Goal: Information Seeking & Learning: Get advice/opinions

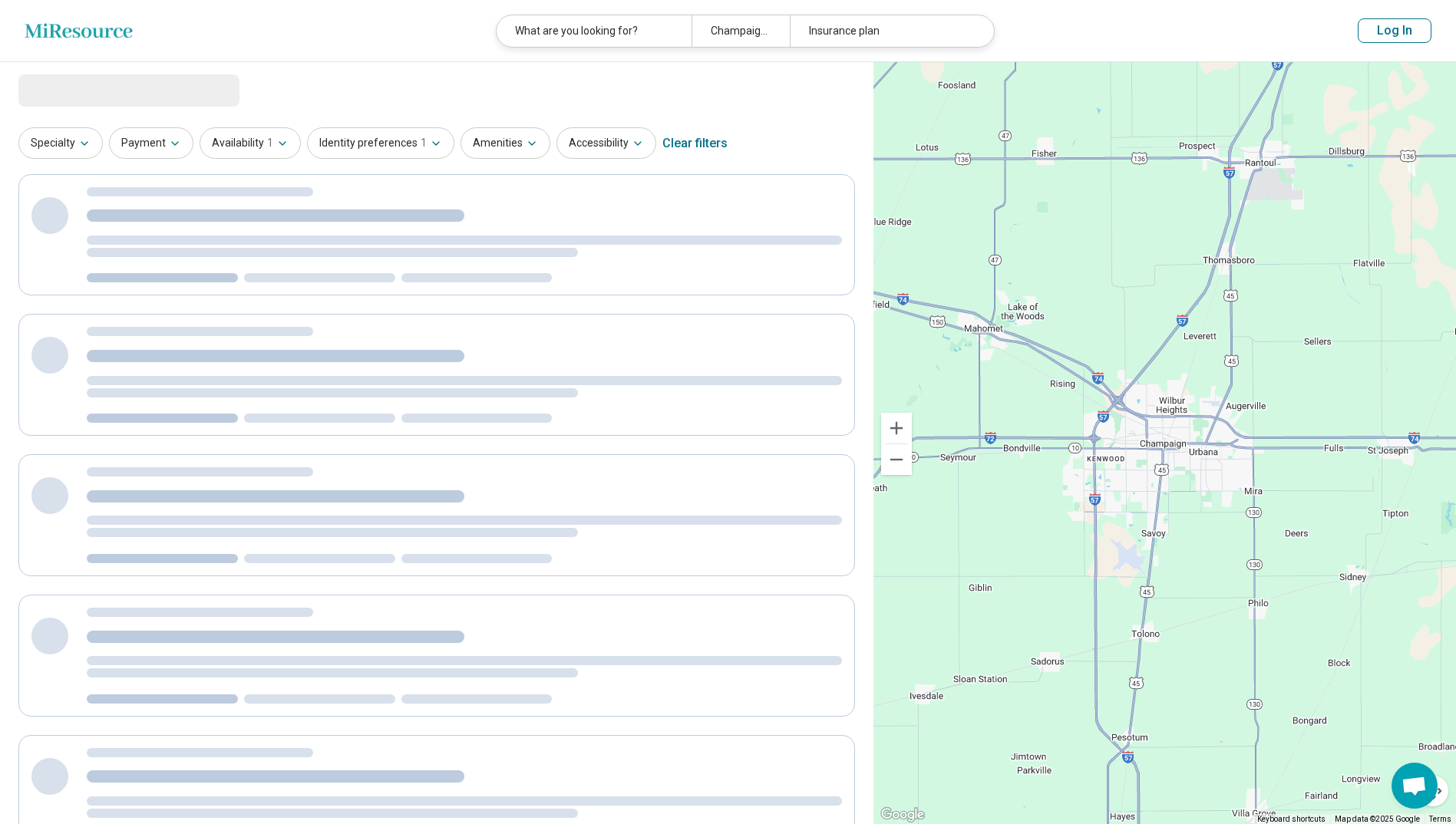
select select "***"
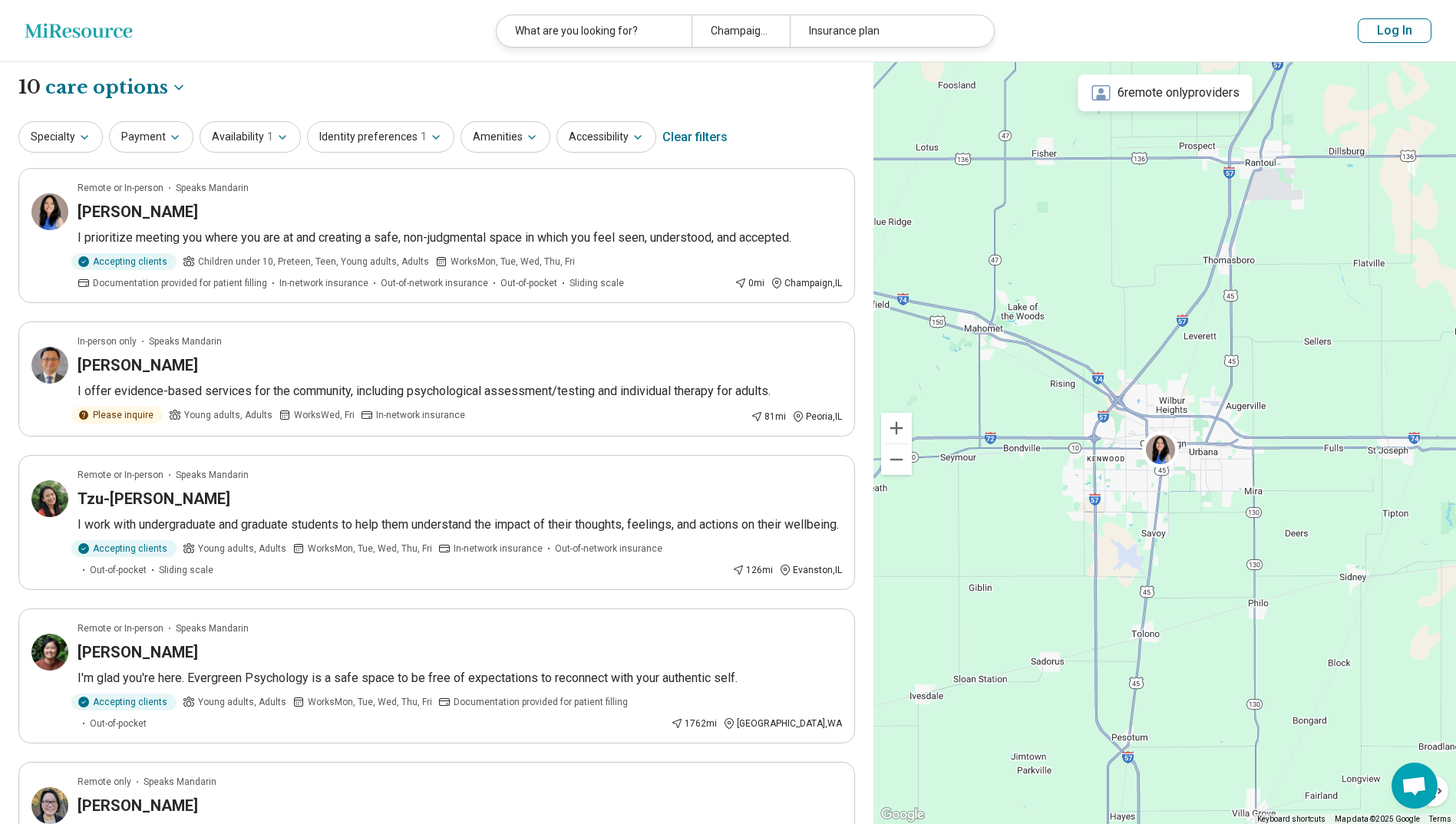
click at [666, 134] on div "Clear filters" at bounding box center [695, 138] width 65 height 37
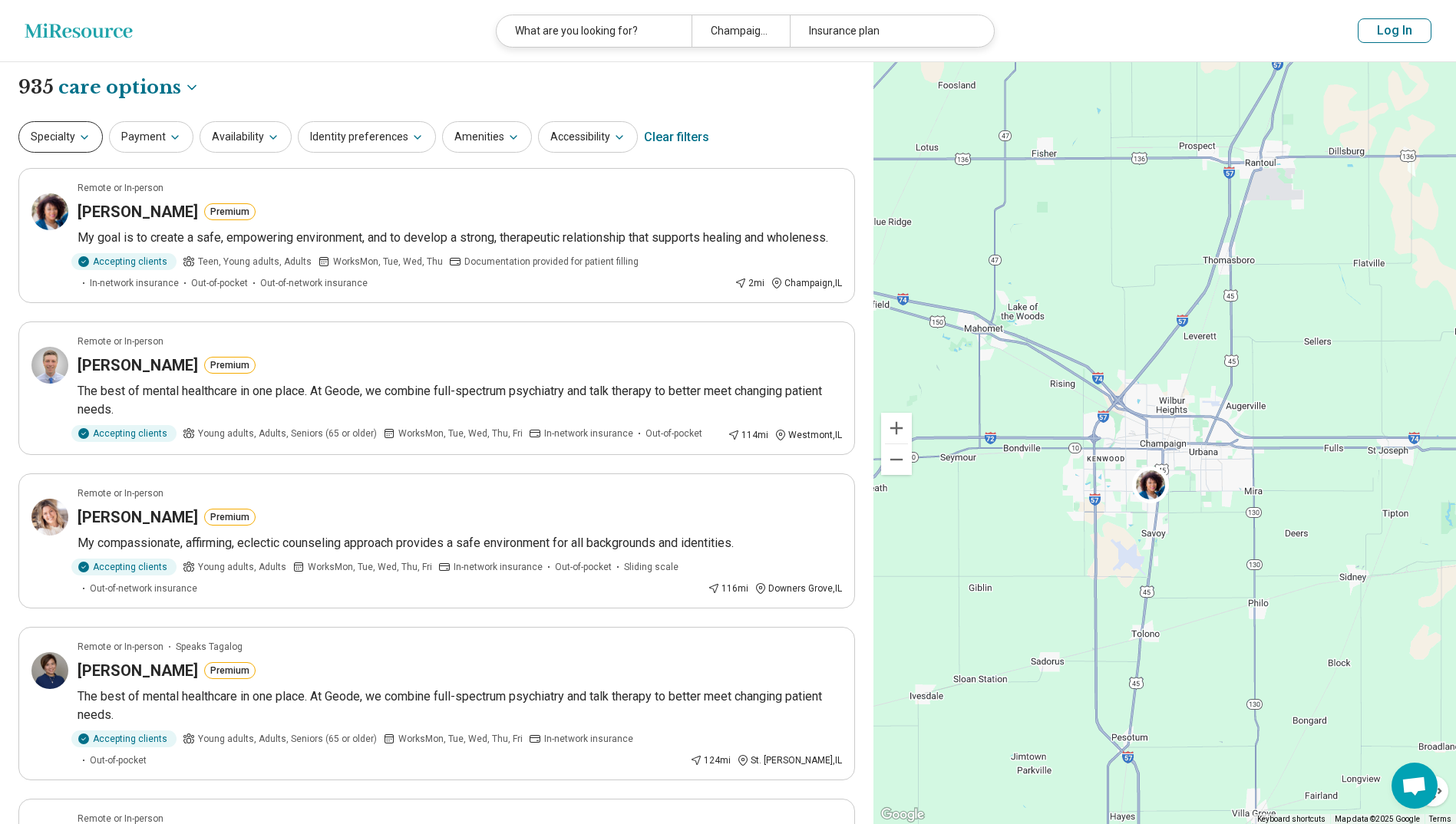
click at [84, 140] on icon "button" at bounding box center [84, 137] width 12 height 12
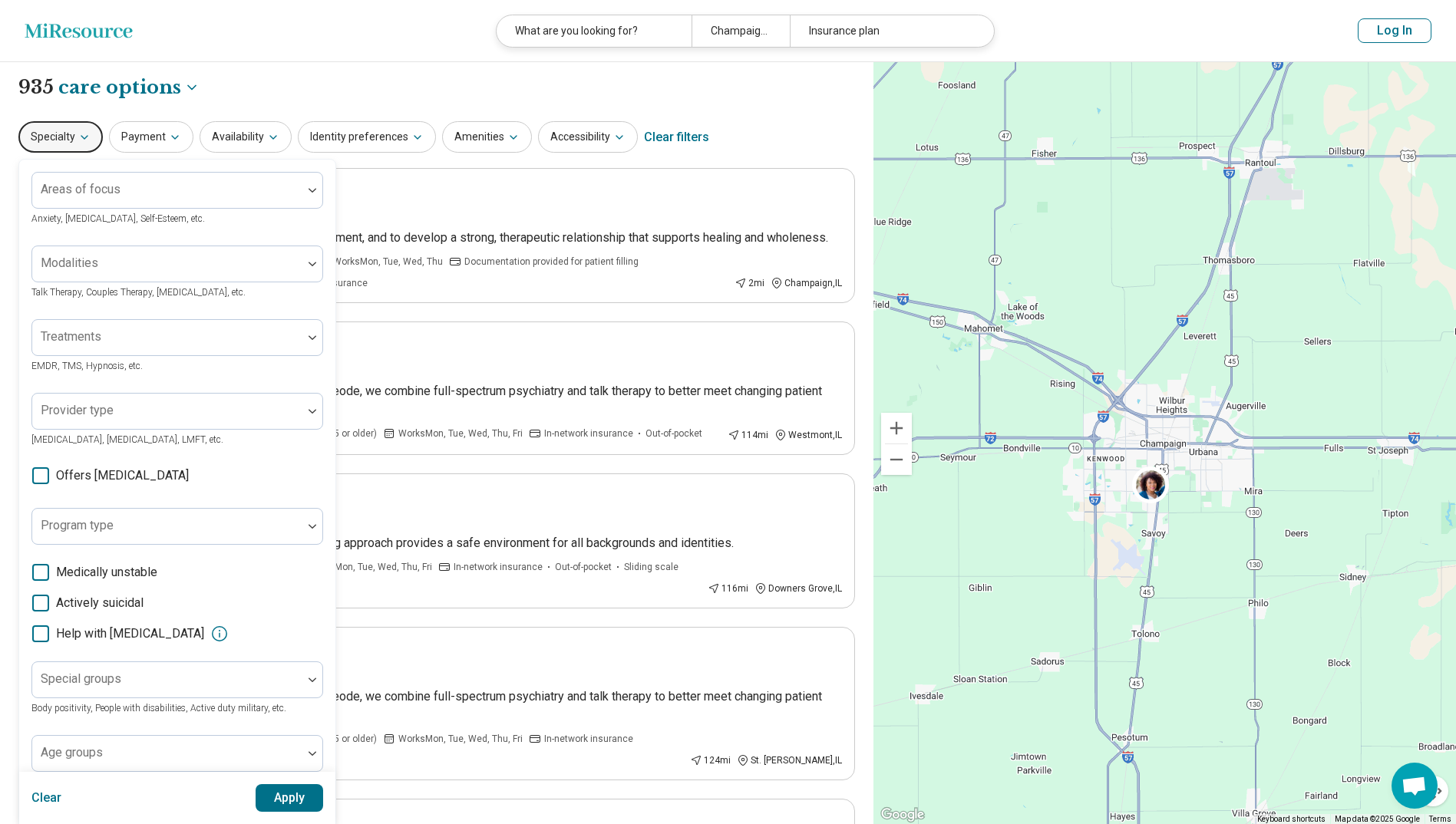
click at [84, 140] on icon "button" at bounding box center [84, 137] width 12 height 12
click at [630, 34] on div "What are you looking for?" at bounding box center [593, 31] width 195 height 32
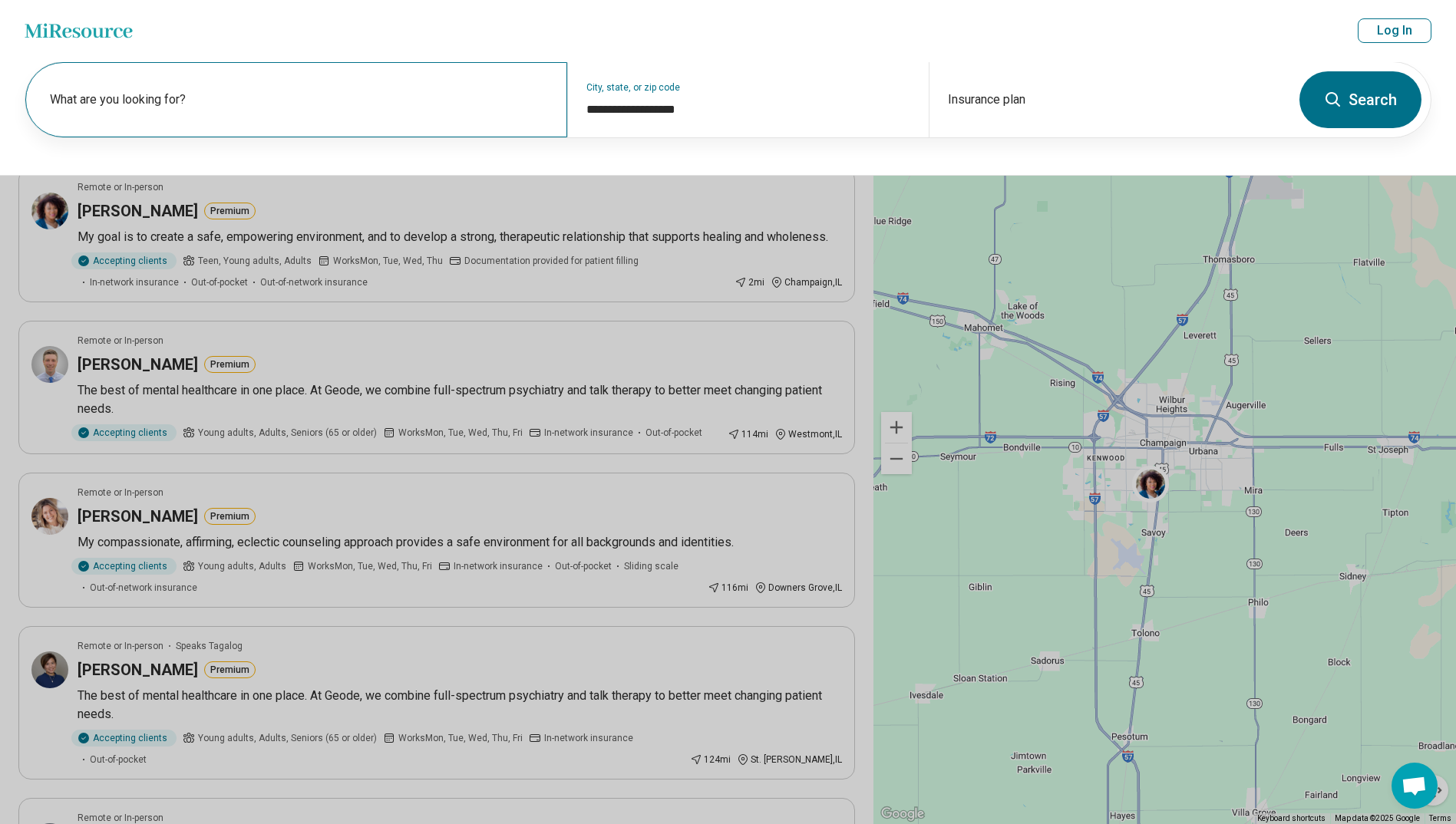
click at [294, 76] on div "What are you looking for?" at bounding box center [296, 100] width 542 height 75
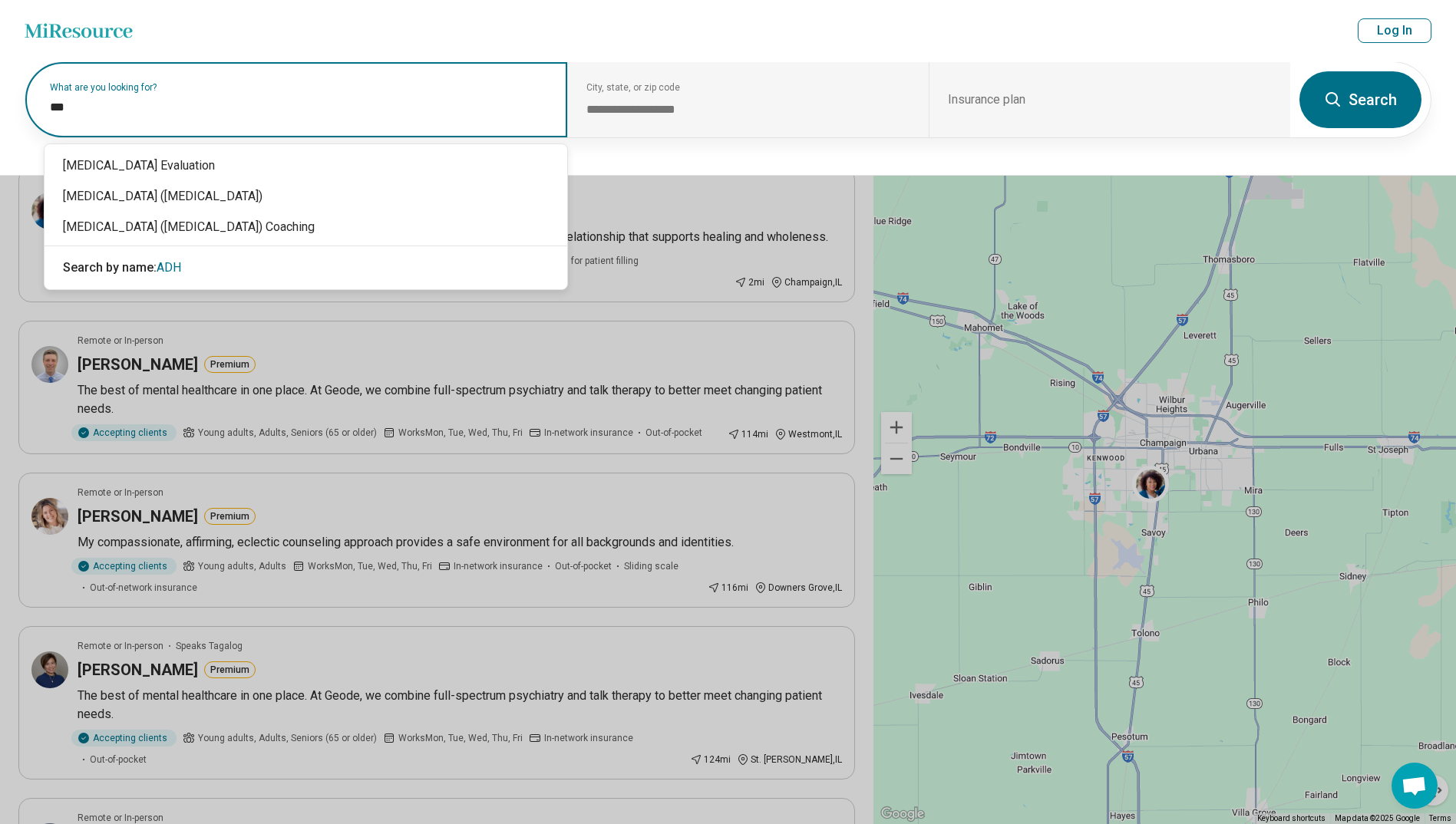
type input "****"
click at [275, 172] on div "[MEDICAL_DATA] Evaluation" at bounding box center [306, 165] width 523 height 31
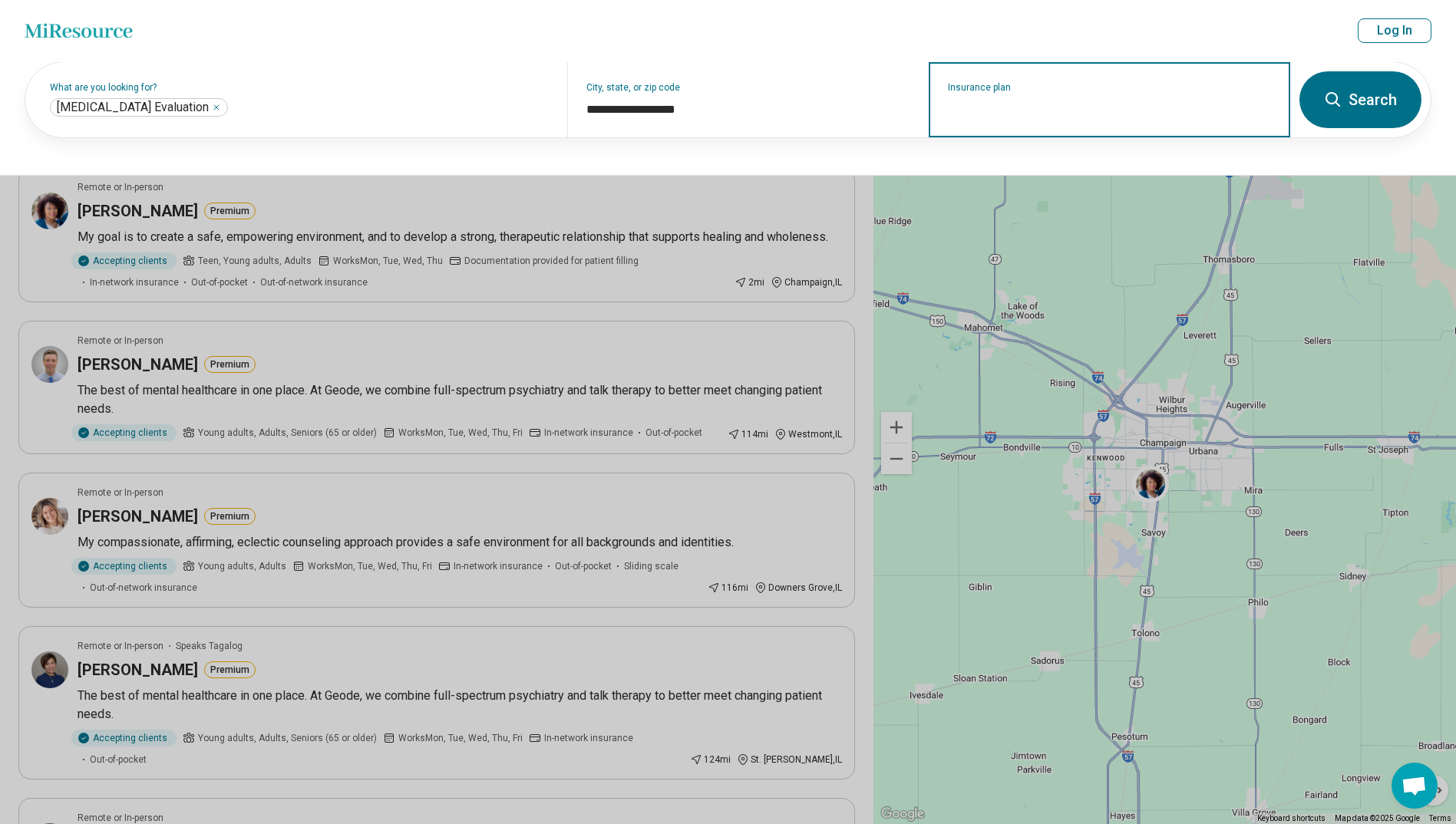
click at [793, 113] on input "Insurance plan" at bounding box center [1109, 110] width 324 height 19
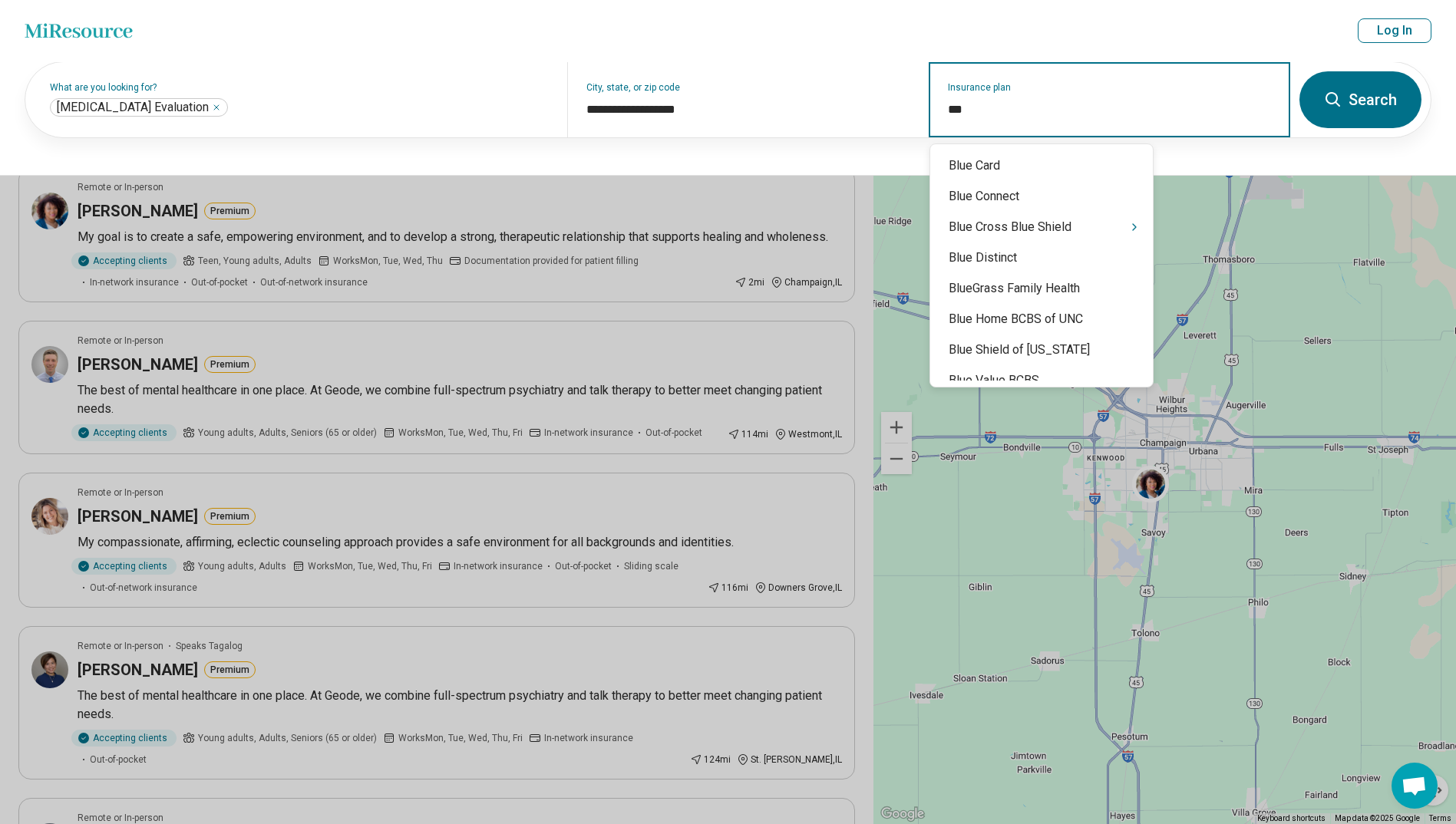
type input "****"
click at [793, 237] on div "Blue Cross Blue Shield" at bounding box center [1041, 226] width 223 height 31
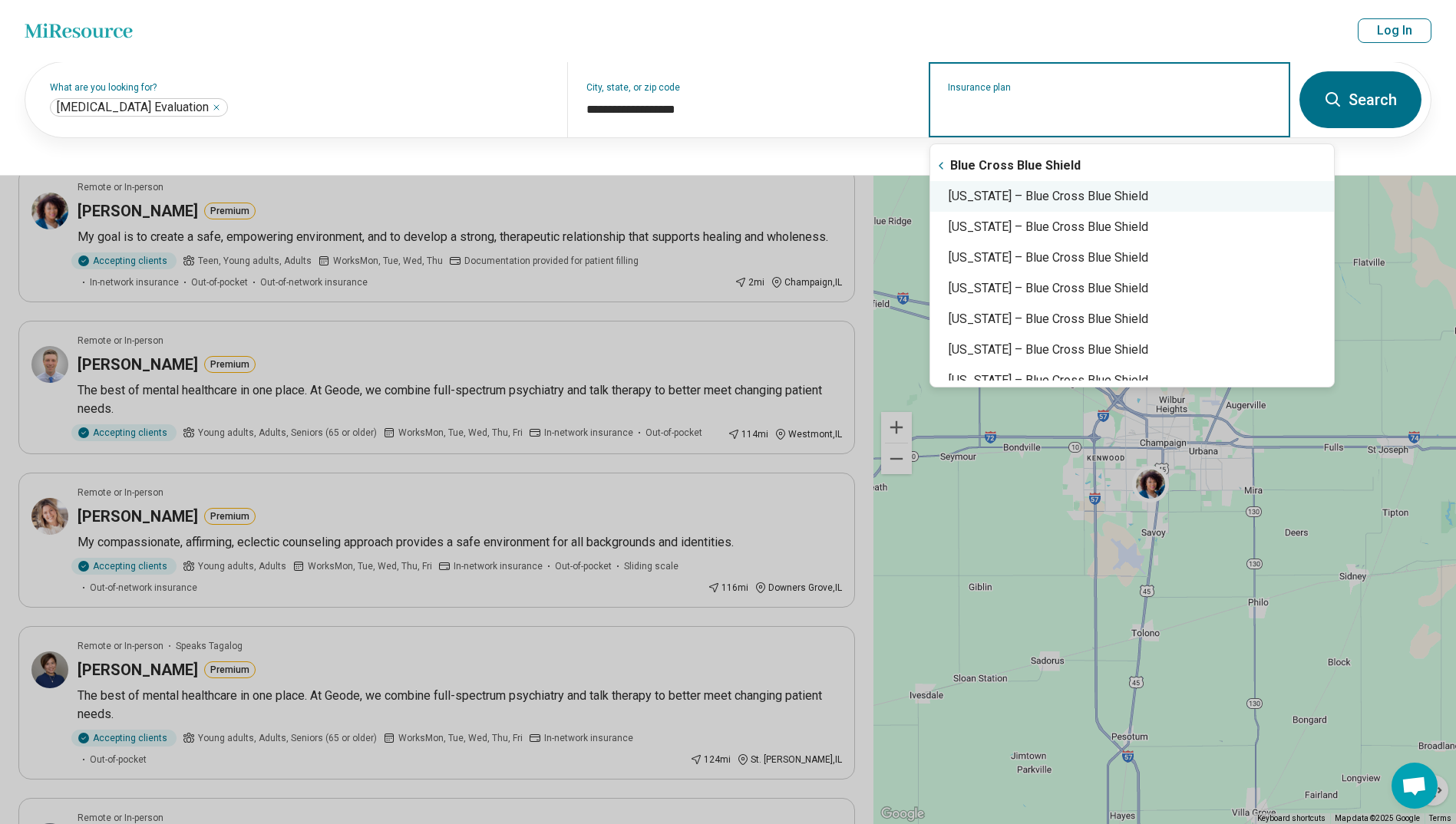
click at [793, 192] on div "Illinois – Blue Cross Blue Shield" at bounding box center [1131, 196] width 403 height 31
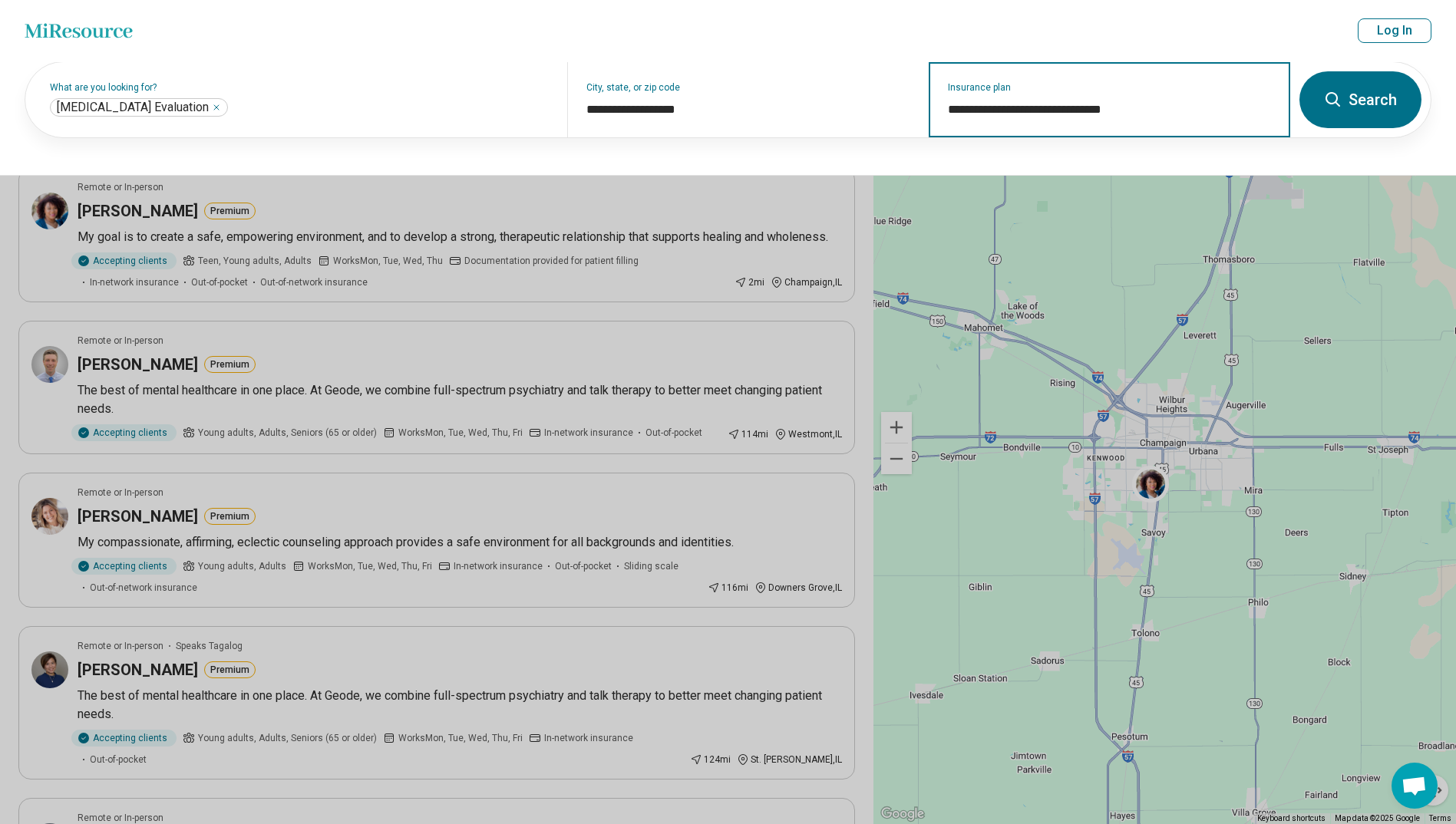
type input "**********"
click at [793, 97] on button "Search" at bounding box center [1360, 100] width 122 height 57
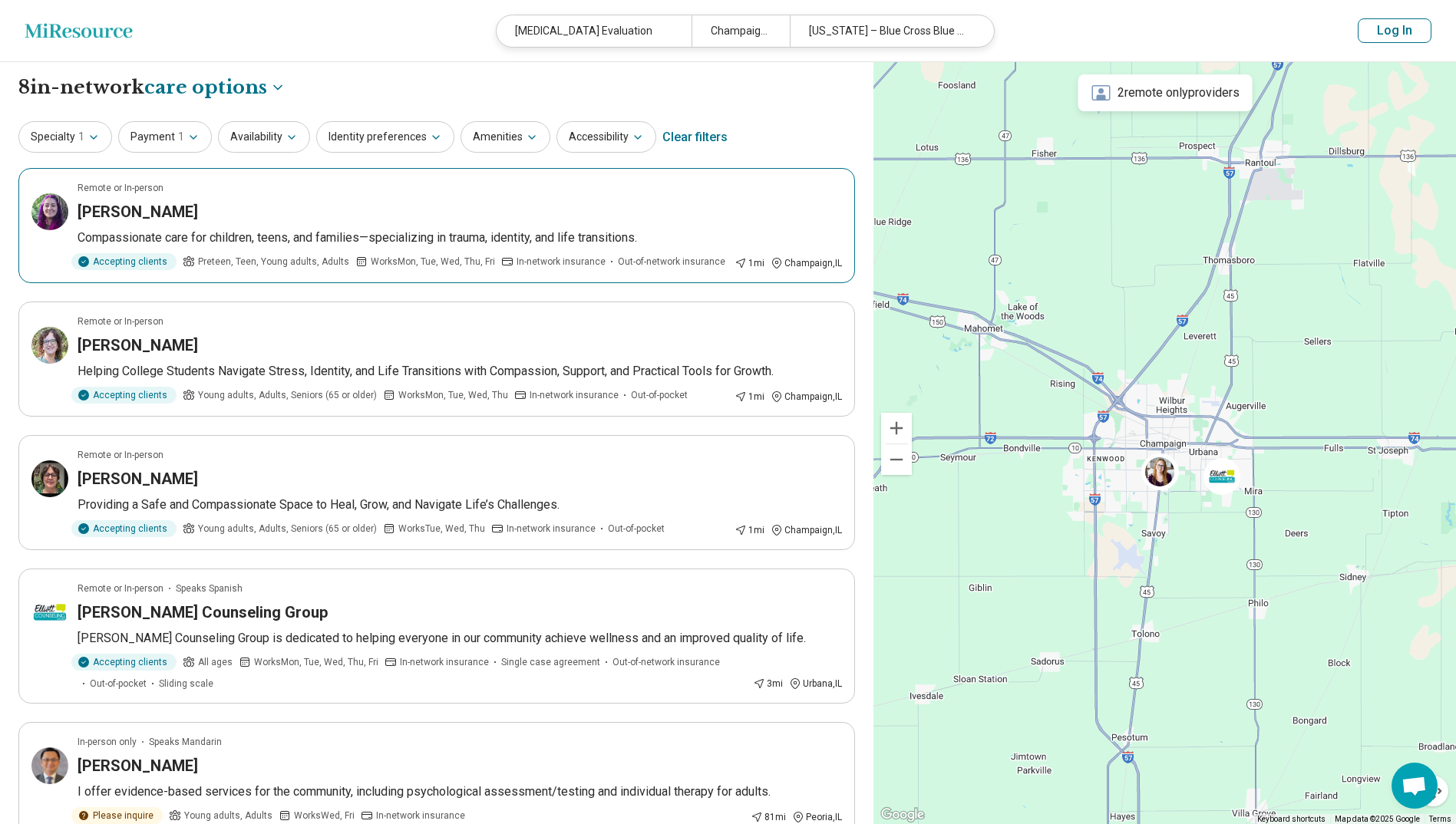
click at [648, 237] on p "Compassionate care for children, teens, and families—specializing in trauma, id…" at bounding box center [459, 237] width 764 height 19
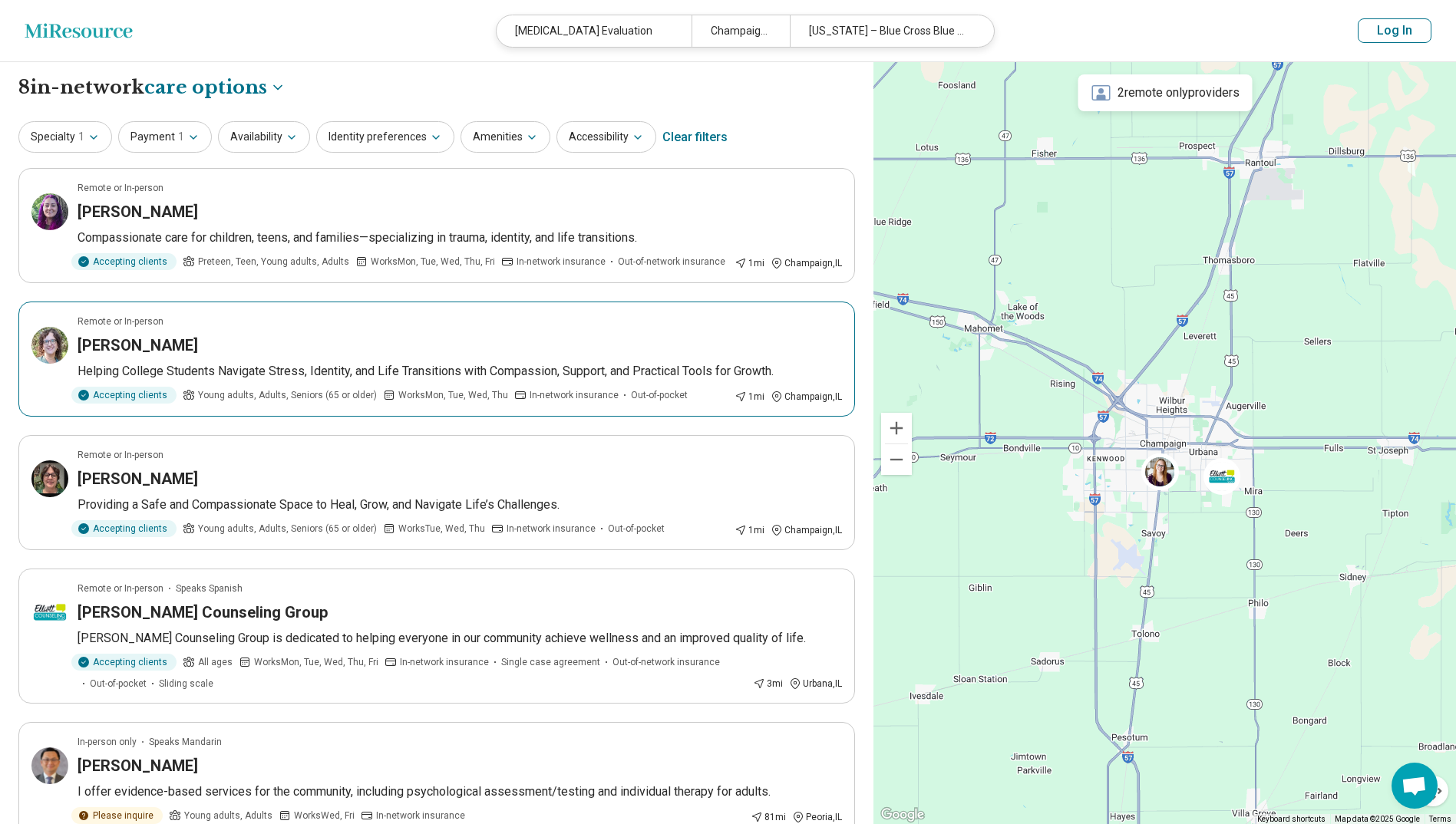
click at [452, 380] on p "Helping College Students Navigate Stress, Identity, and Life Transitions with C…" at bounding box center [459, 371] width 764 height 19
click at [294, 504] on p "Providing a Safe and Compassionate Space to Heal, Grow, and Navigate Life’s Cha…" at bounding box center [459, 505] width 764 height 19
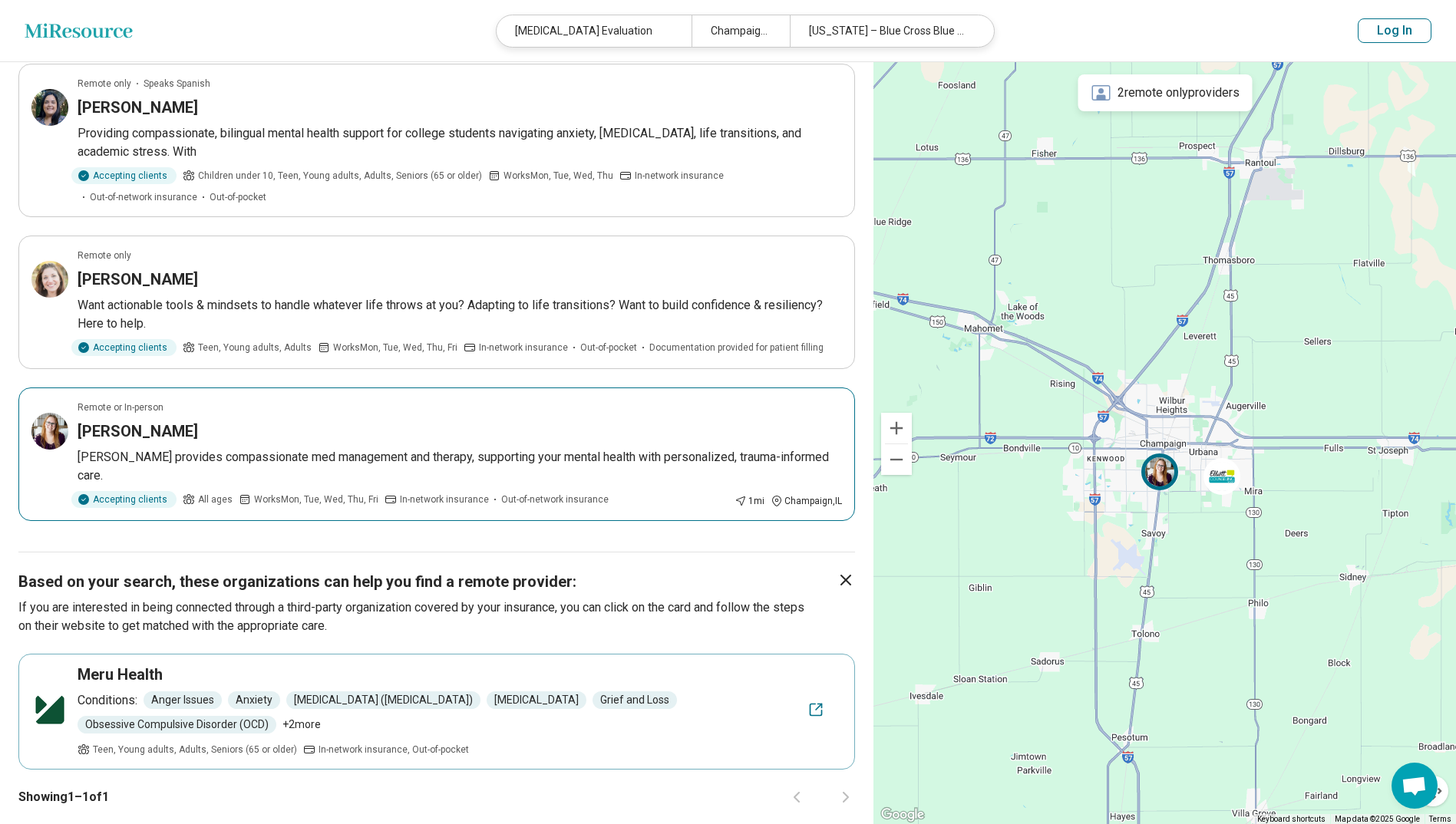
scroll to position [767, 0]
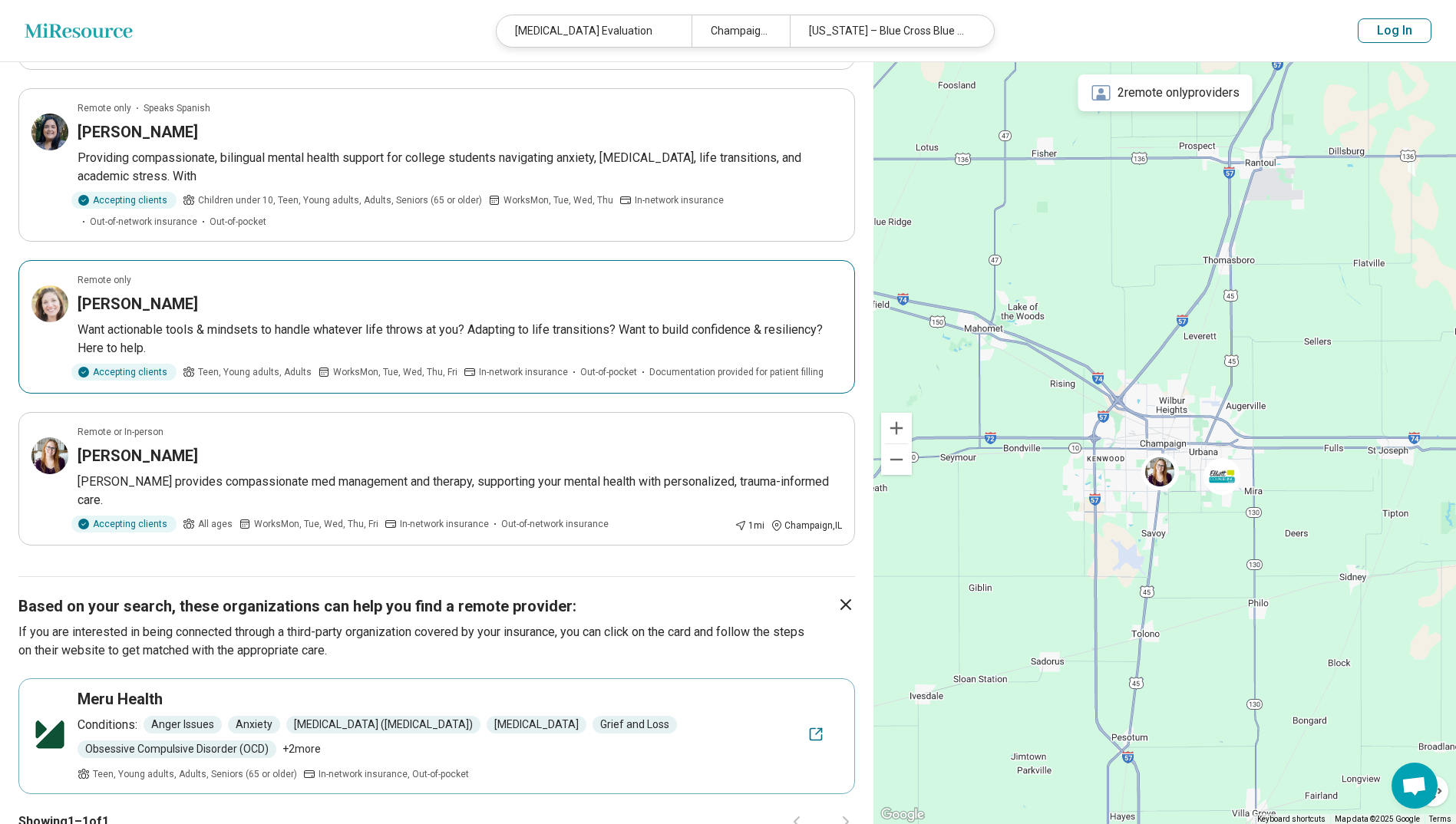
click at [508, 345] on p "Want actionable tools & mindsets to handle whatever life throws at you? Adaptin…" at bounding box center [459, 339] width 764 height 37
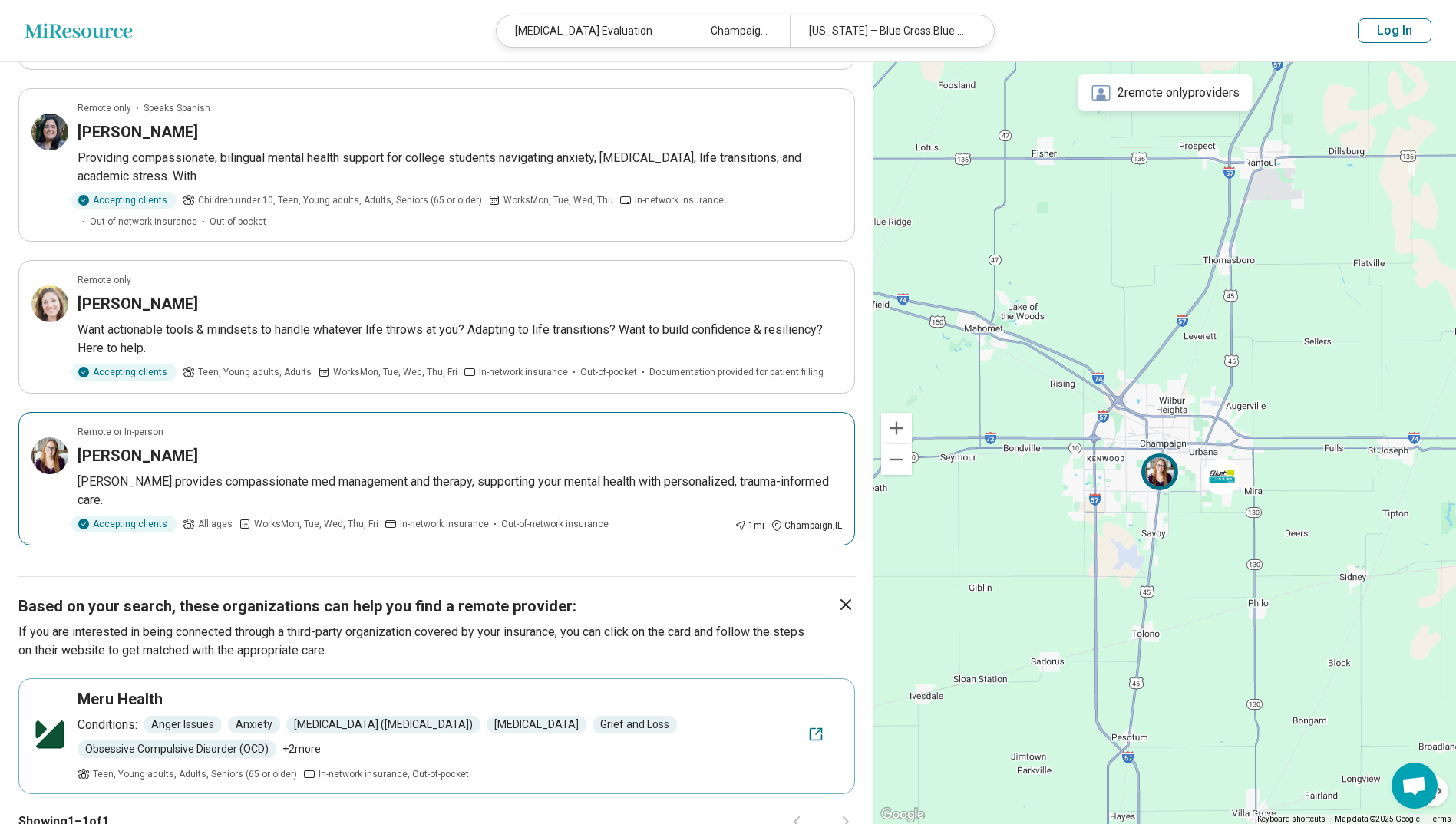
click at [346, 471] on article "Remote or In-person Megan K. Ramirez Megan provides compassionate med managemen…" at bounding box center [437, 478] width 837 height 133
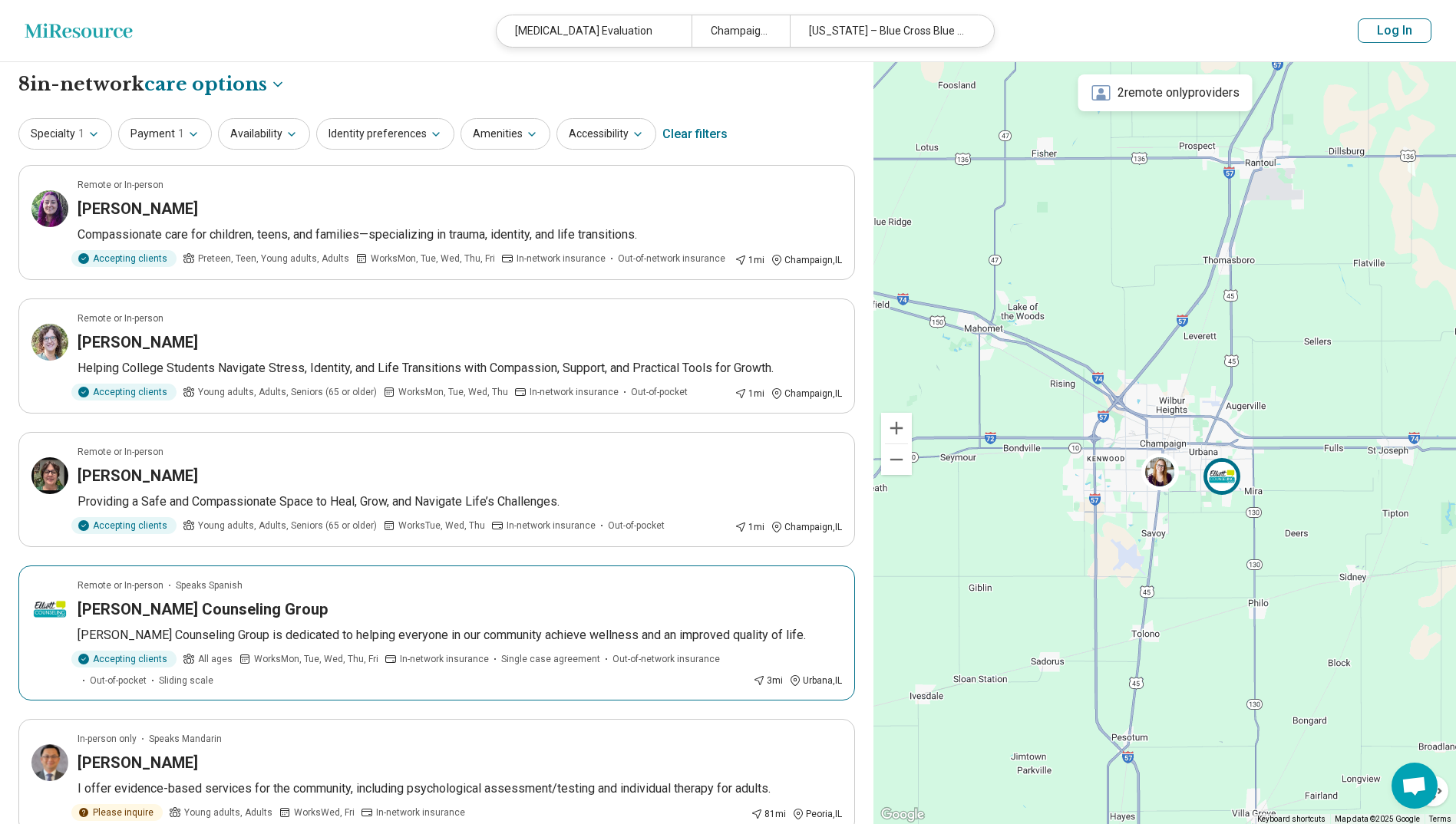
scroll to position [0, 0]
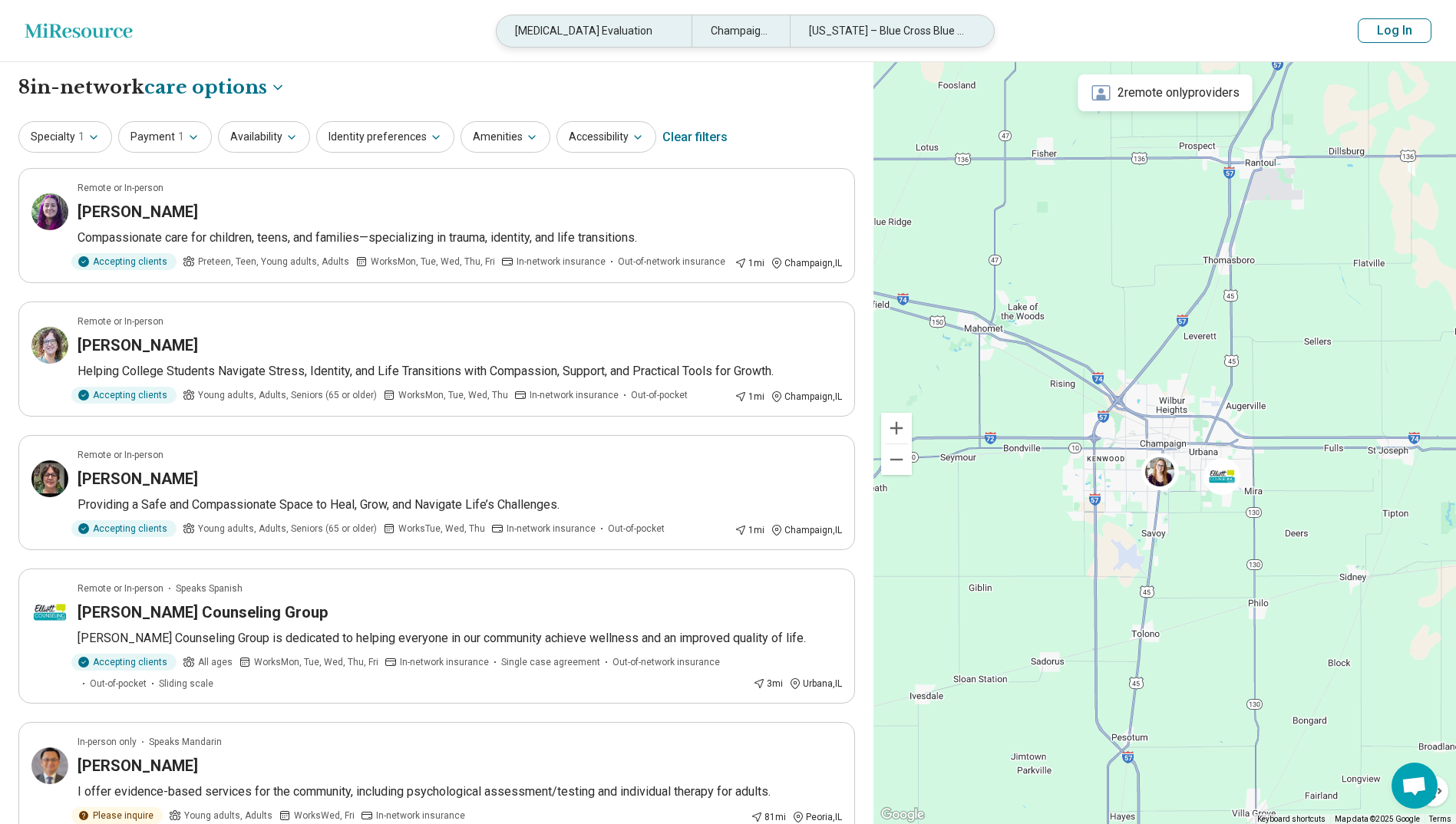
click at [654, 31] on div "ADHD Evaluation" at bounding box center [593, 31] width 195 height 32
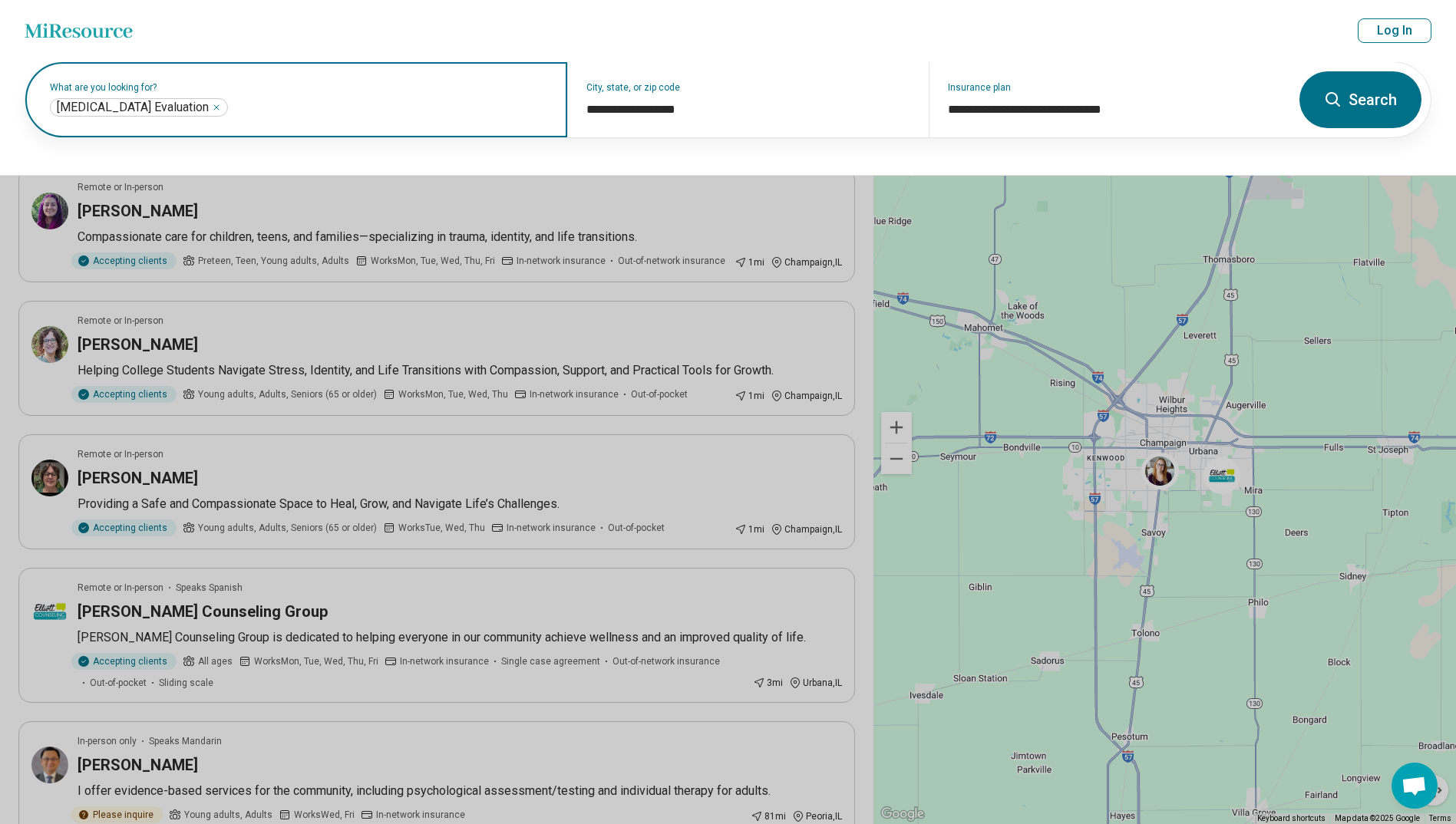
click at [392, 98] on input "text" at bounding box center [389, 107] width 318 height 19
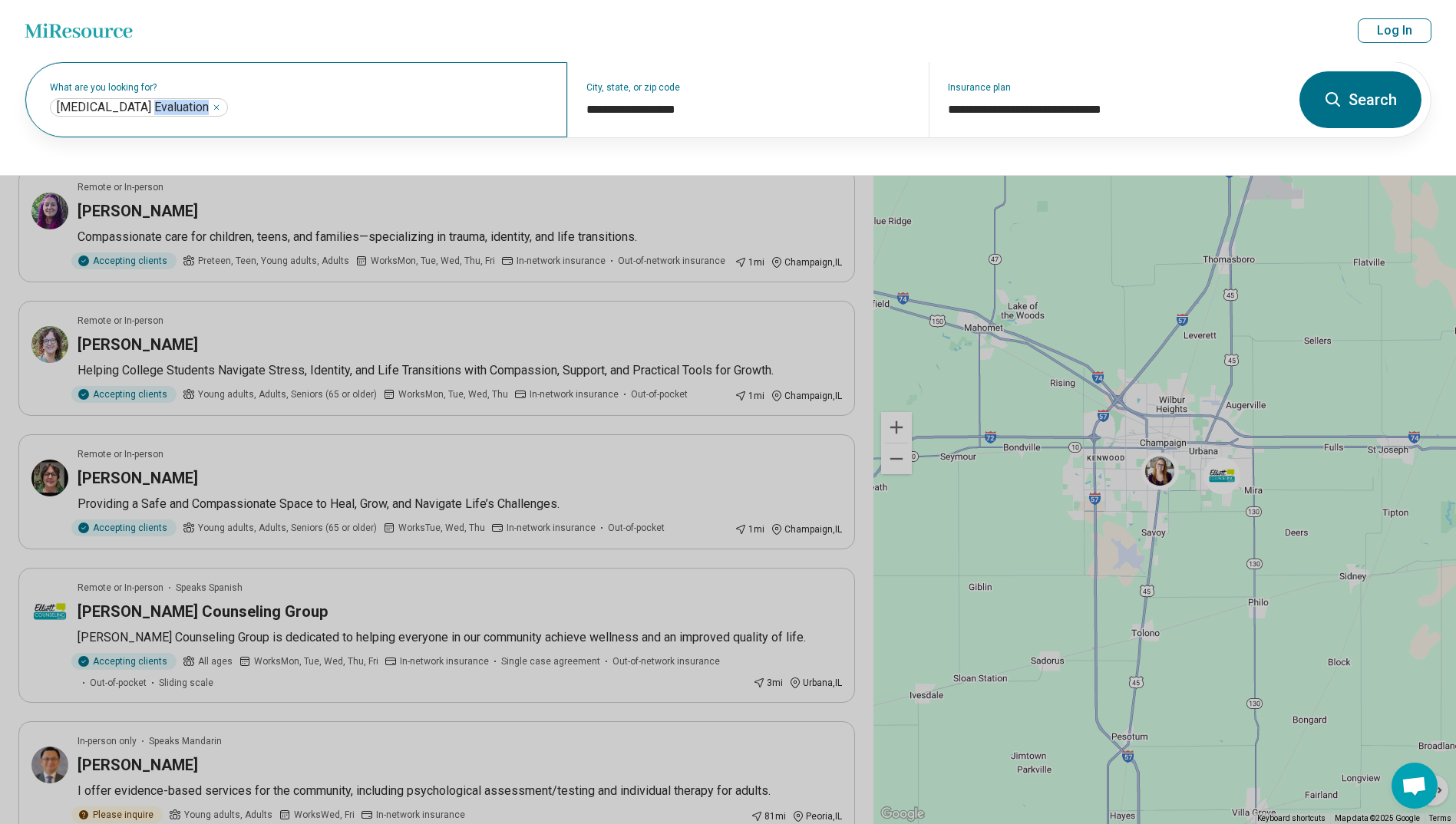
drag, startPoint x: 220, startPoint y: 116, endPoint x: 59, endPoint y: 127, distance: 161.4
click at [59, 127] on div "What are you looking for? ADHD Evaluation *****" at bounding box center [296, 100] width 542 height 75
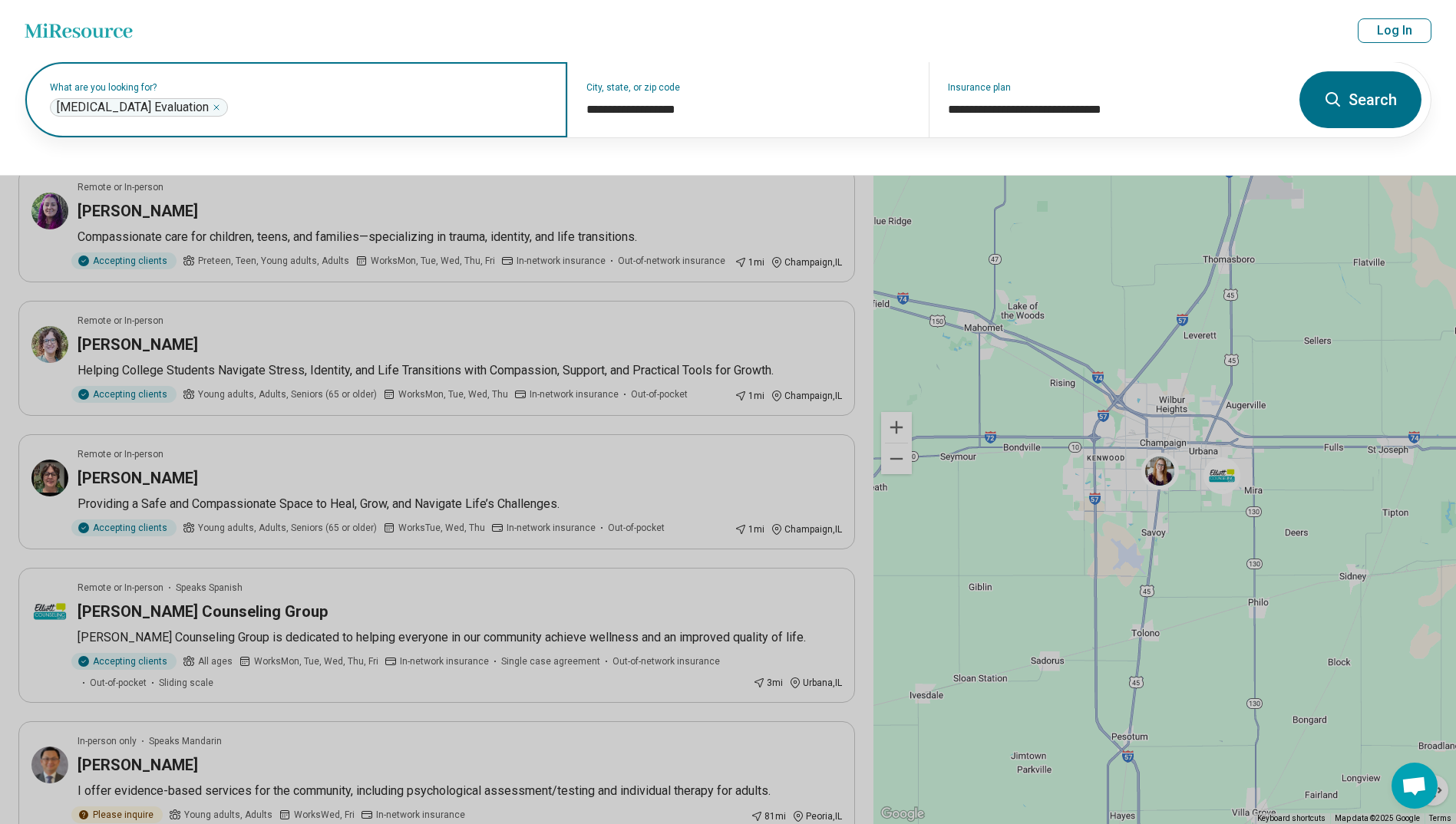
click at [163, 109] on div "ADHD Evaluation *****" at bounding box center [139, 107] width 178 height 19
click at [211, 109] on icon "Remove" at bounding box center [216, 107] width 9 height 9
click at [160, 109] on input "text" at bounding box center [299, 107] width 498 height 19
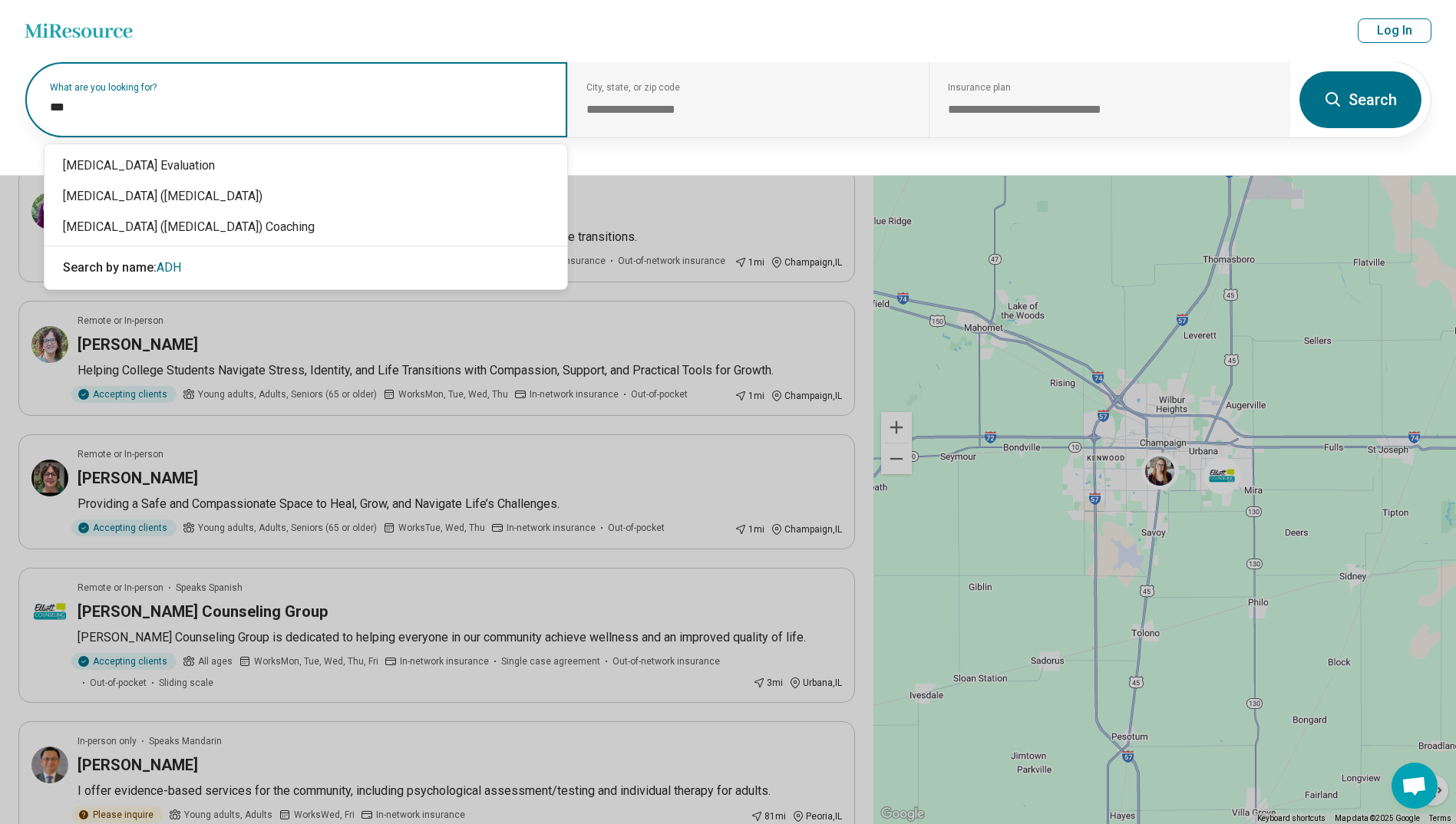
type input "****"
click at [383, 202] on div "[MEDICAL_DATA] ([MEDICAL_DATA])" at bounding box center [306, 196] width 523 height 31
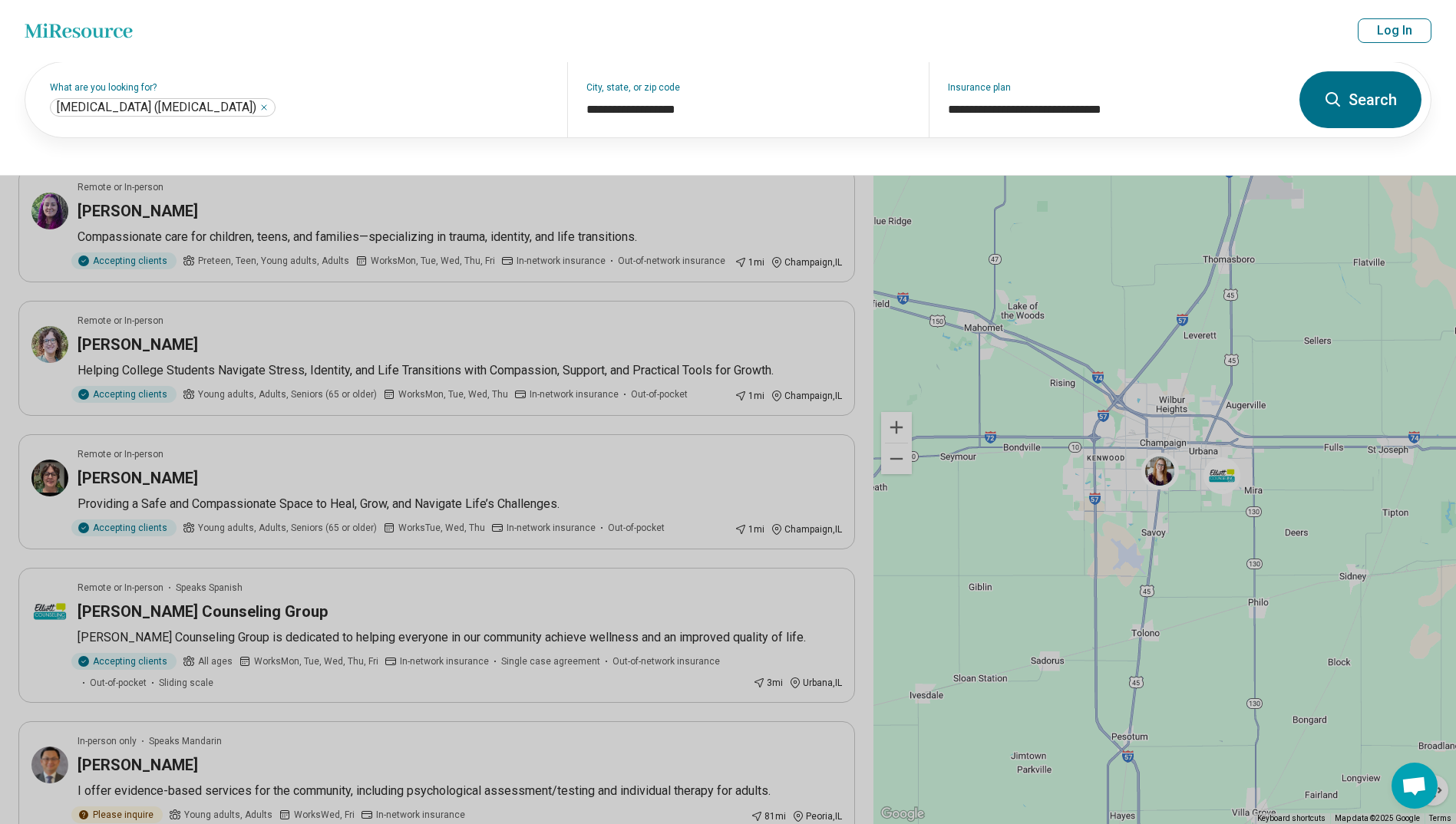
click at [793, 103] on button "Search" at bounding box center [1360, 100] width 122 height 57
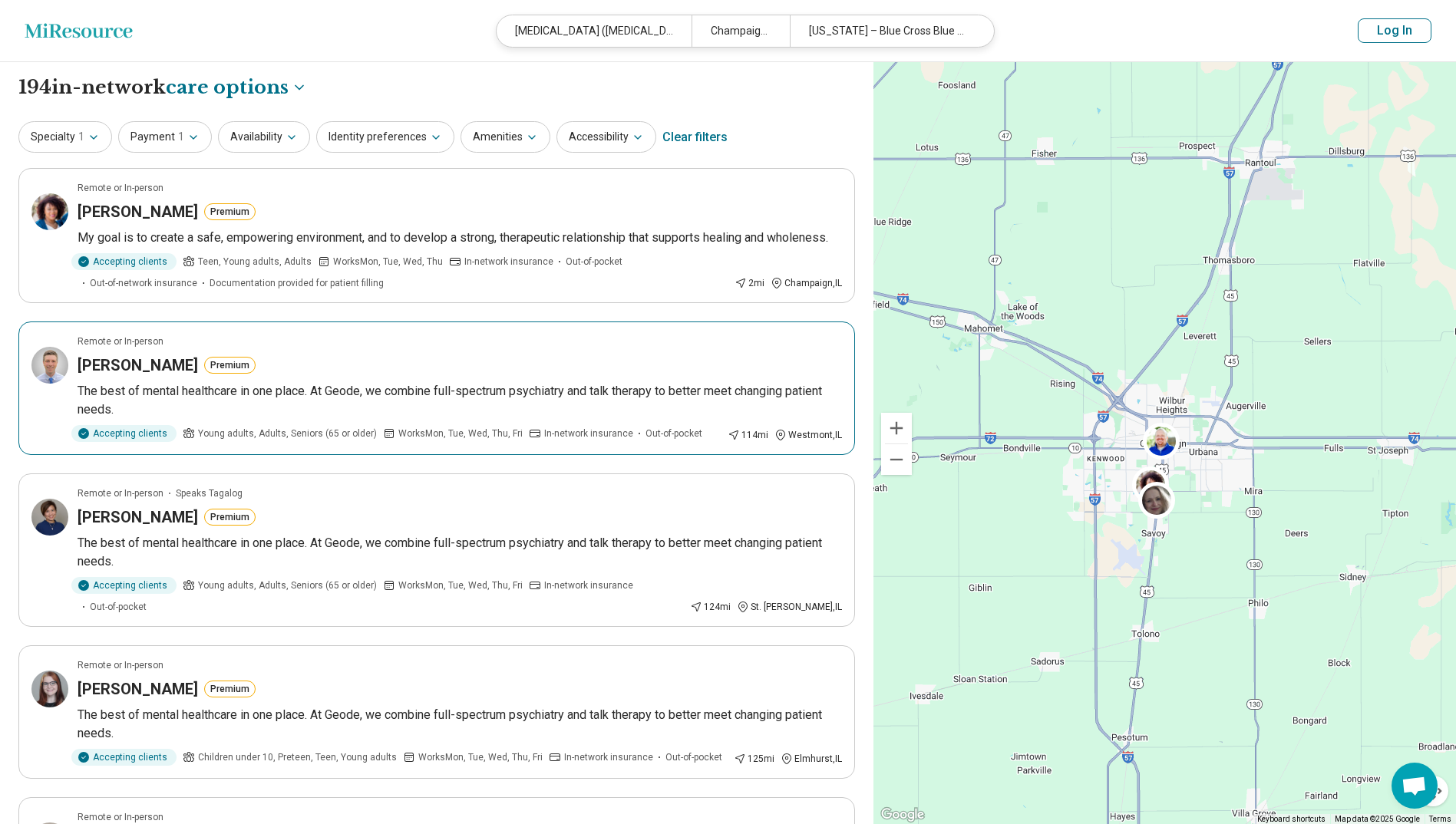
click at [413, 406] on p "The best of mental healthcare in one place. At Geode, we combine full-spectrum …" at bounding box center [459, 400] width 764 height 37
click at [245, 272] on div "Accepting clients Teen, Young adults, Adults Works Mon, Tue, Wed, Thu In-networ…" at bounding box center [402, 272] width 651 height 37
click at [206, 505] on p "The best of mental healthcare in one place. At Geode, we combine full-spectrum …" at bounding box center [459, 552] width 764 height 37
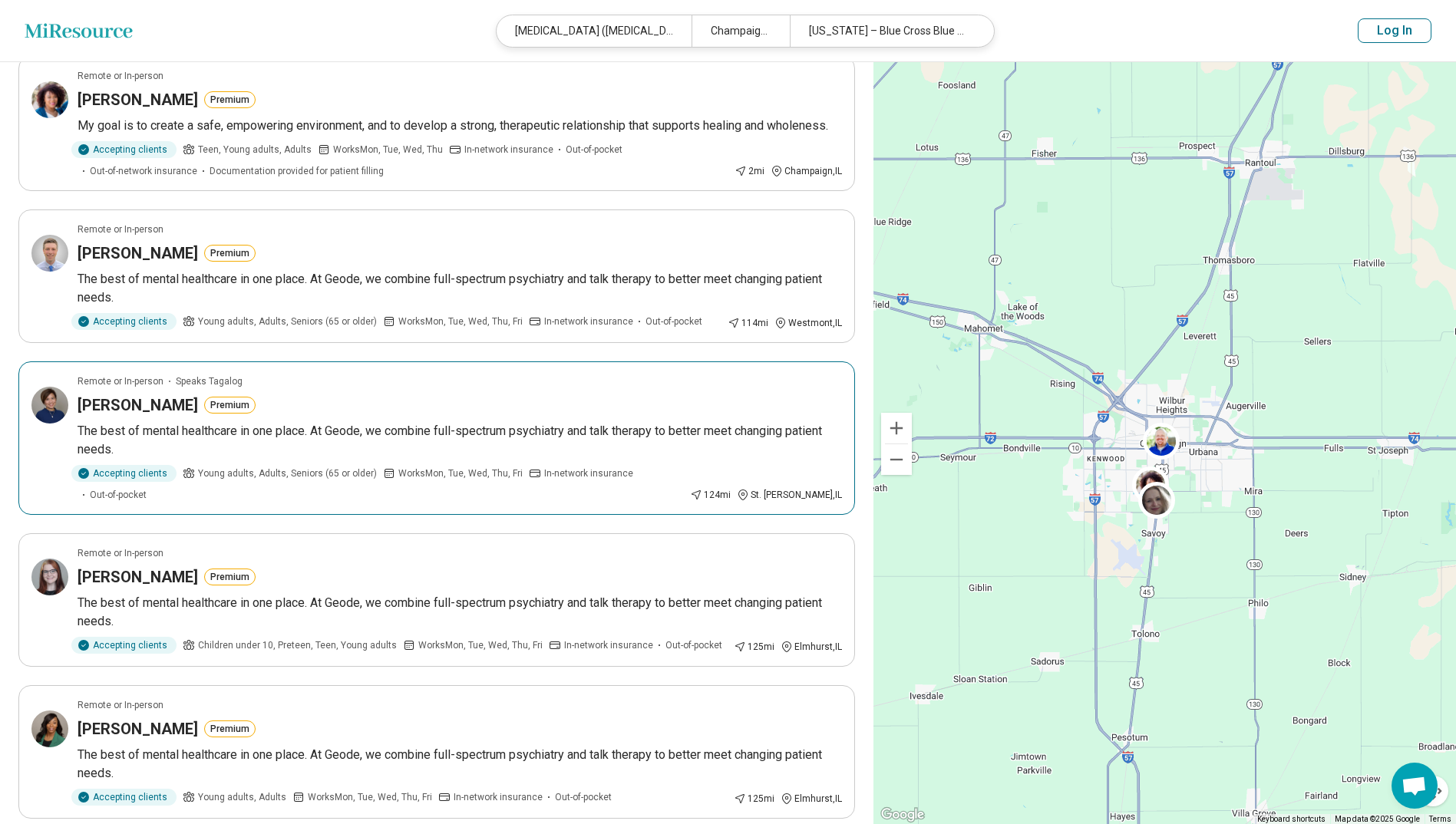
scroll to position [307, 0]
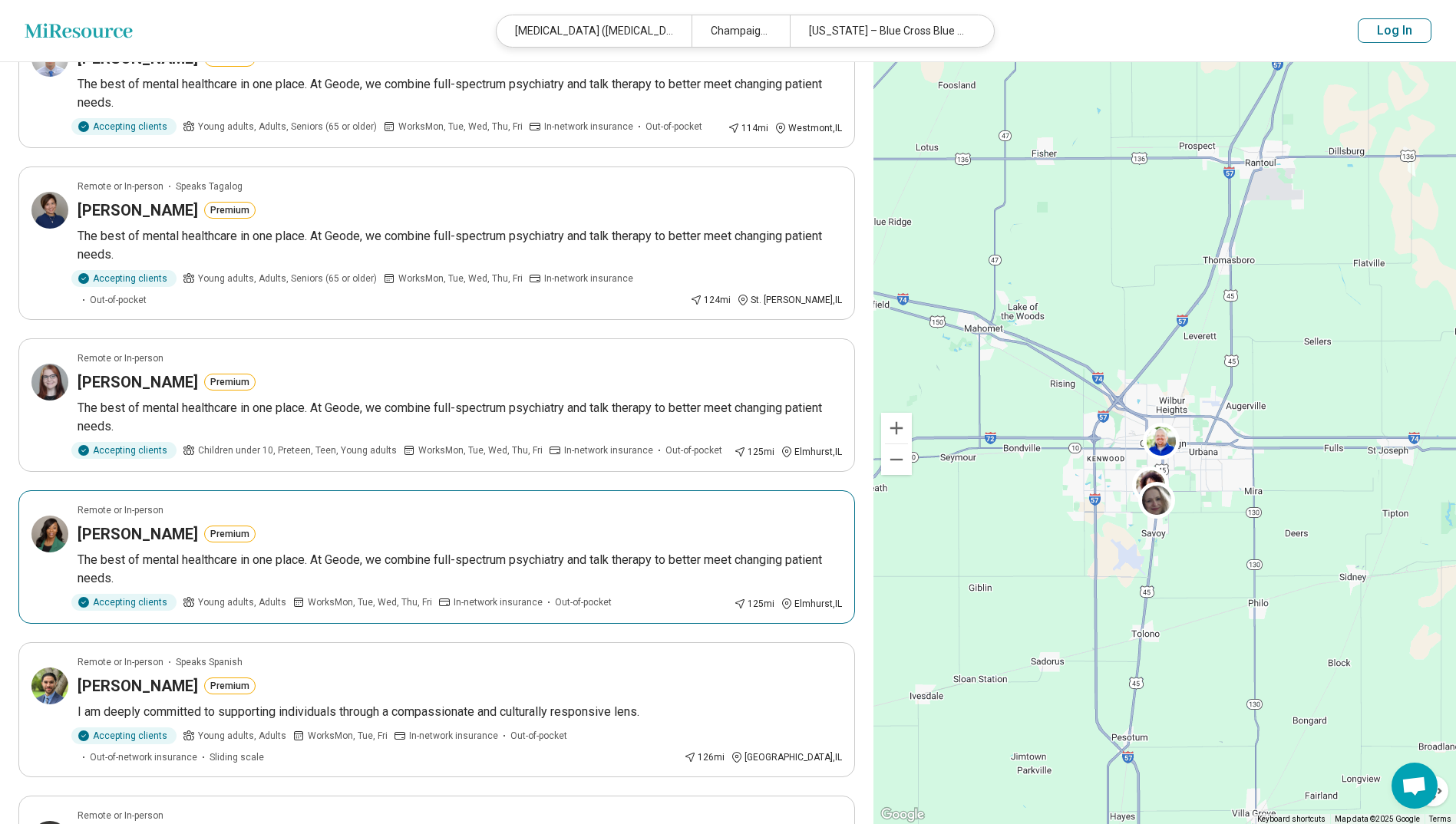
click at [332, 505] on div "Altrovise Martin Premium" at bounding box center [459, 534] width 764 height 21
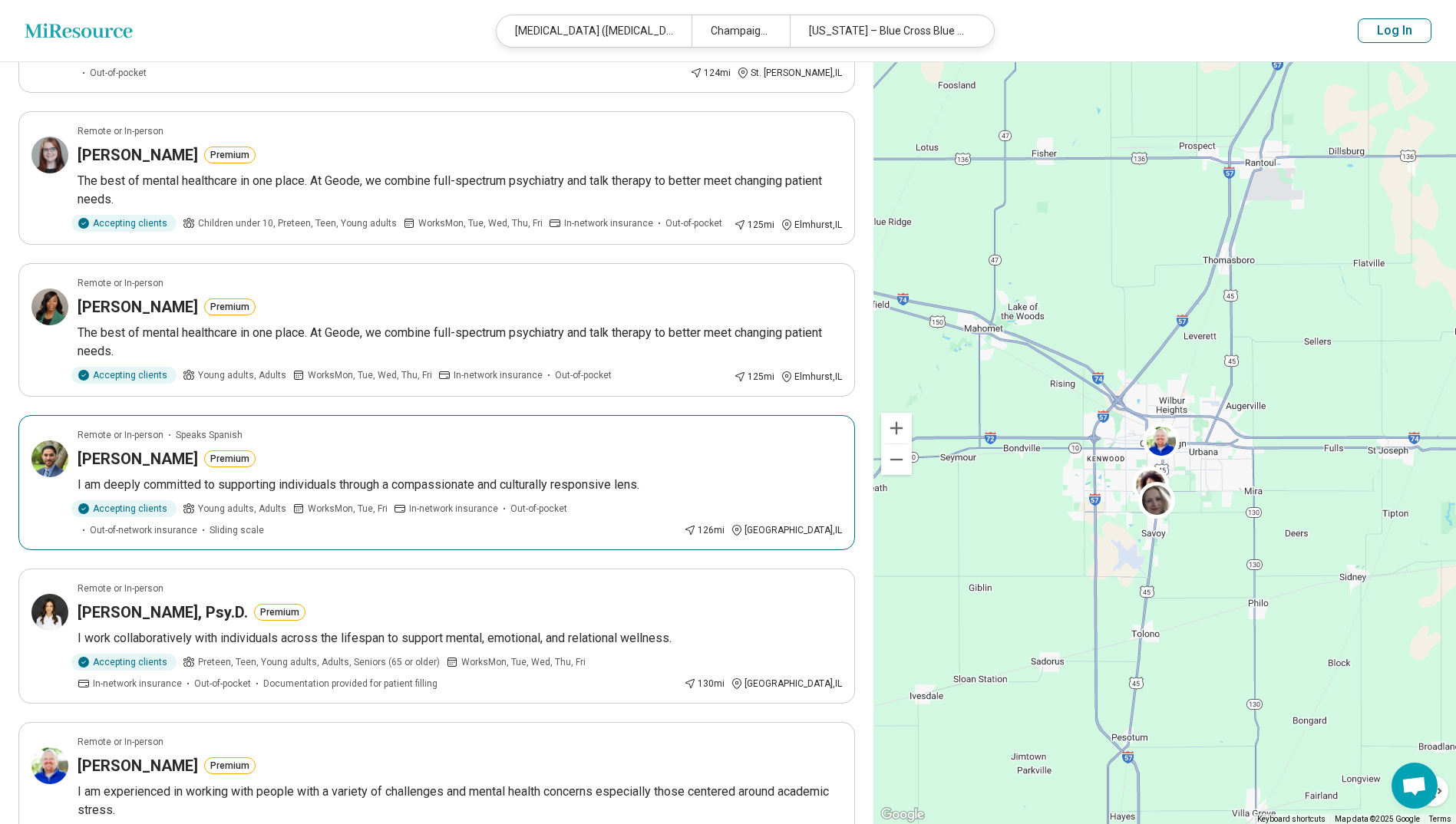
scroll to position [614, 0]
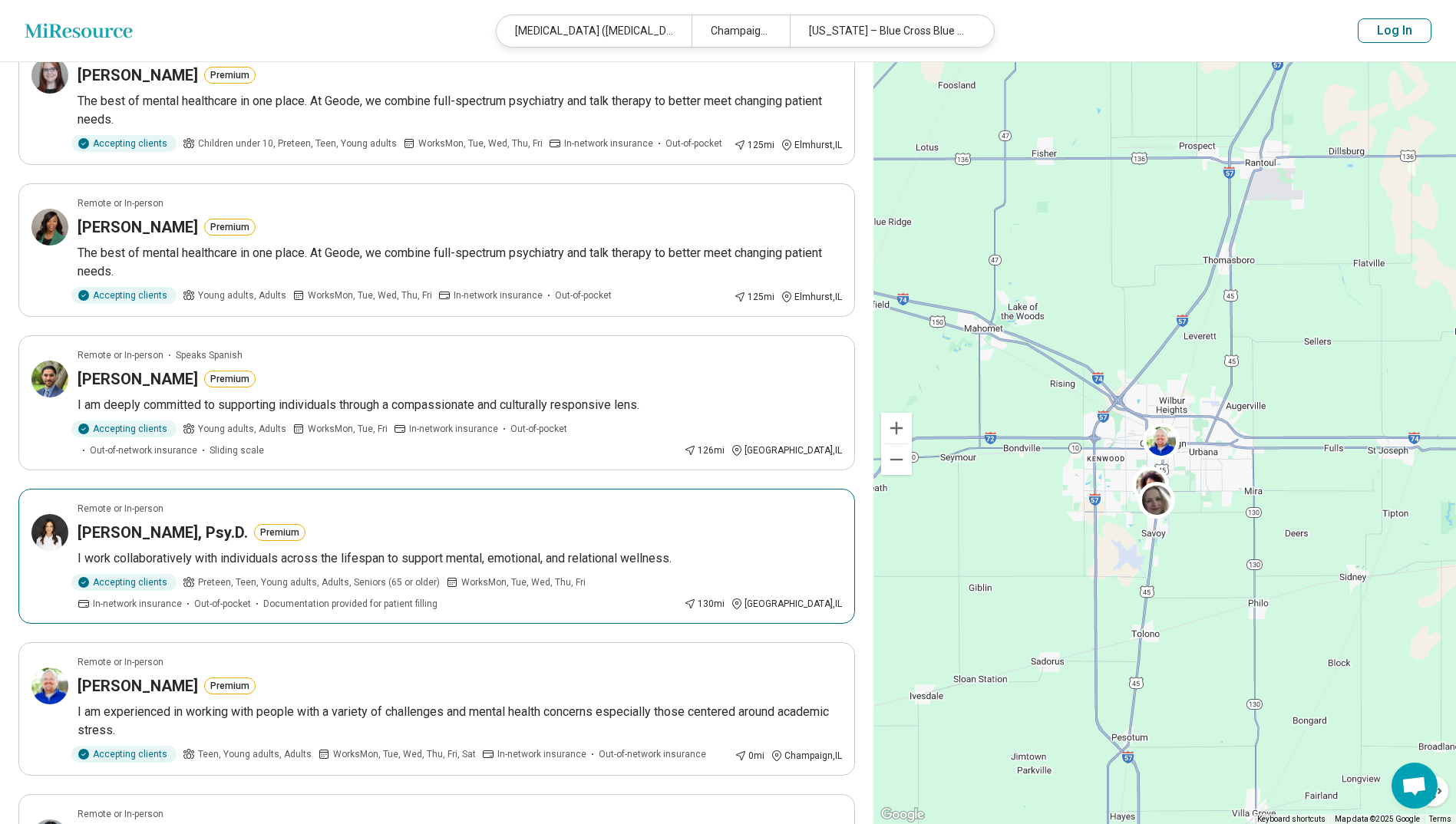
click at [384, 505] on p "I work collaboratively with individuals across the lifespan to support mental, …" at bounding box center [459, 559] width 764 height 19
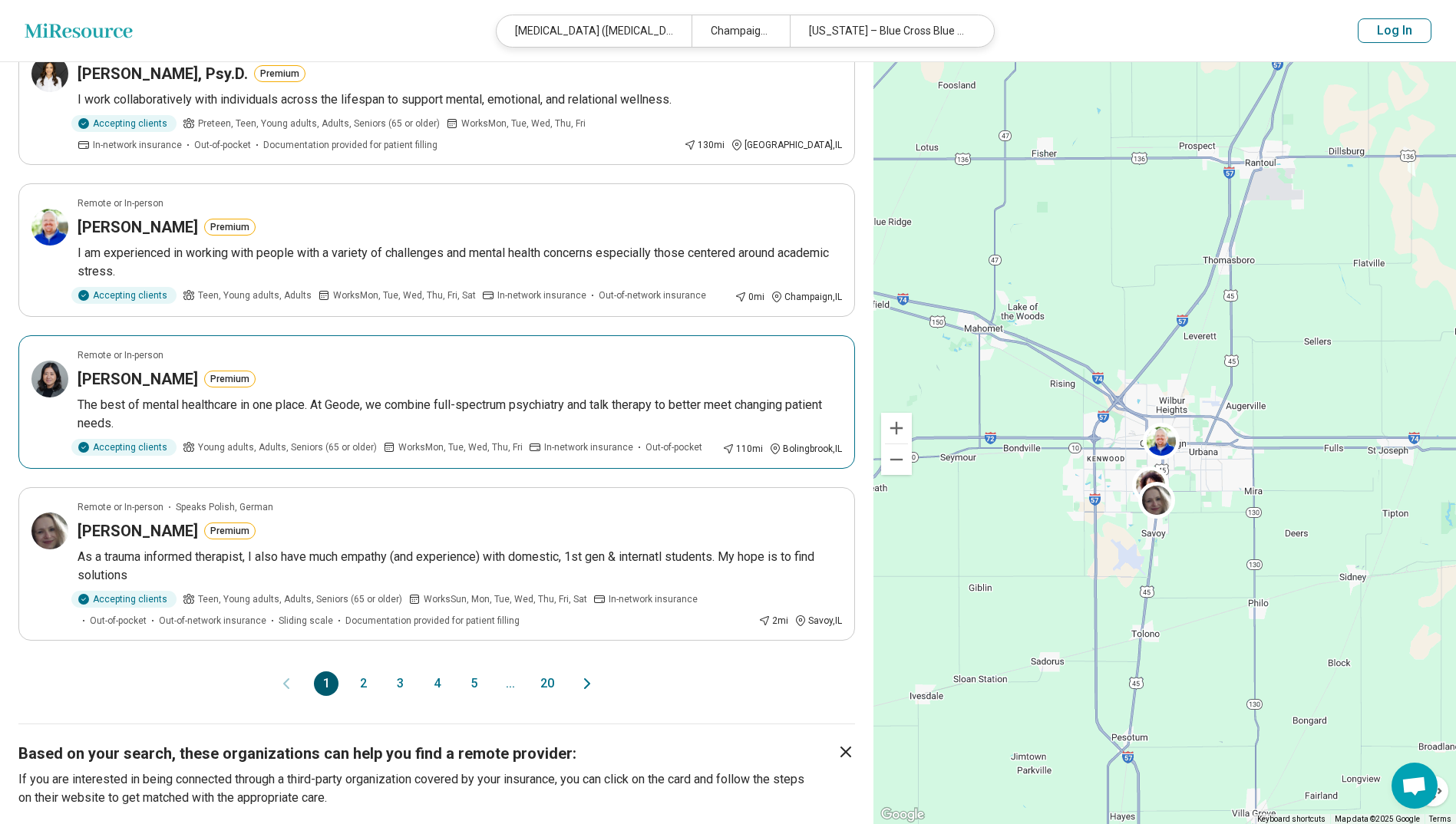
scroll to position [1074, 0]
click at [366, 505] on button "2" at bounding box center [362, 682] width 24 height 24
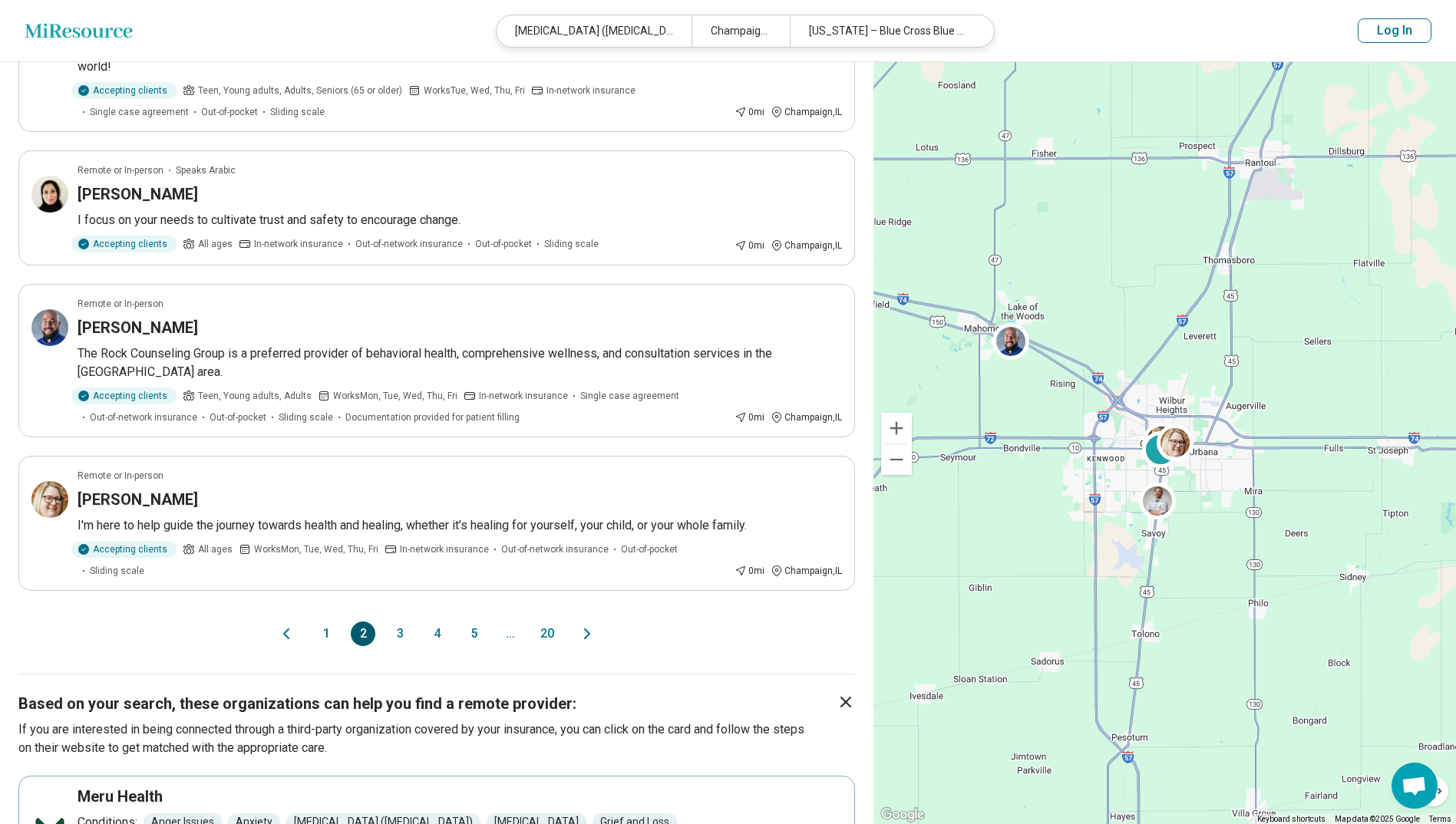
scroll to position [1151, 0]
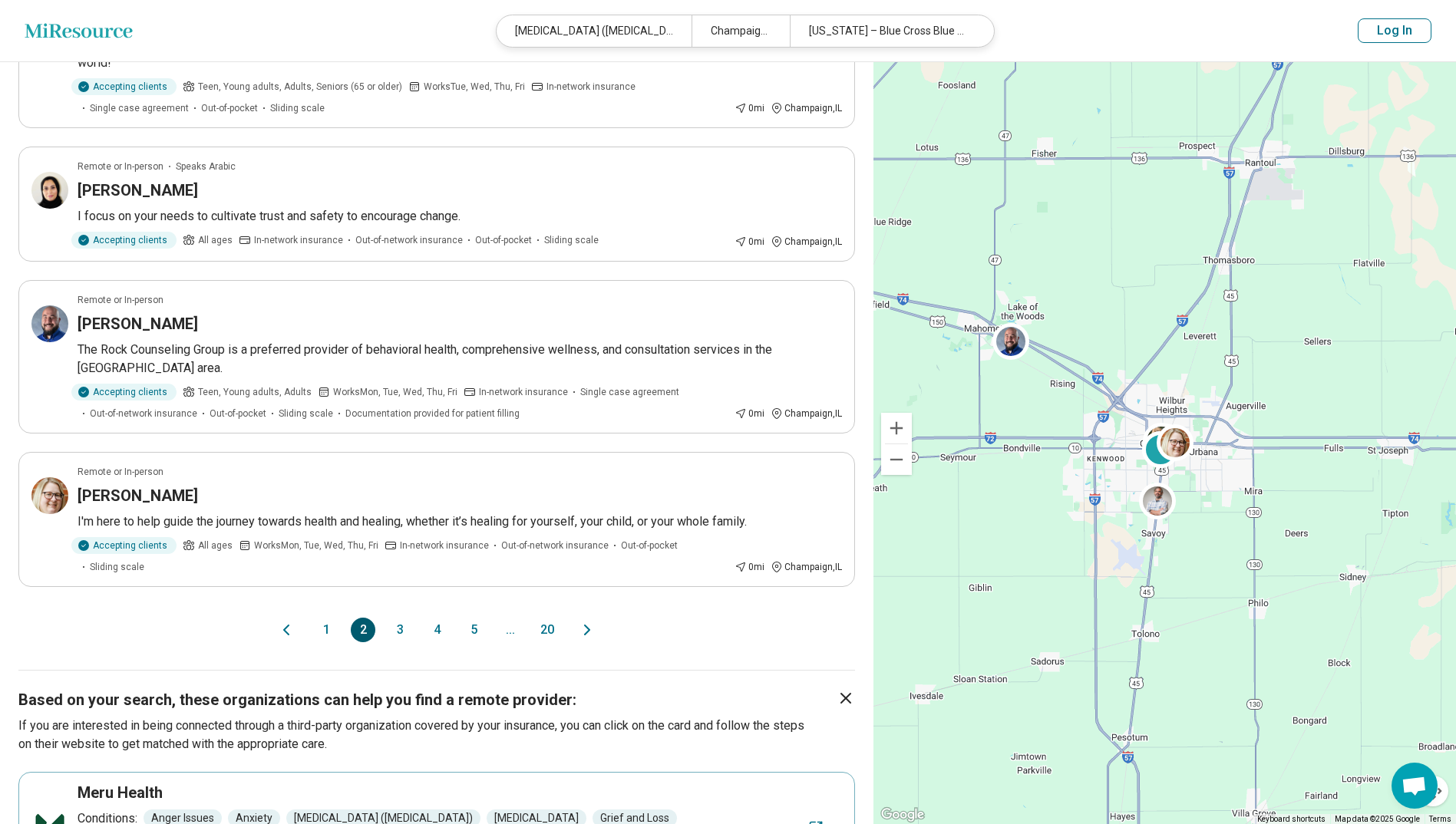
click at [397, 505] on button "3" at bounding box center [400, 629] width 24 height 24
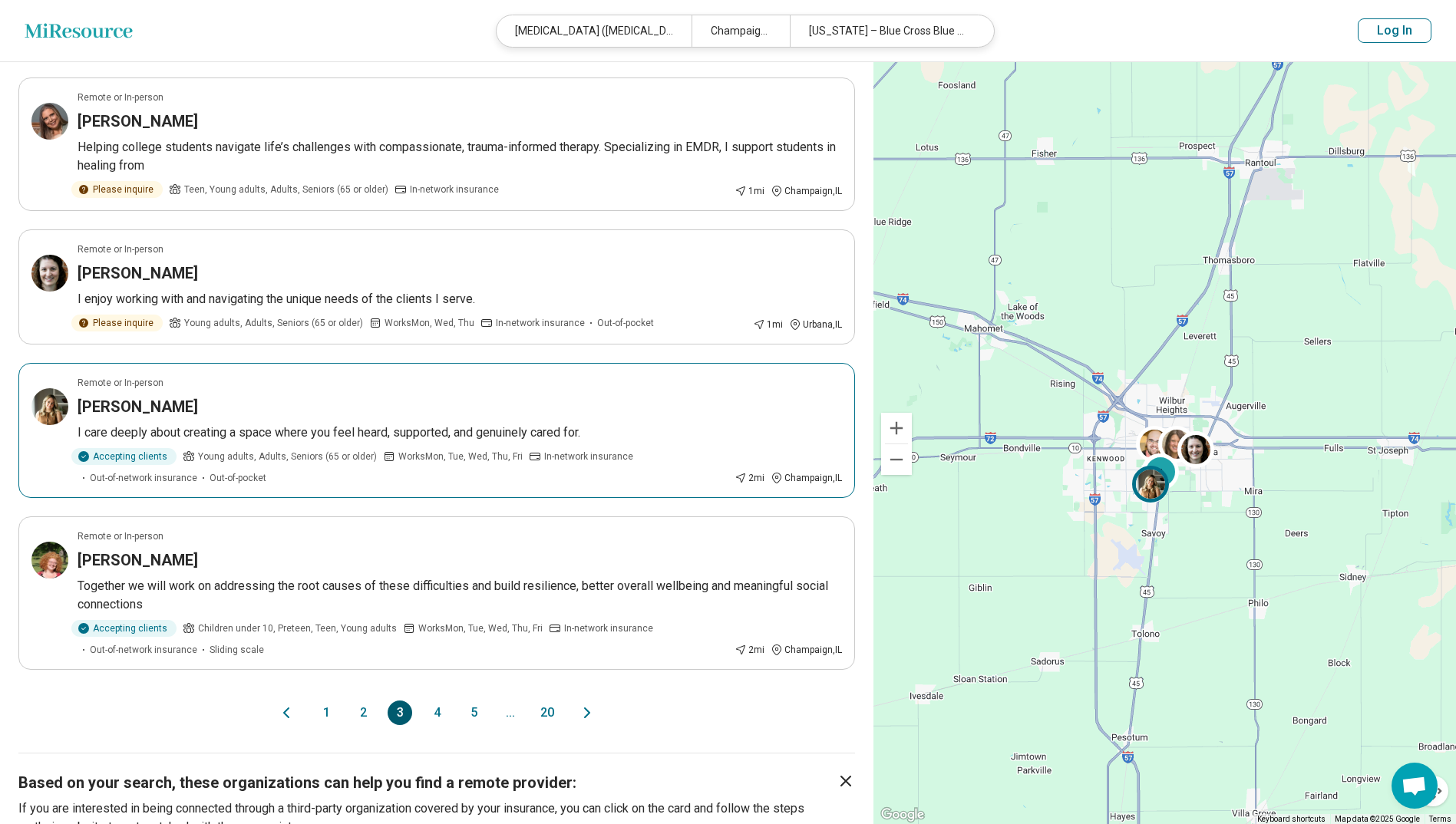
scroll to position [1074, 0]
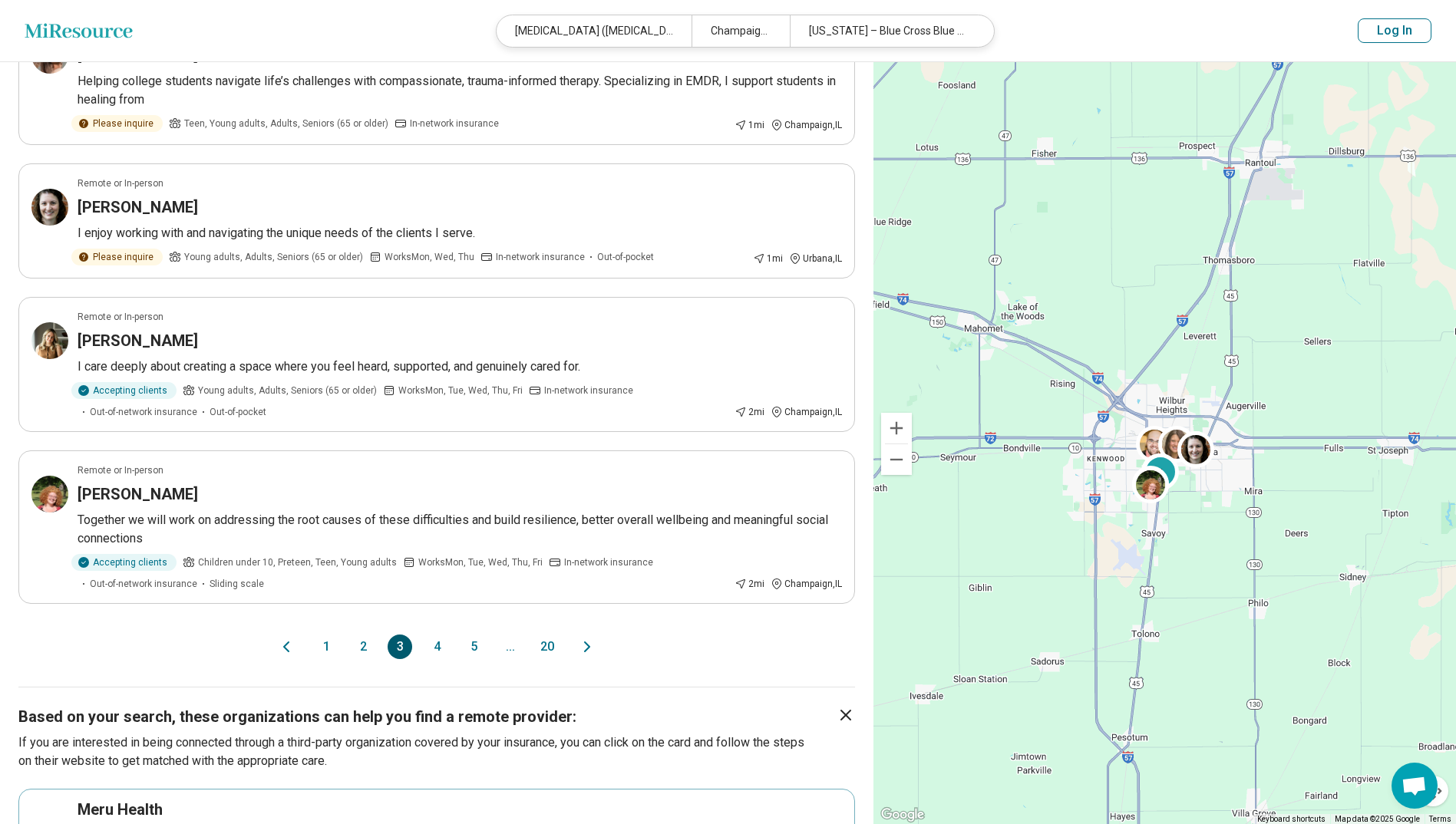
click at [432, 505] on button "4" at bounding box center [437, 646] width 24 height 24
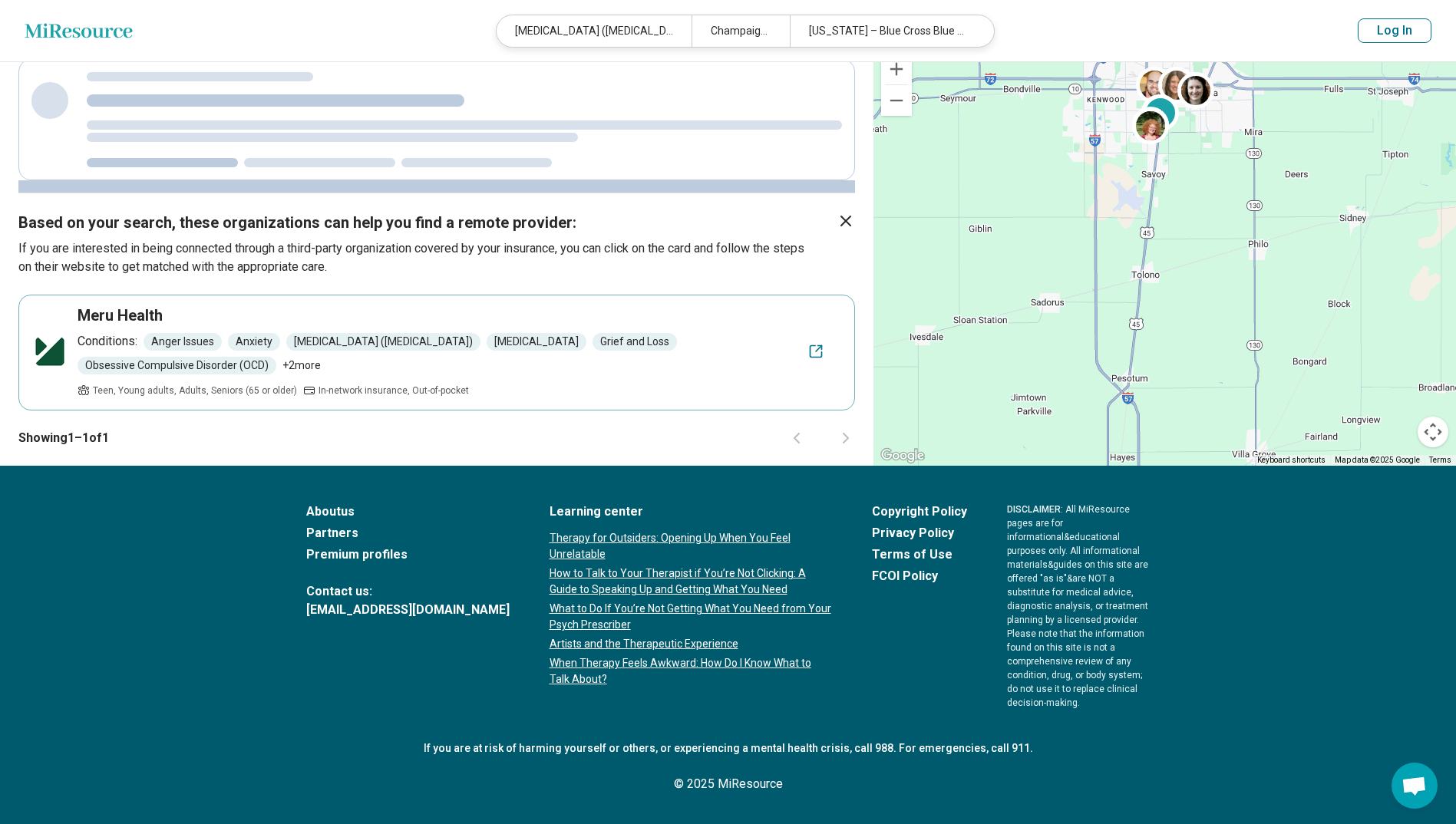
scroll to position [0, 0]
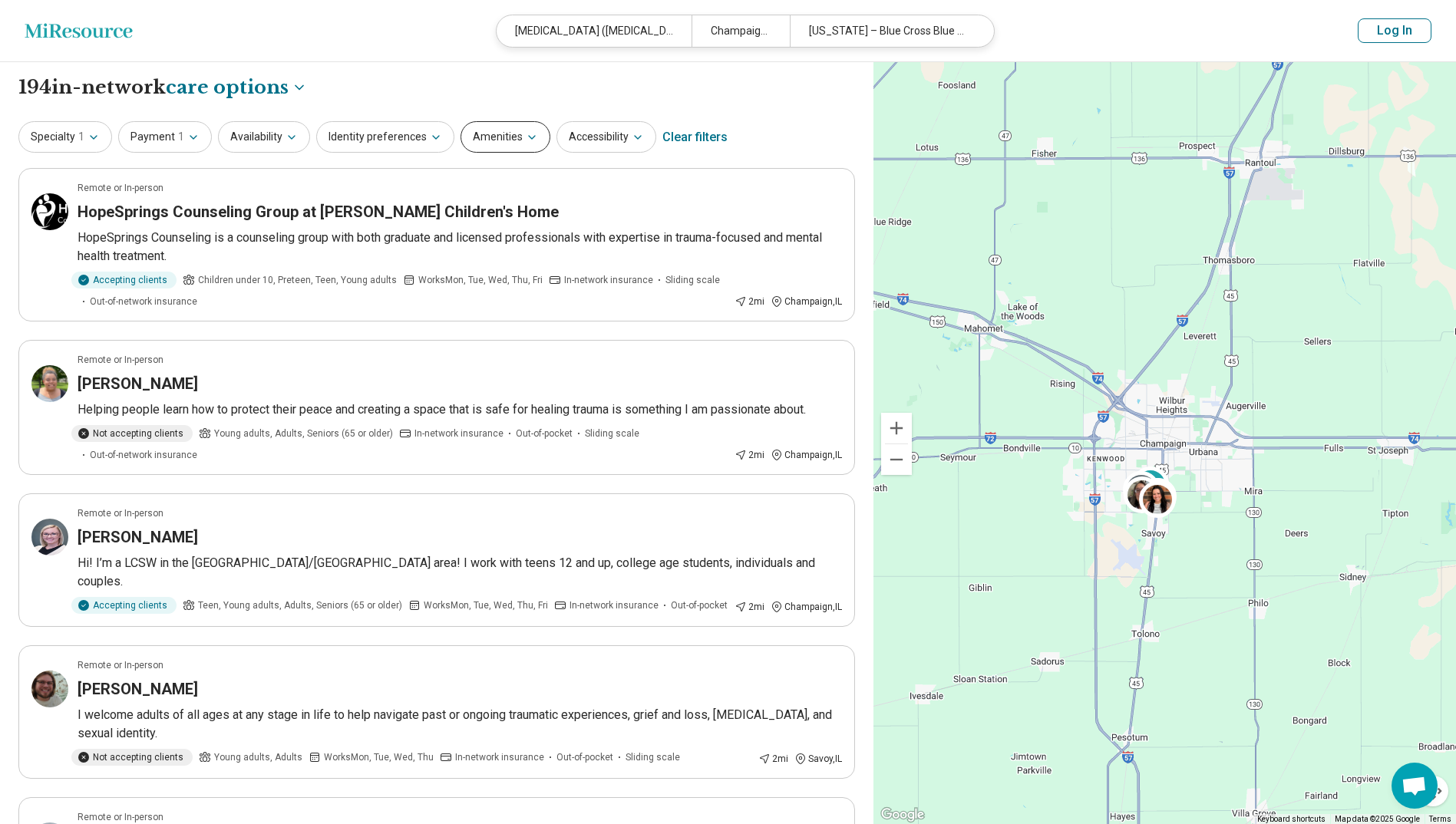
click at [510, 137] on button "Amenities" at bounding box center [505, 137] width 89 height 32
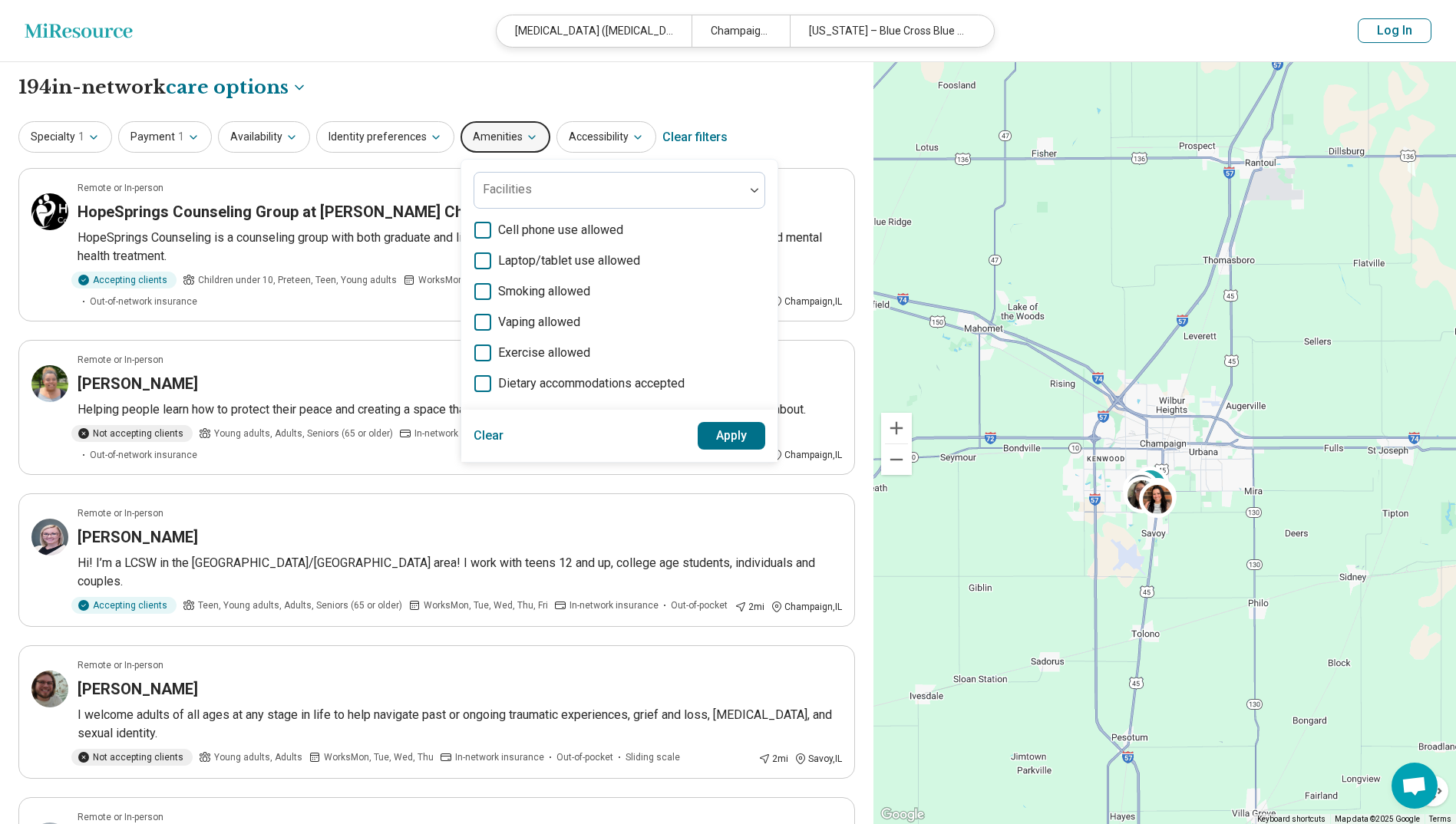
click at [460, 133] on button "Amenities" at bounding box center [505, 137] width 89 height 32
click at [429, 132] on icon "button" at bounding box center [435, 137] width 12 height 12
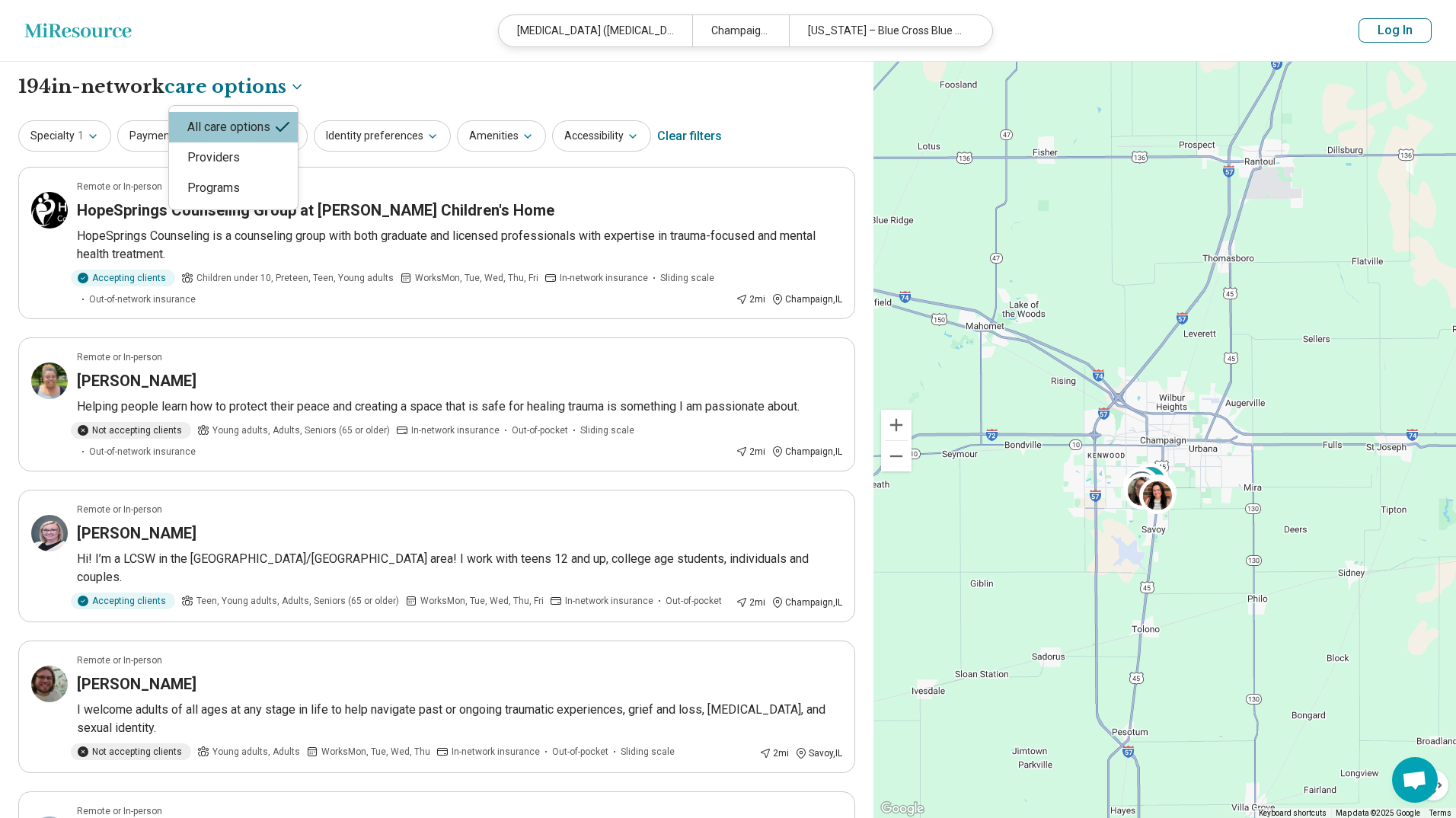
click at [277, 145] on button "Availability" at bounding box center [262, 136] width 92 height 31
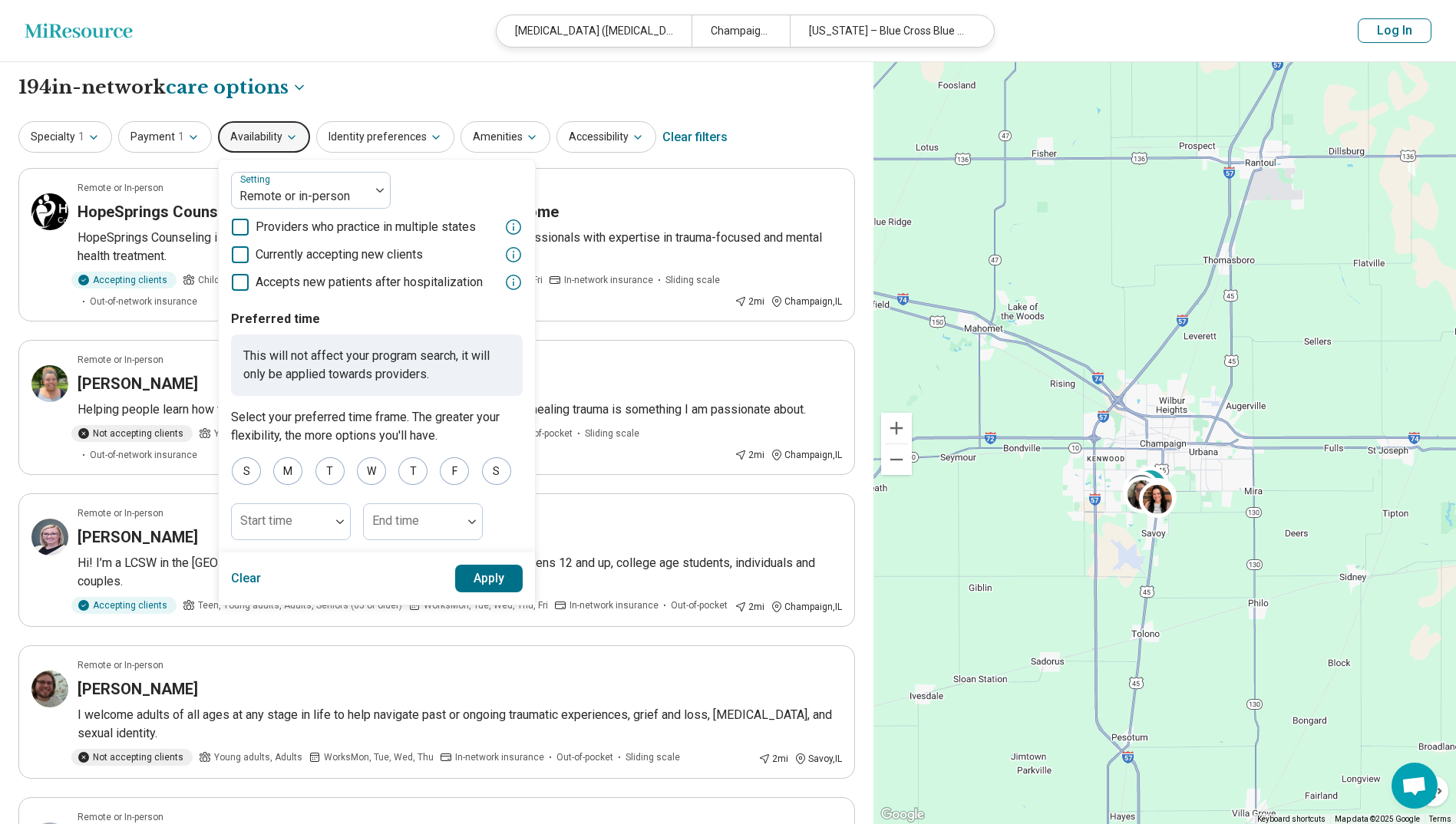
click at [279, 143] on button "Availability" at bounding box center [264, 137] width 92 height 32
click at [72, 142] on button "Specialty 1" at bounding box center [65, 137] width 94 height 32
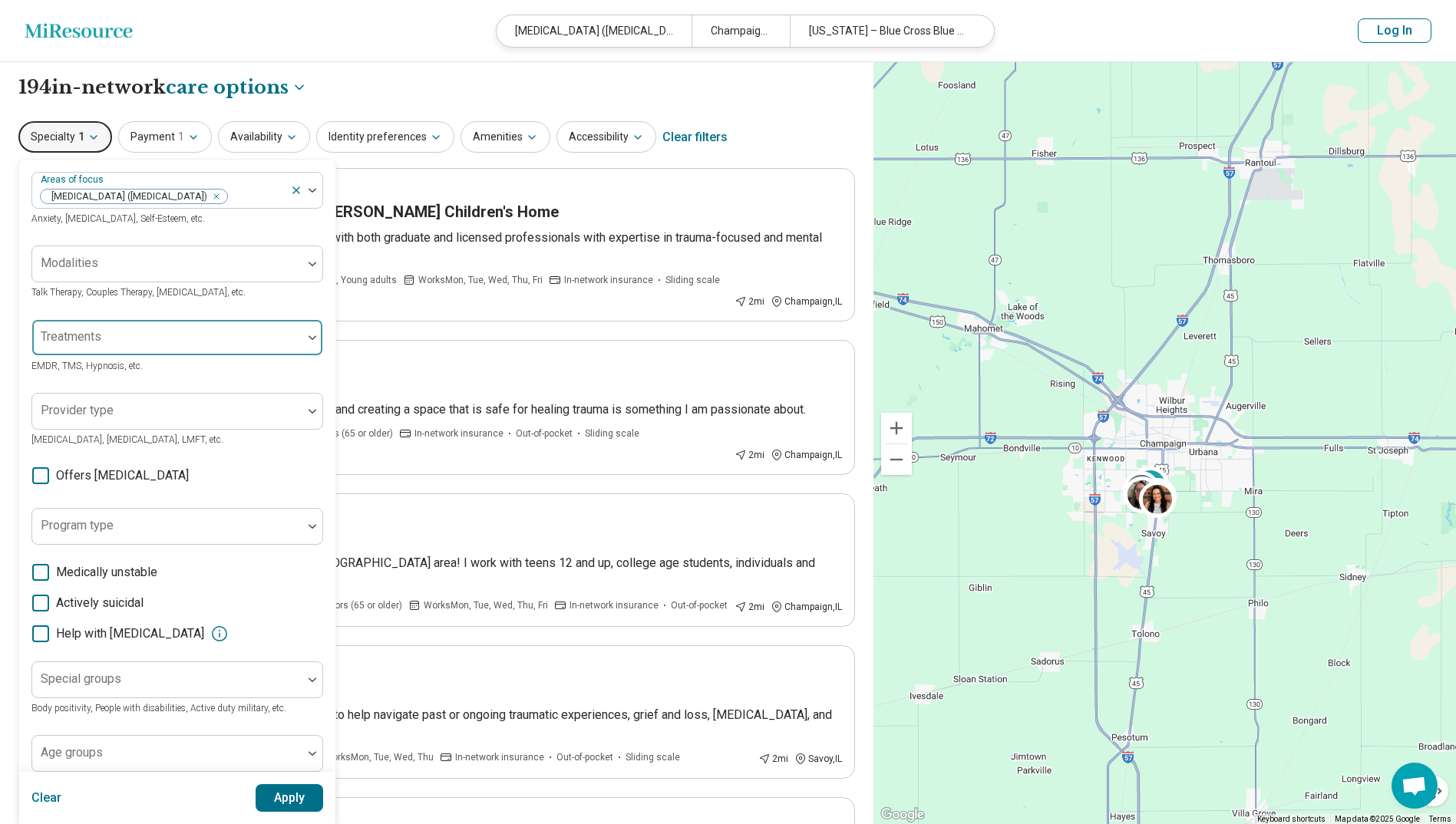
click at [171, 341] on div at bounding box center [167, 344] width 258 height 21
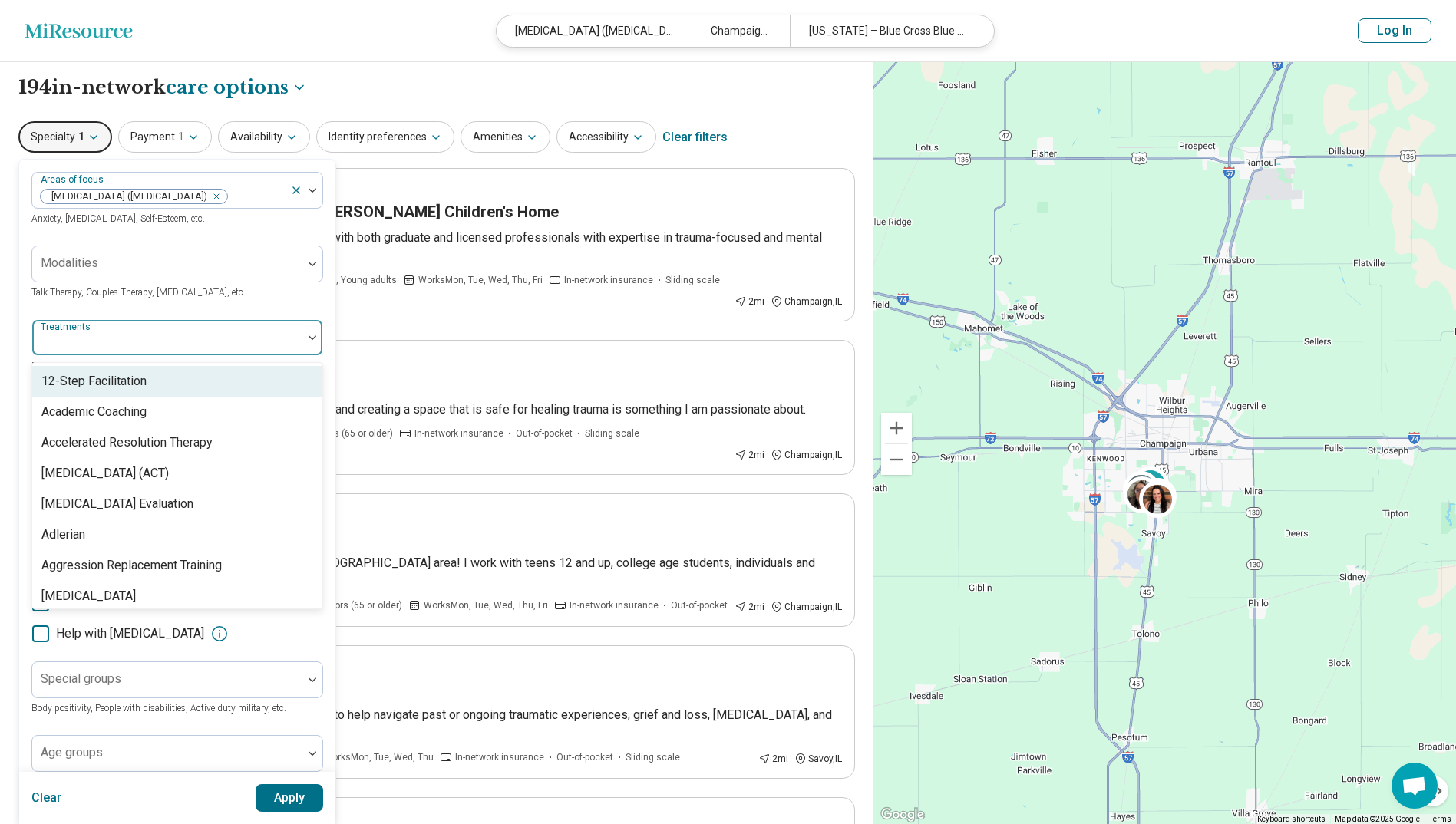
click at [171, 341] on div at bounding box center [167, 344] width 258 height 21
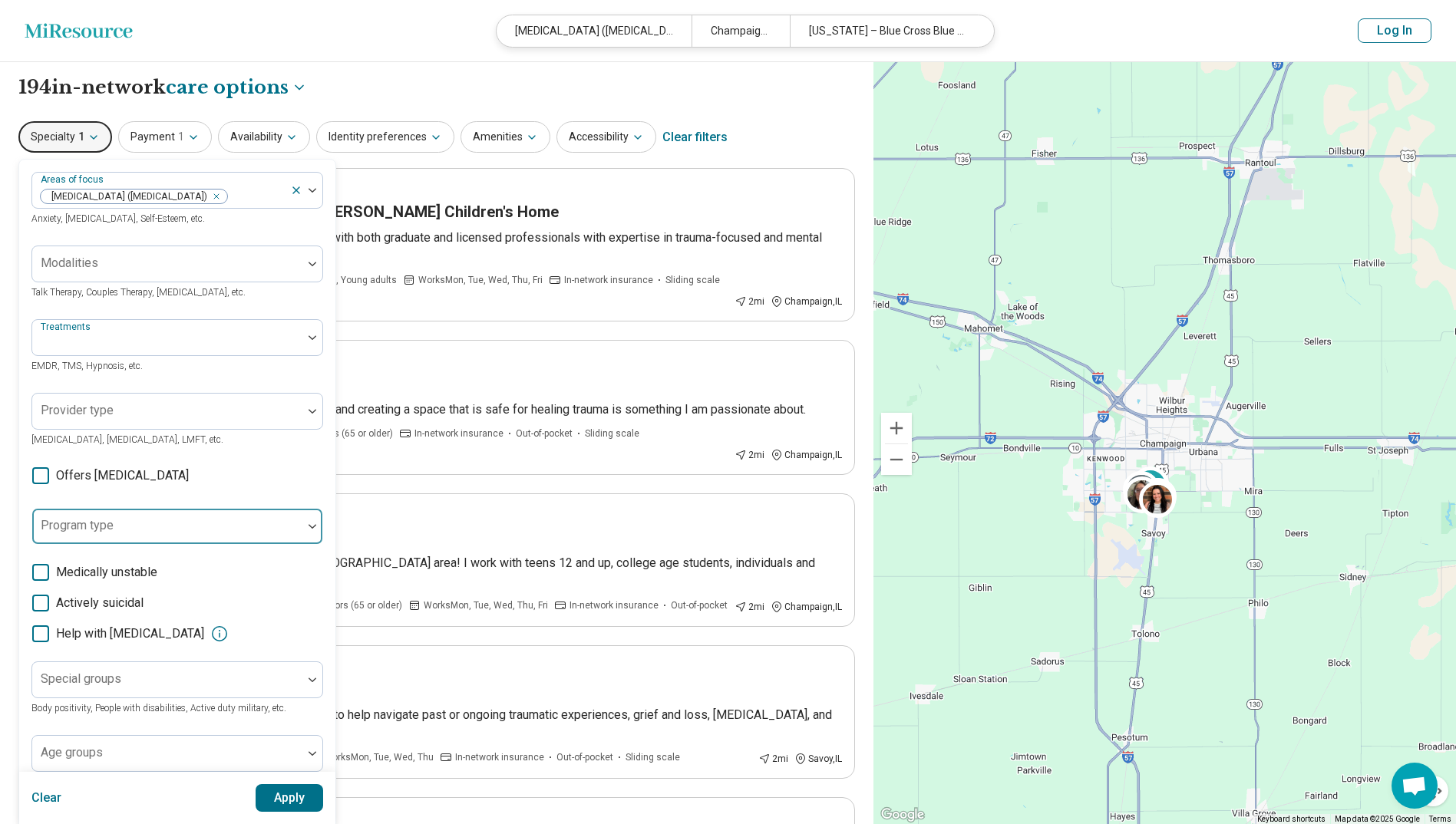
click at [199, 505] on div at bounding box center [167, 532] width 258 height 21
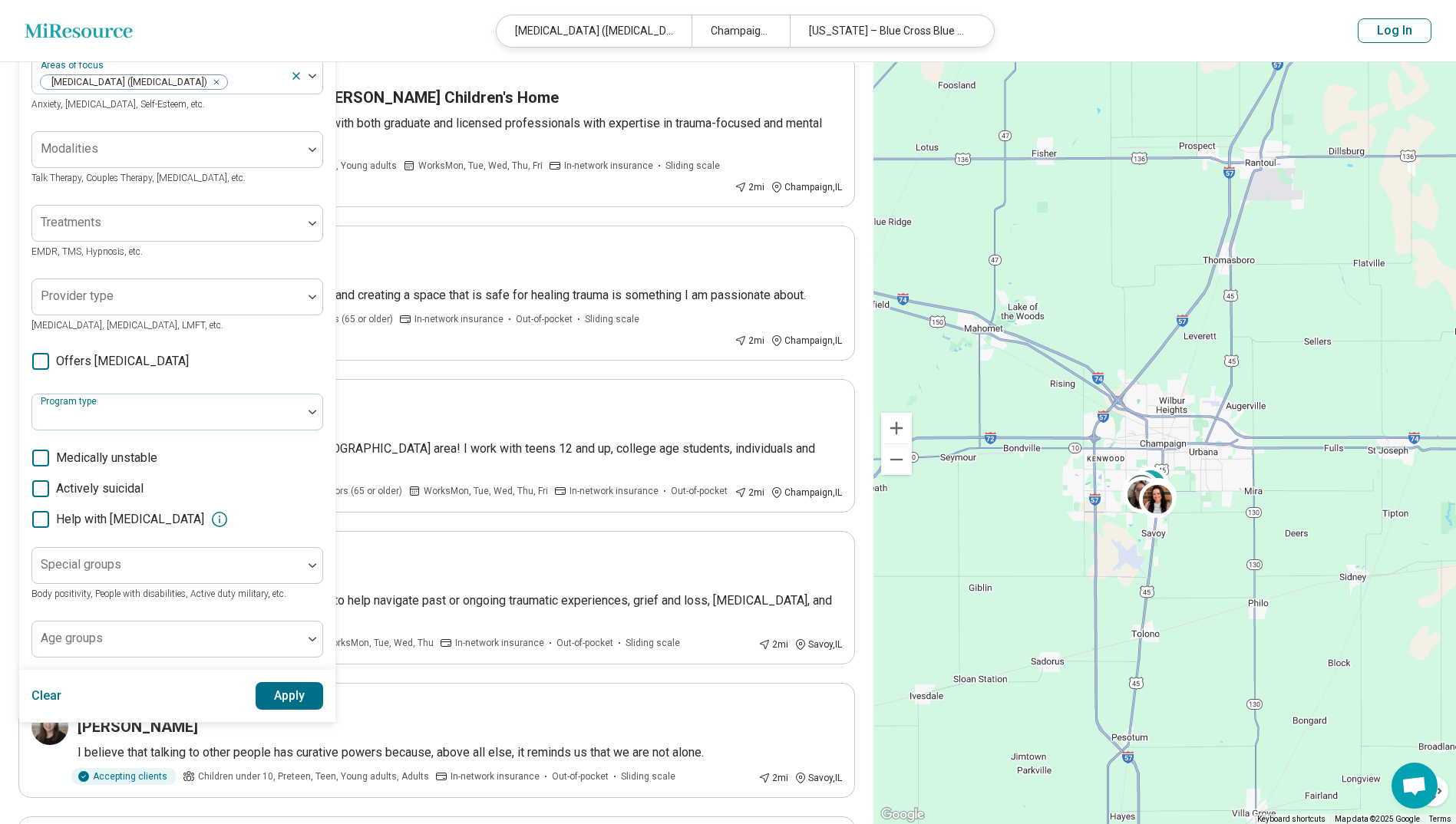
scroll to position [76, 0]
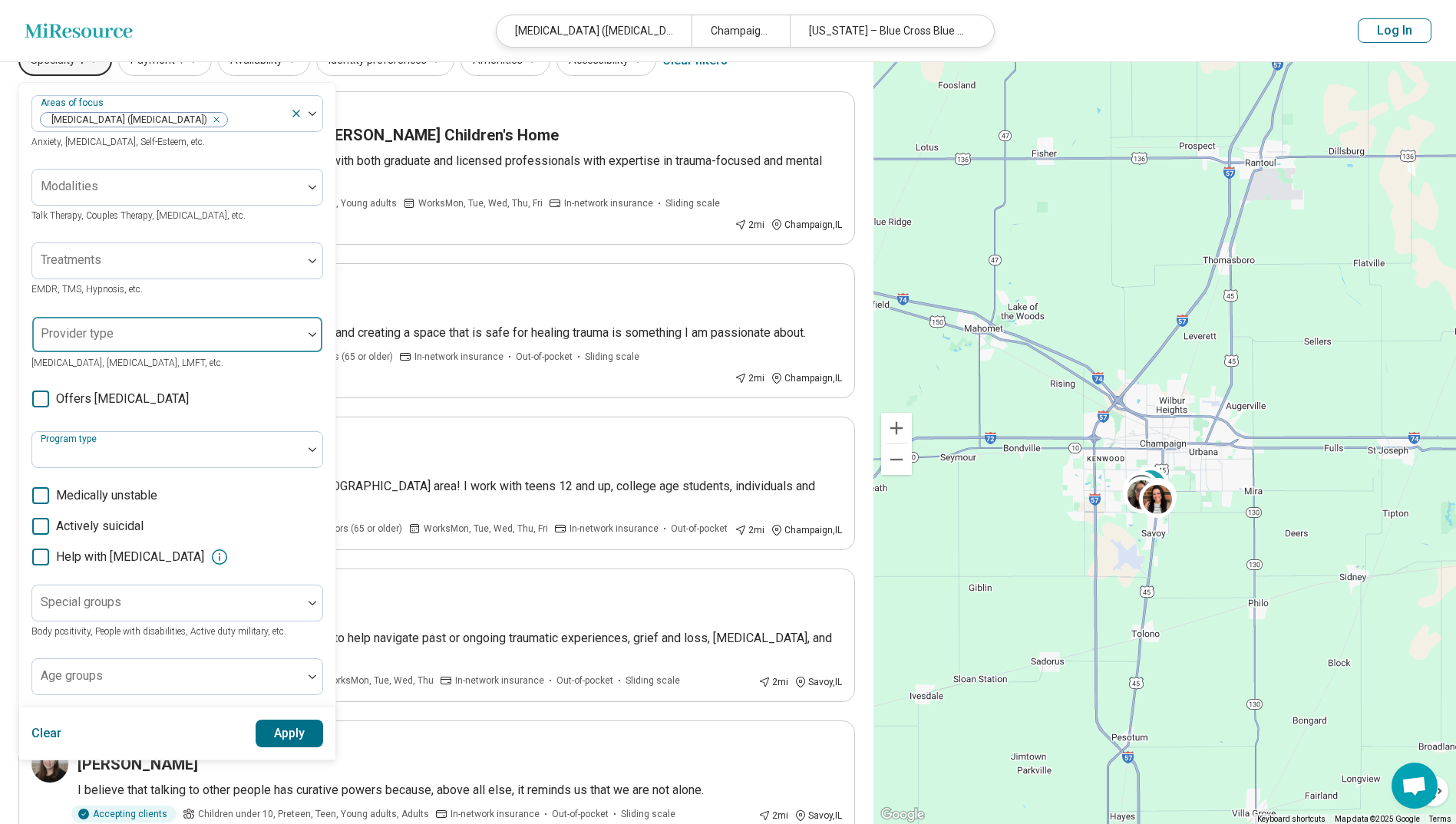
click at [211, 327] on div at bounding box center [168, 334] width 270 height 34
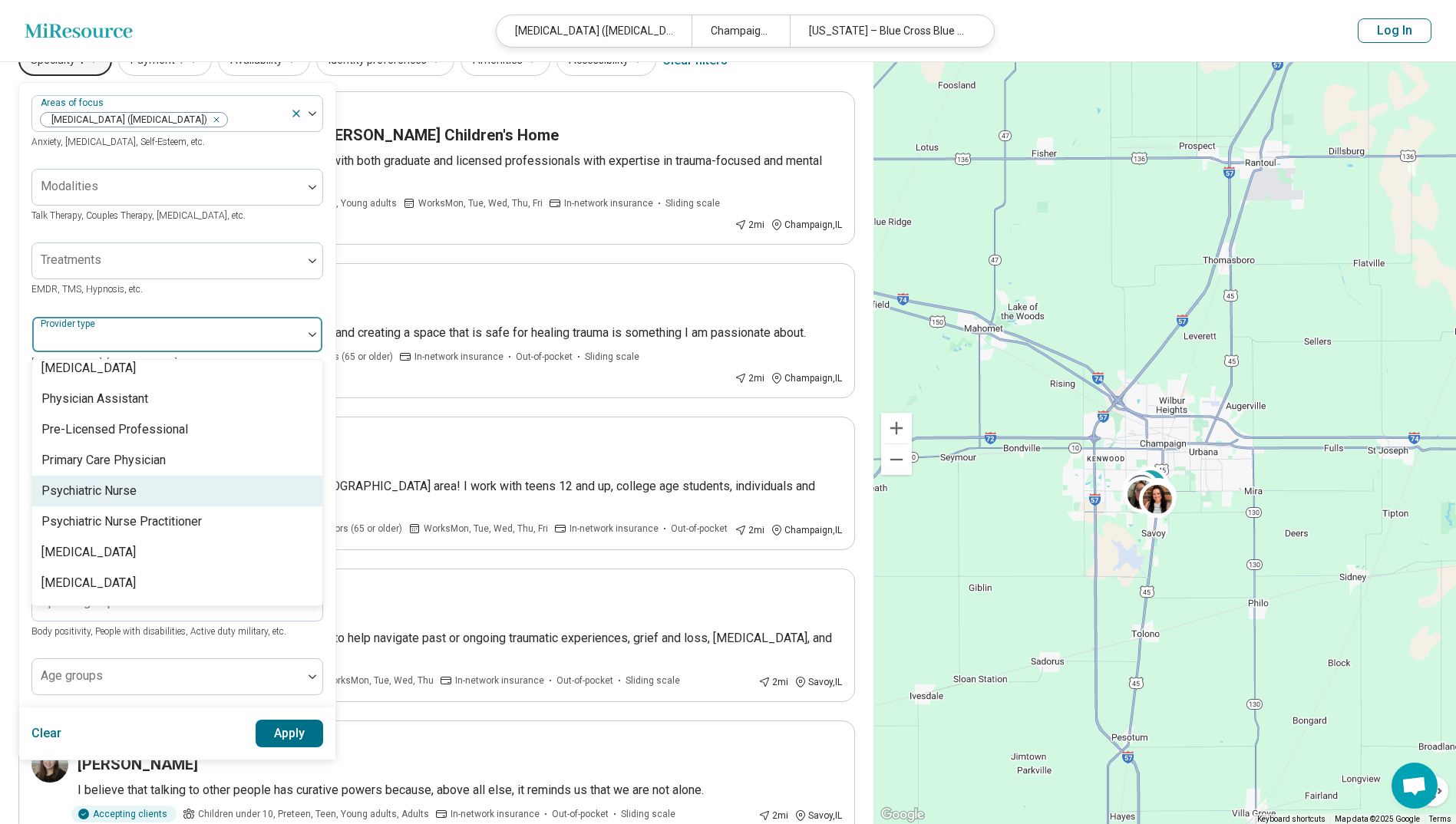
scroll to position [1917, 0]
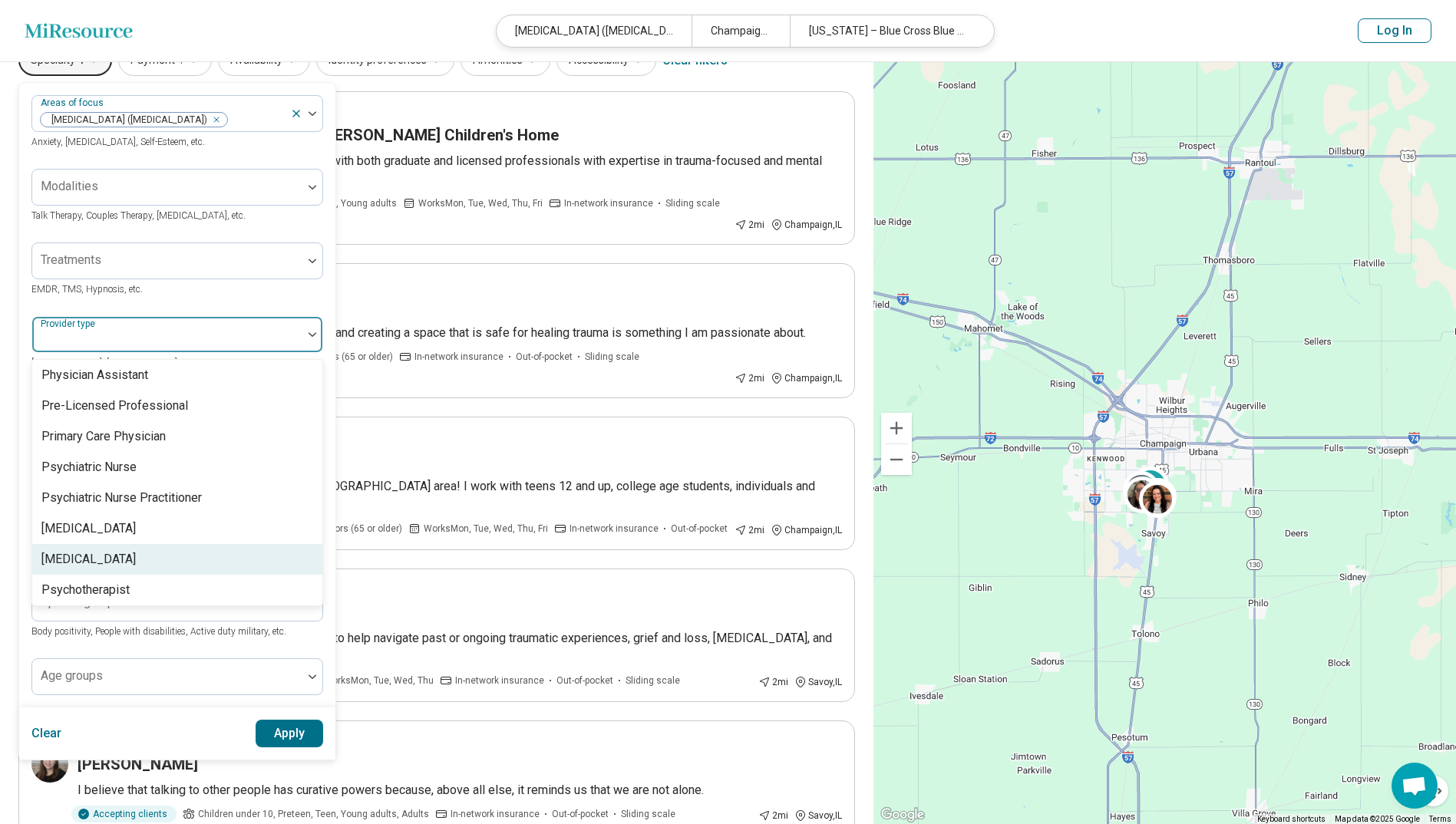
click at [269, 505] on div "[MEDICAL_DATA]" at bounding box center [177, 559] width 290 height 31
click at [275, 505] on button "Apply" at bounding box center [289, 734] width 68 height 28
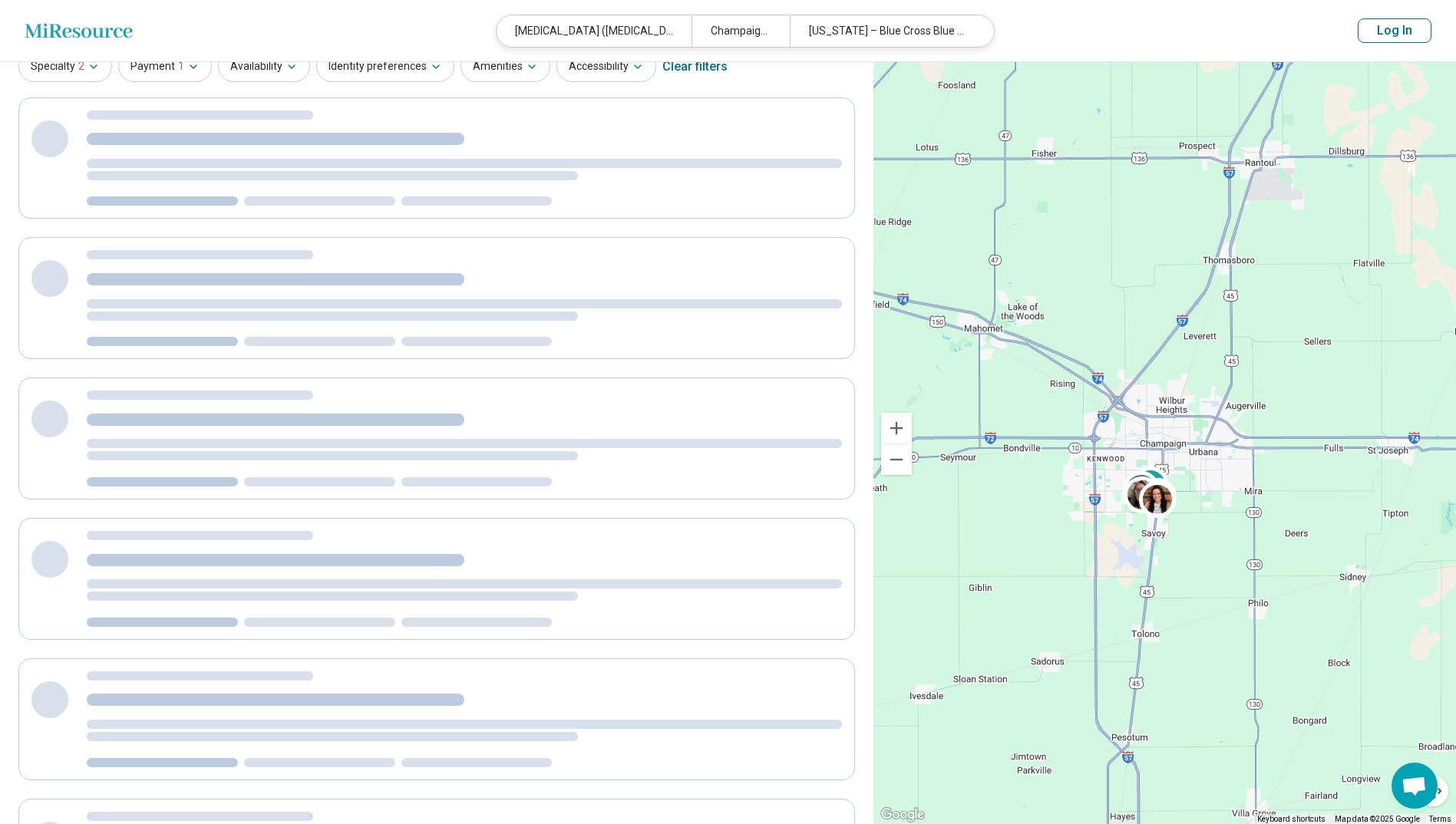
scroll to position [0, 0]
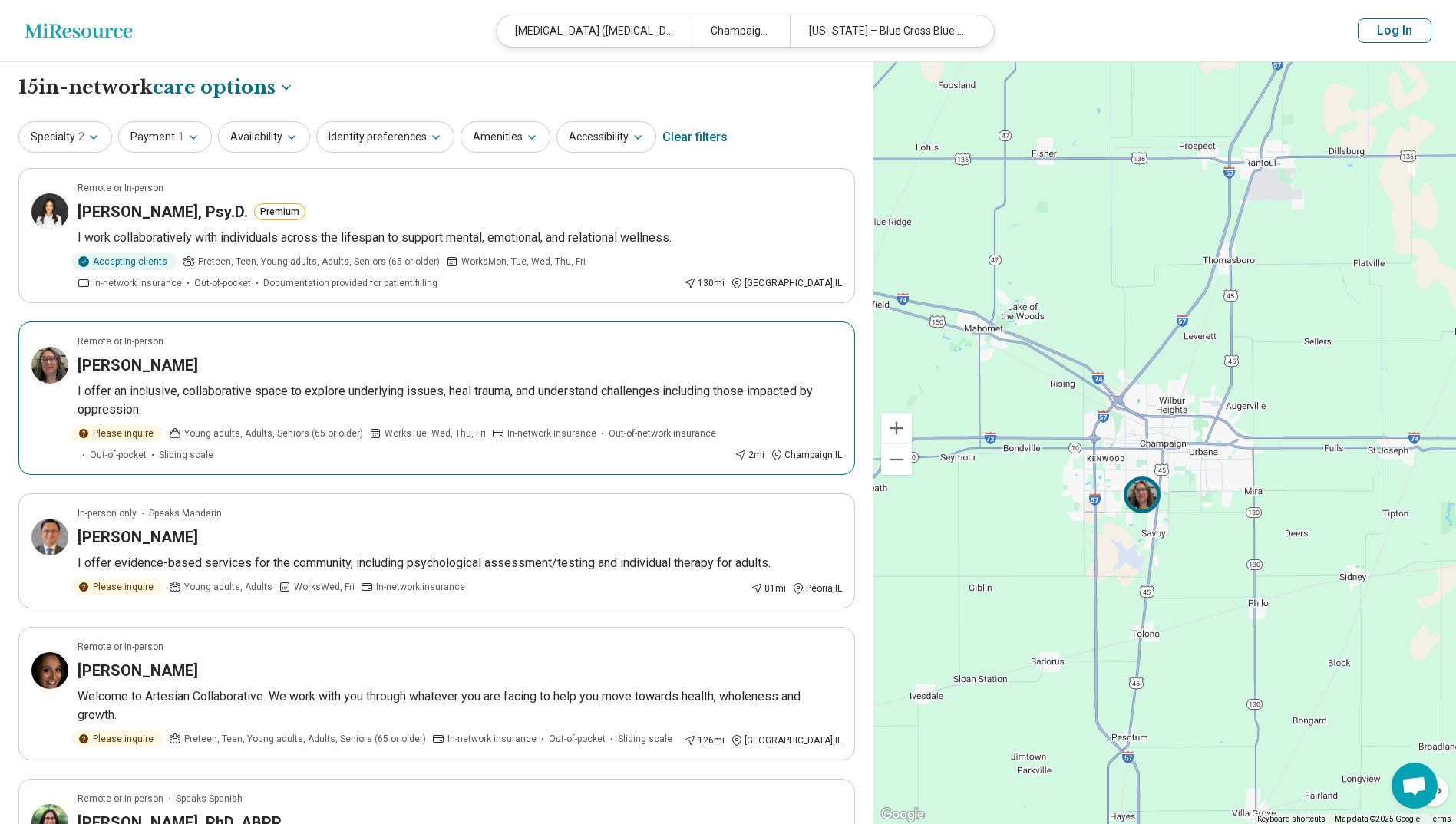
click at [389, 393] on p "I offer an inclusive, collaborative space to explore underlying issues, heal tr…" at bounding box center [459, 400] width 764 height 37
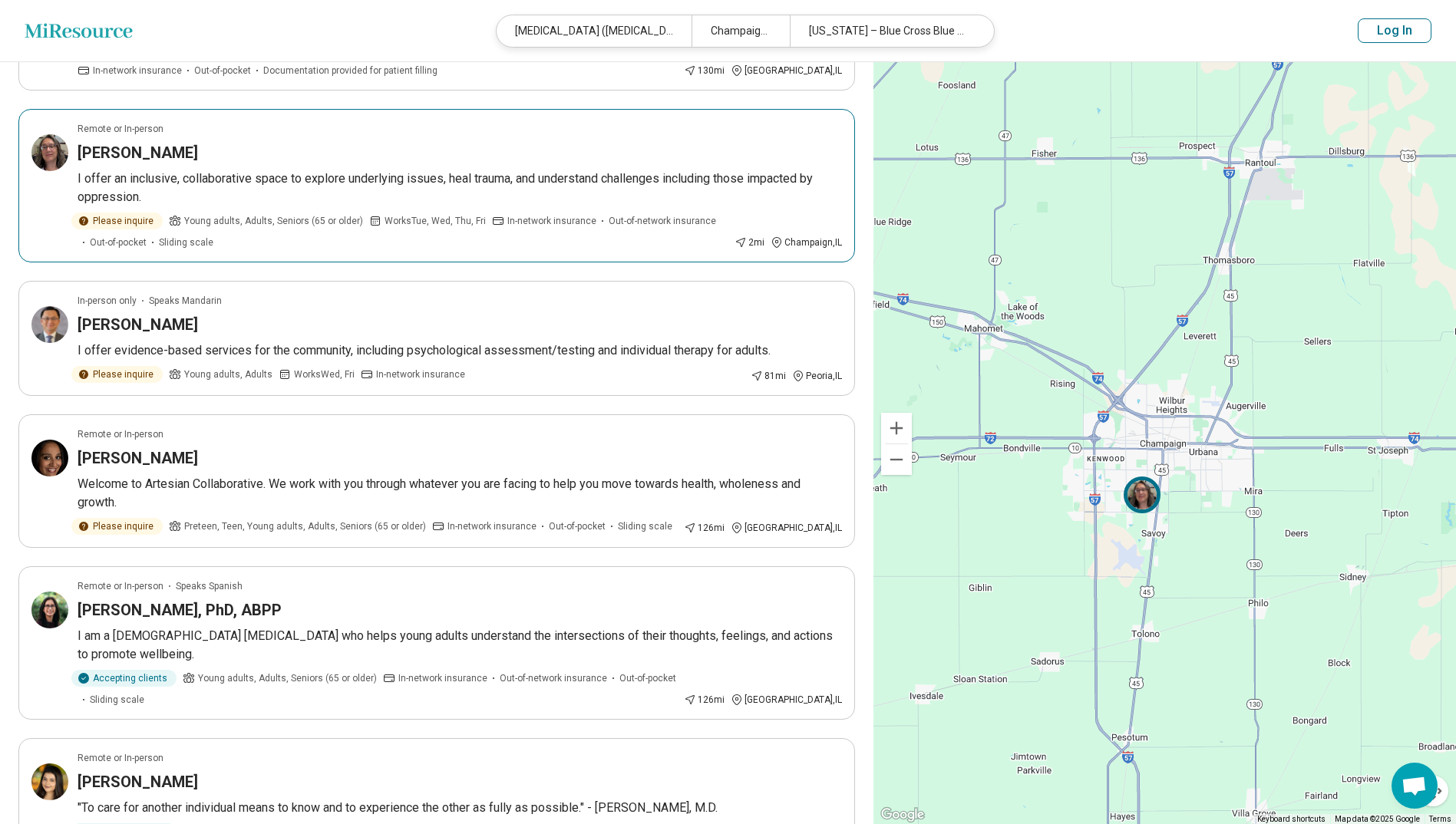
scroll to position [230, 0]
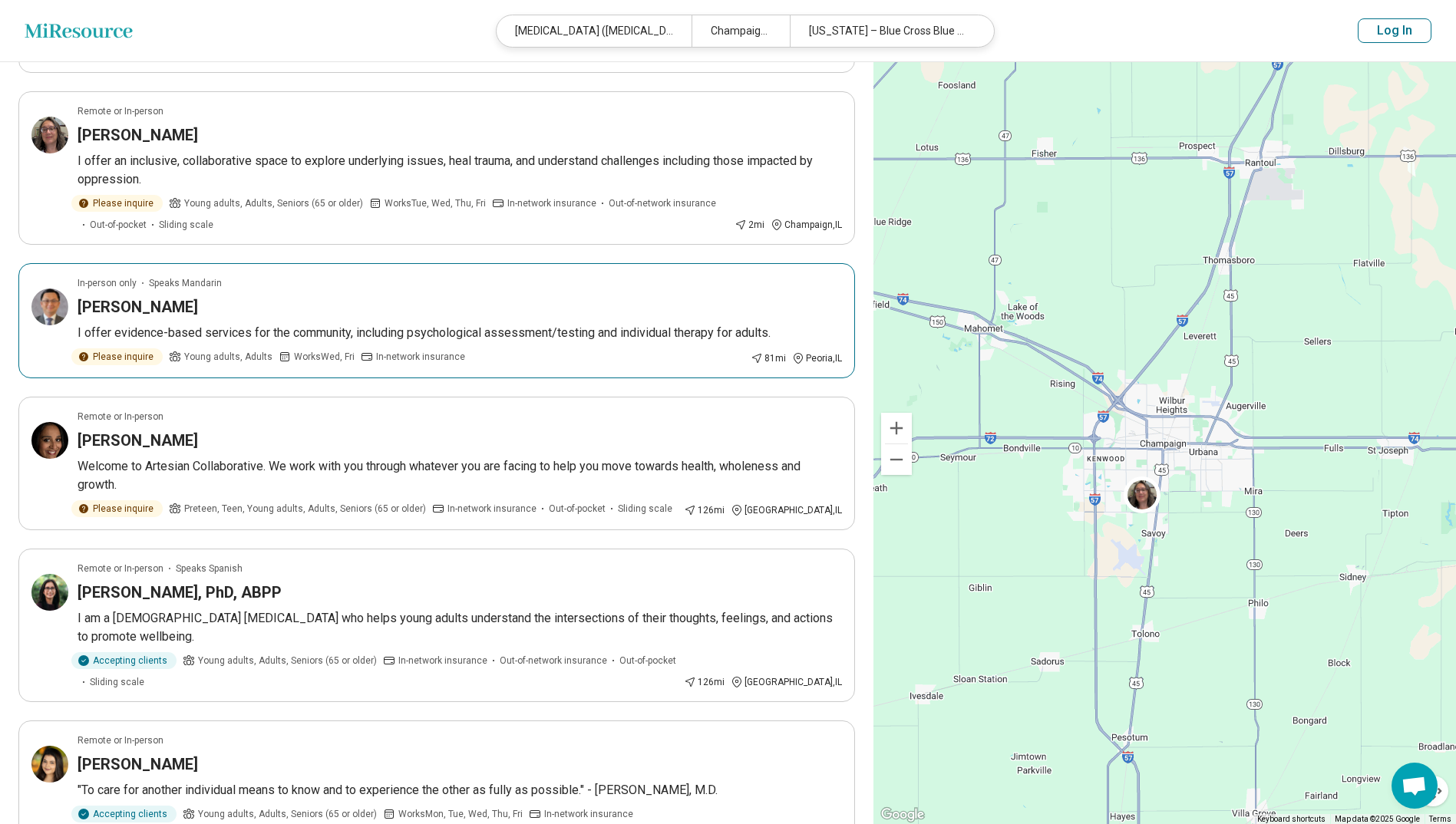
click at [379, 348] on p "In-network insurance" at bounding box center [413, 357] width 104 height 17
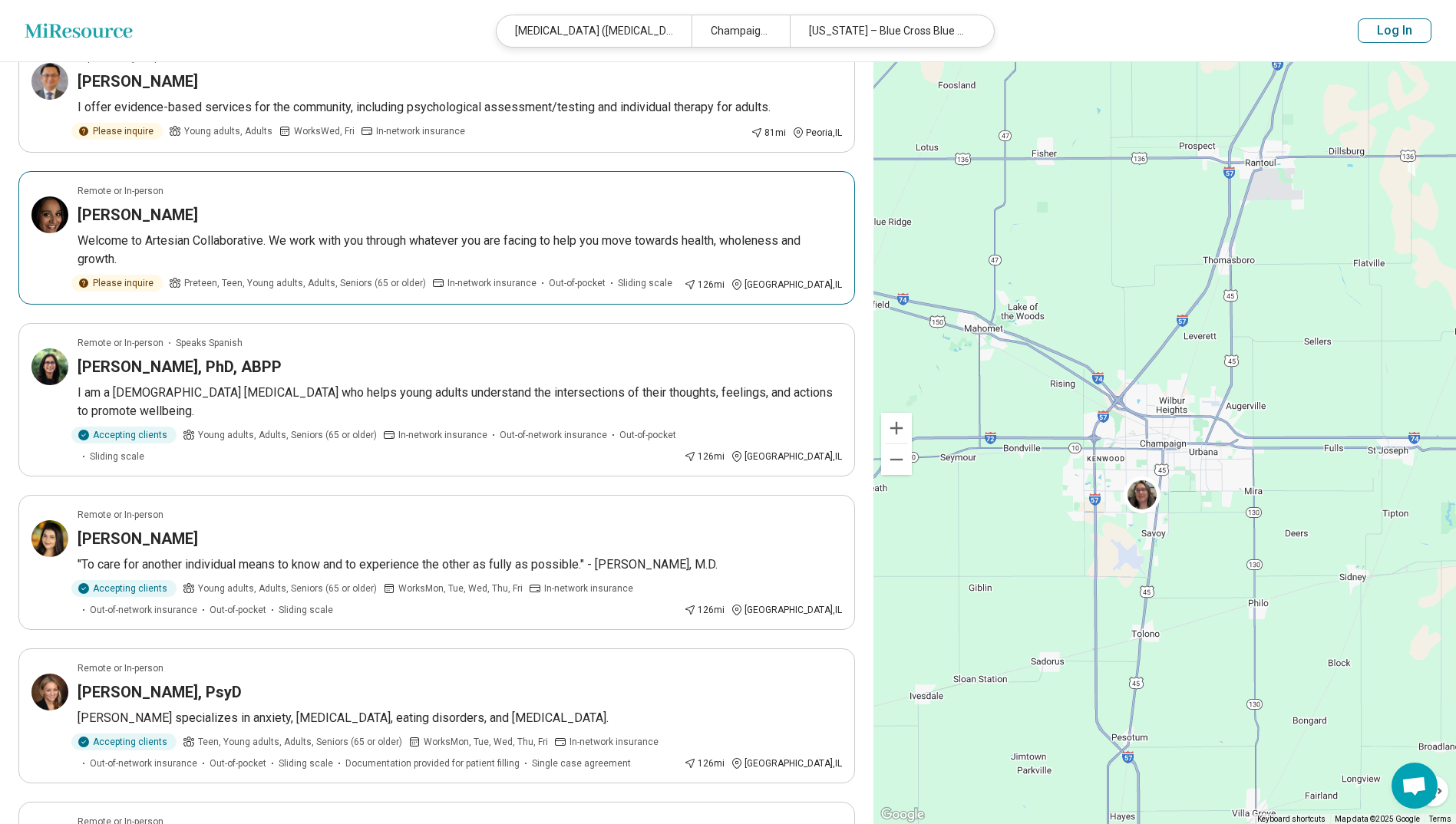
scroll to position [460, 0]
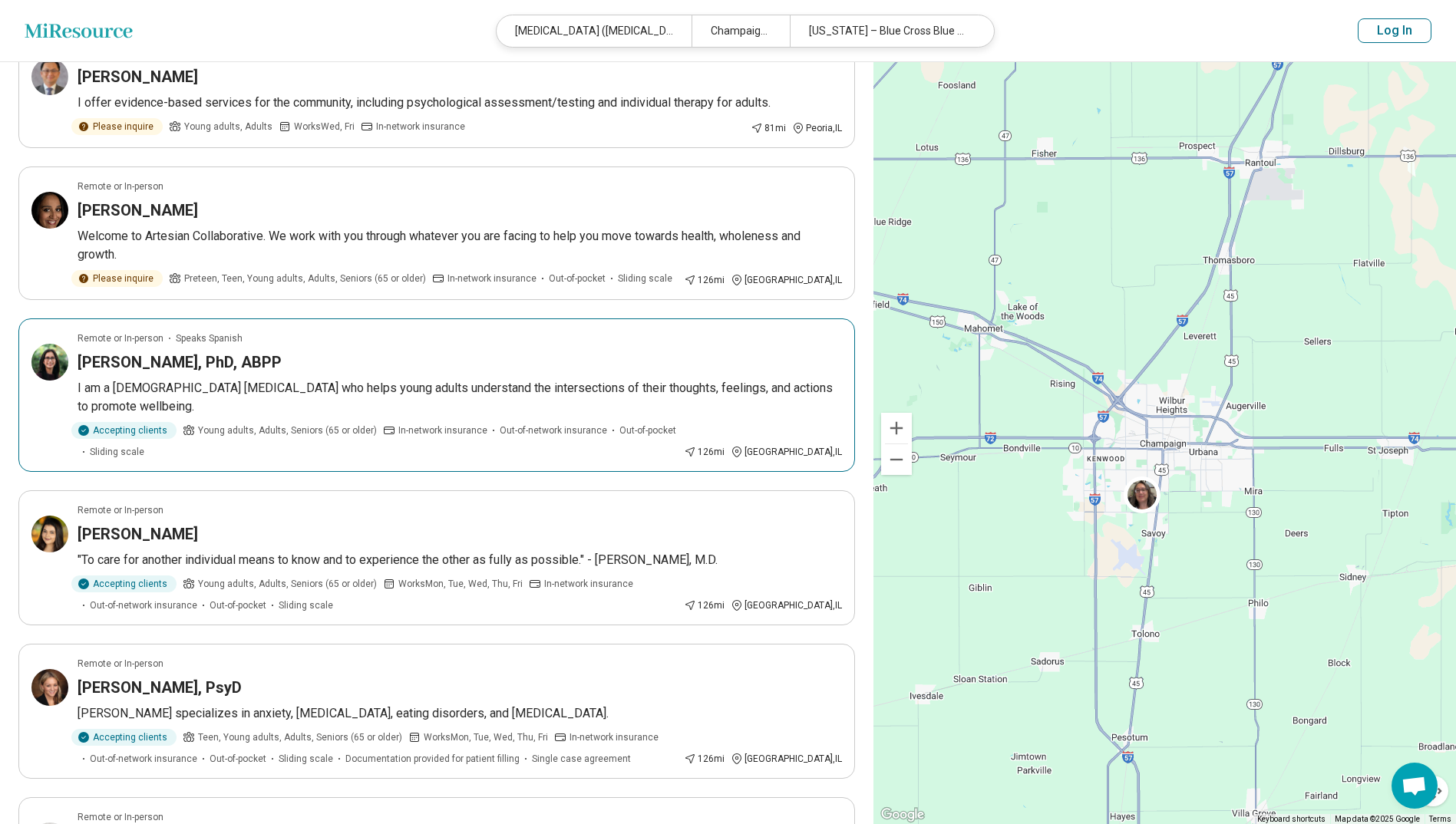
click at [368, 401] on p "I am a Spanish-speaking psychologist who helps young adults understand the inte…" at bounding box center [459, 398] width 764 height 37
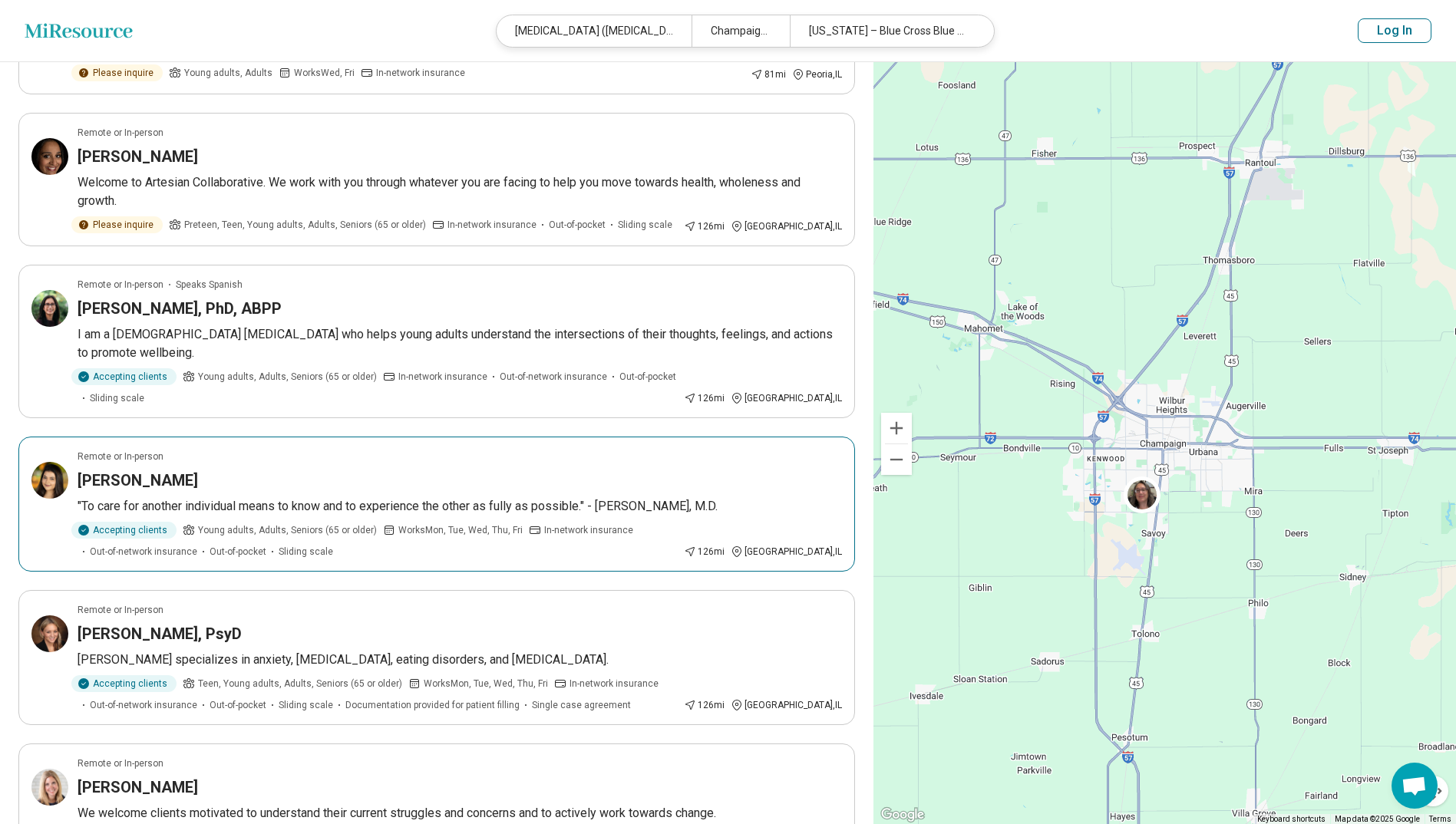
scroll to position [614, 0]
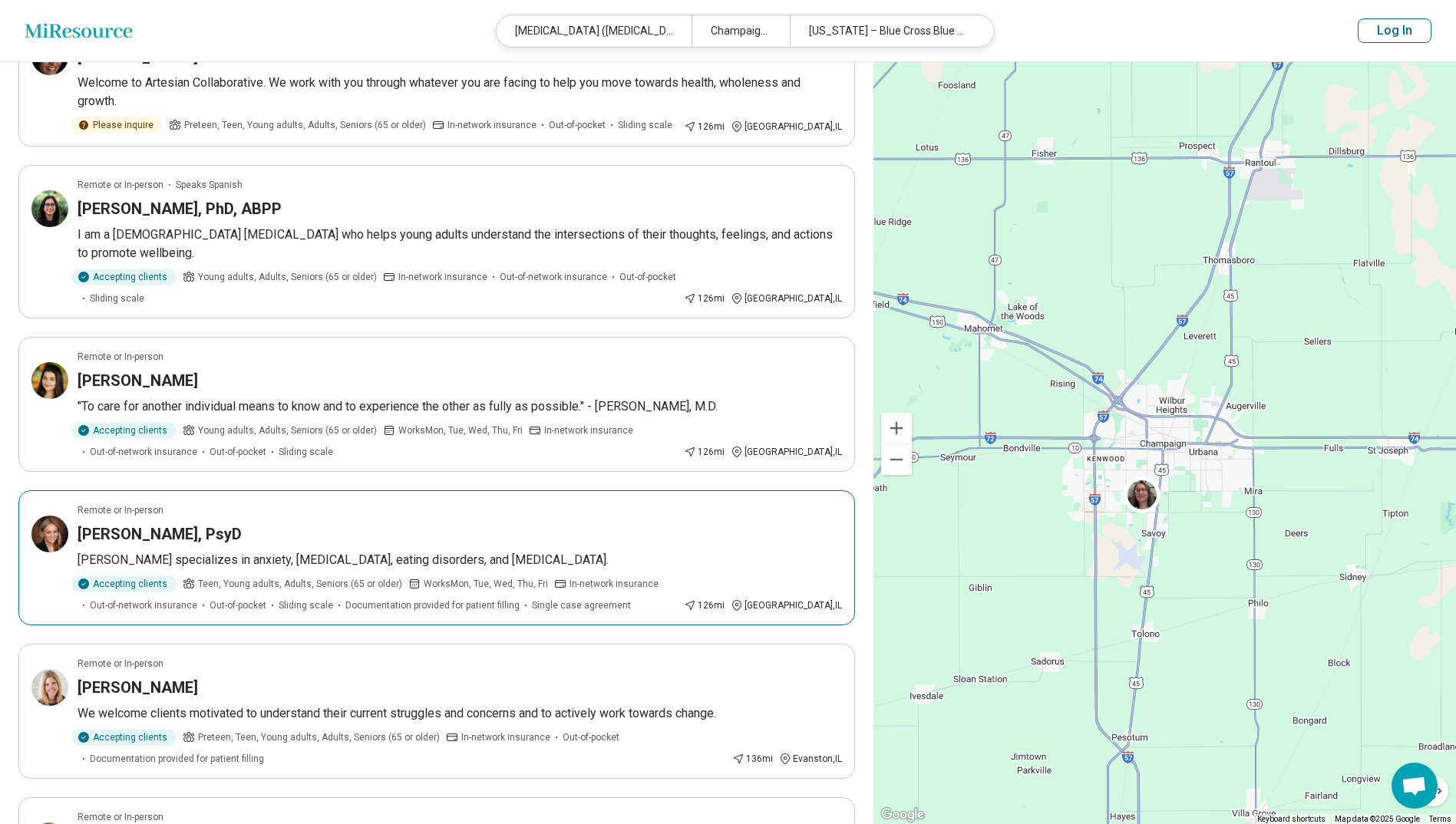
click at [414, 505] on article "Remote or In-person Sarah Sanders, PsyD Dr. Sanders specializes in anxiety, dep…" at bounding box center [437, 557] width 837 height 135
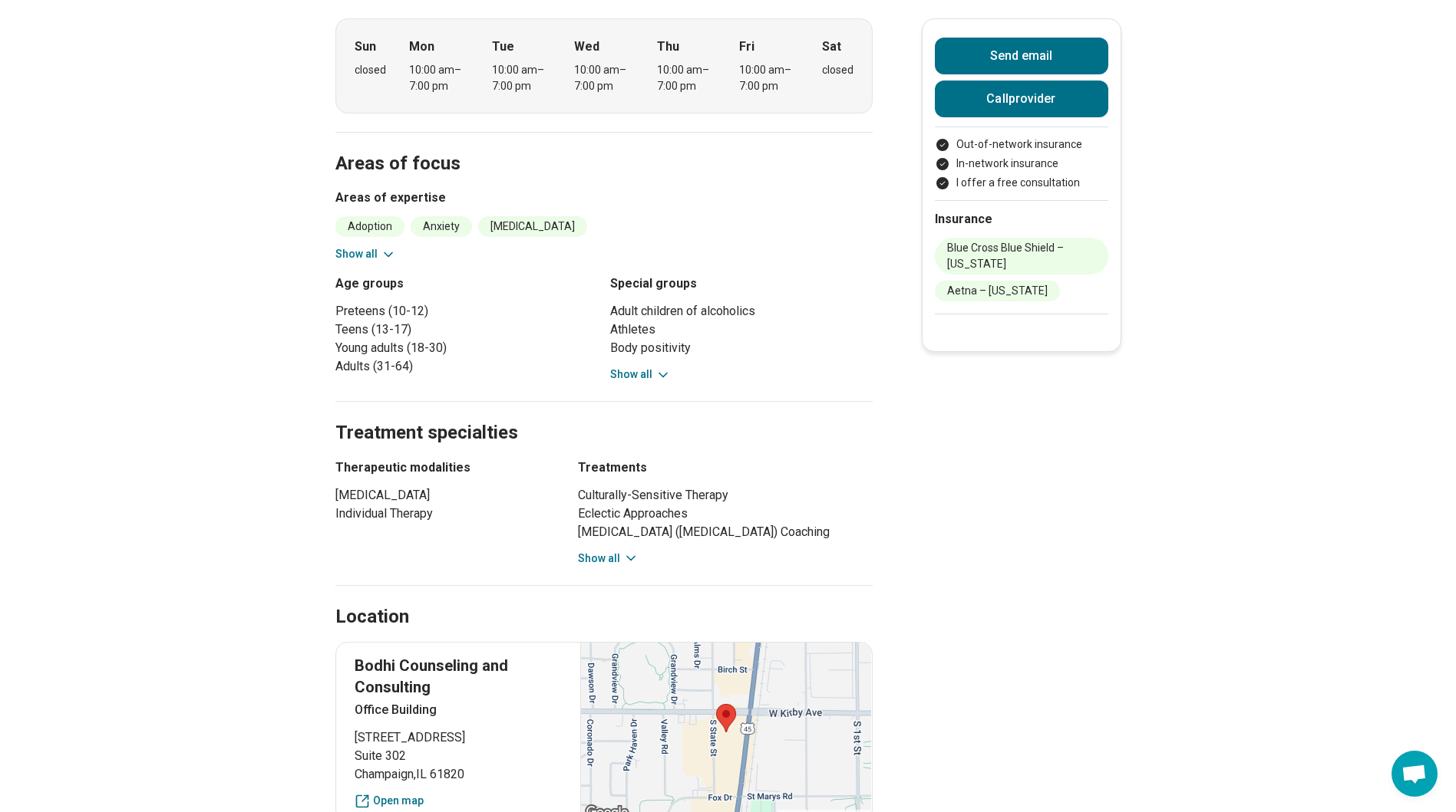
scroll to position [614, 0]
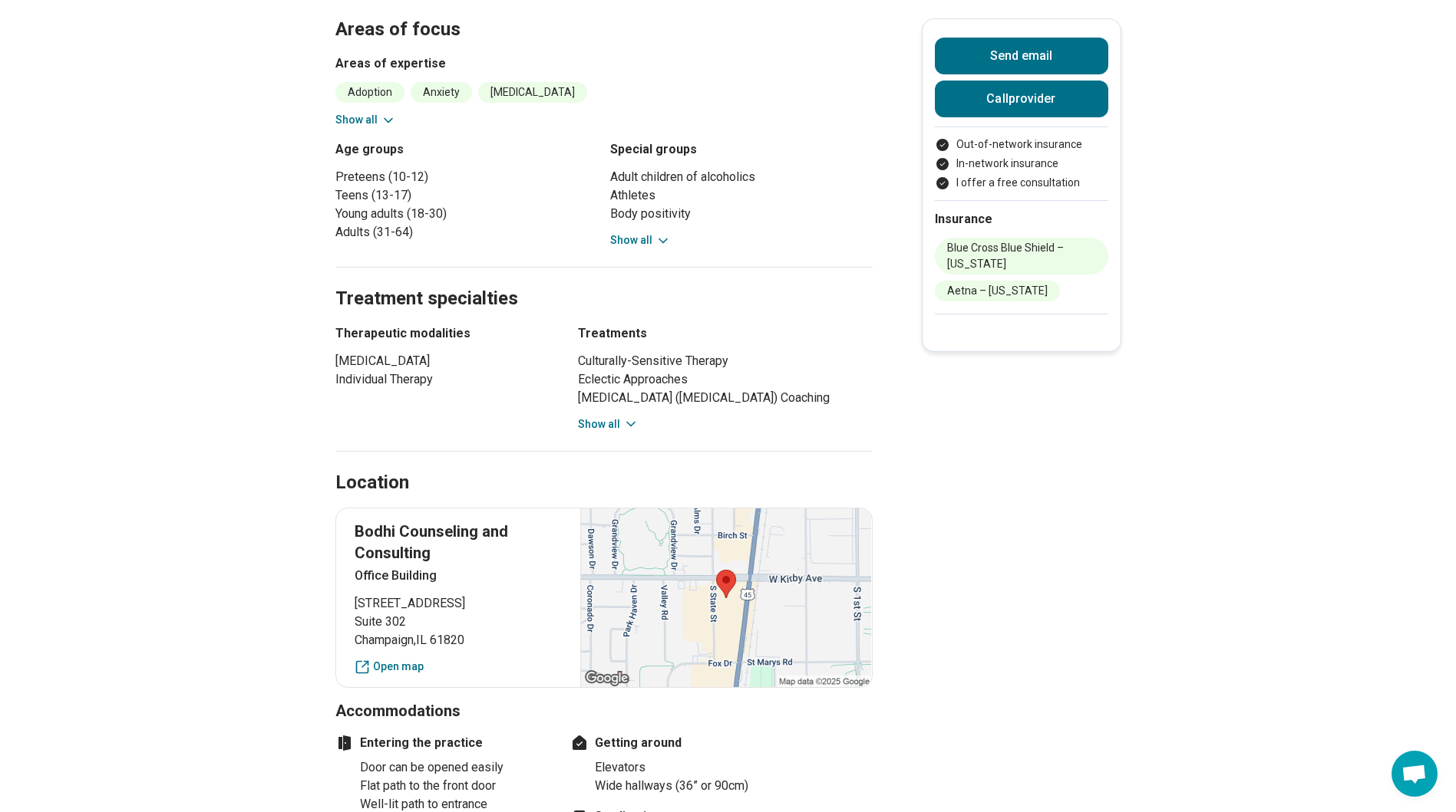
click at [632, 432] on icon at bounding box center [631, 424] width 15 height 15
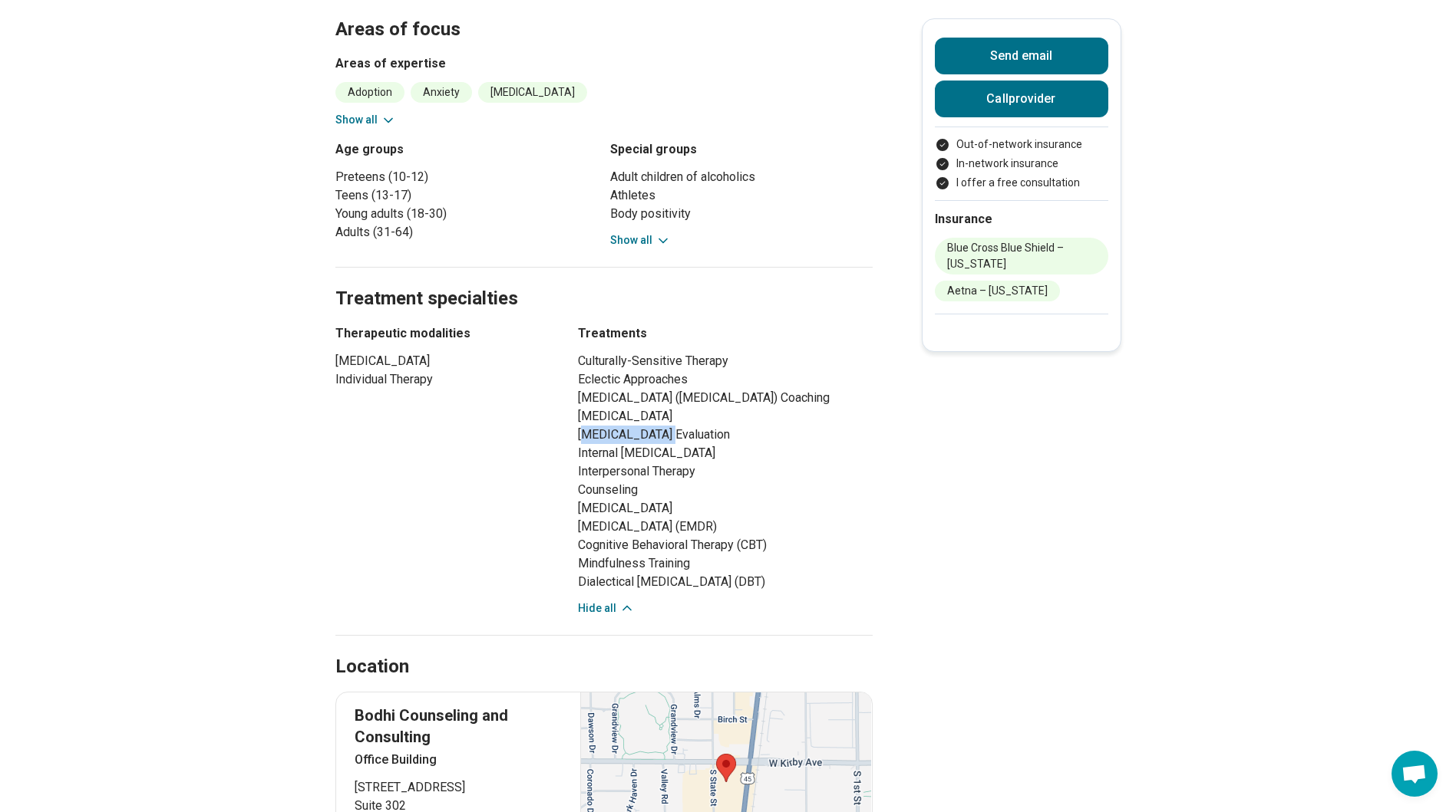
drag, startPoint x: 680, startPoint y: 445, endPoint x: 594, endPoint y: 444, distance: 86.0
click at [594, 444] on li "[MEDICAL_DATA] Evaluation" at bounding box center [725, 435] width 294 height 19
drag, startPoint x: 594, startPoint y: 444, endPoint x: 845, endPoint y: 455, distance: 251.2
click at [842, 444] on li "[MEDICAL_DATA] Evaluation" at bounding box center [725, 435] width 294 height 19
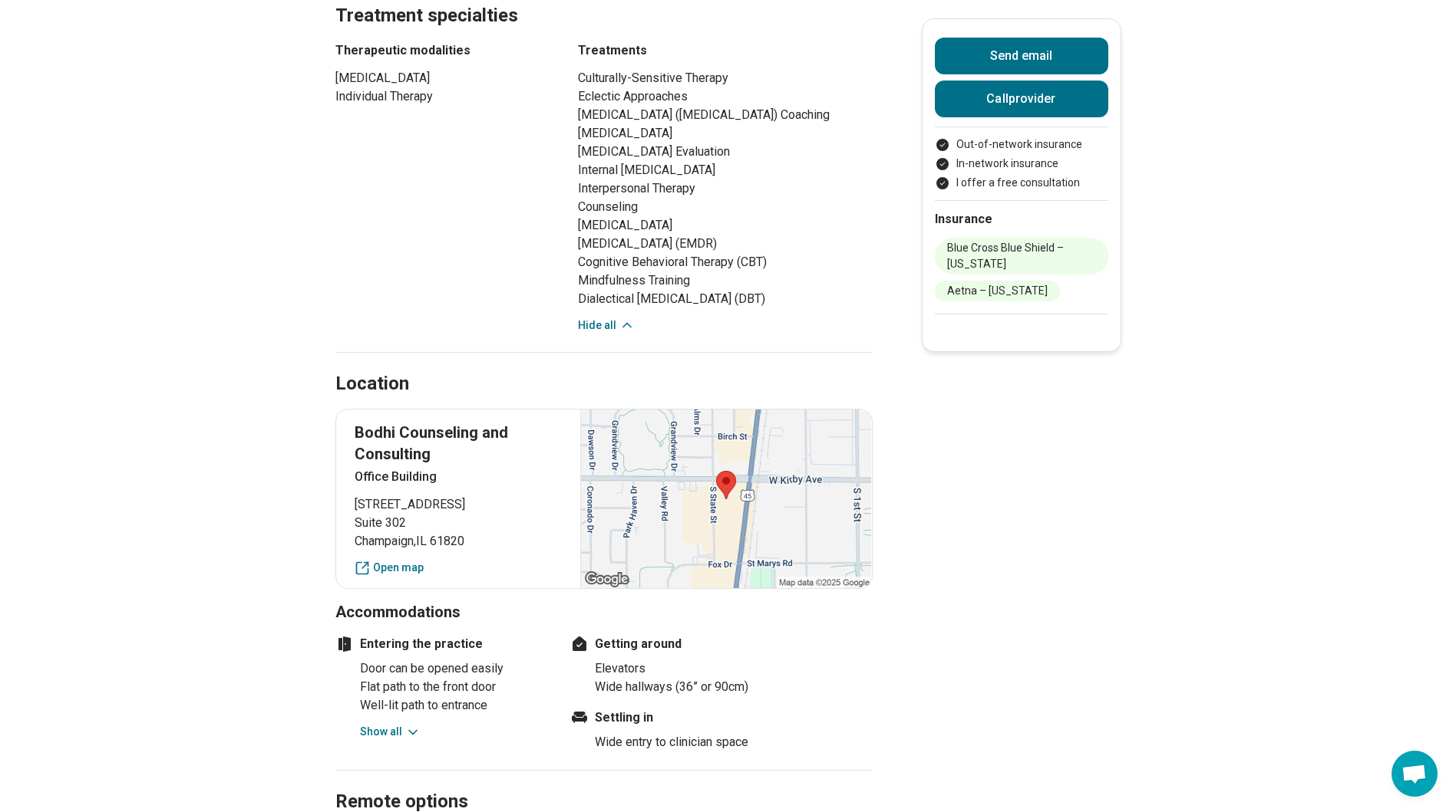
scroll to position [921, 0]
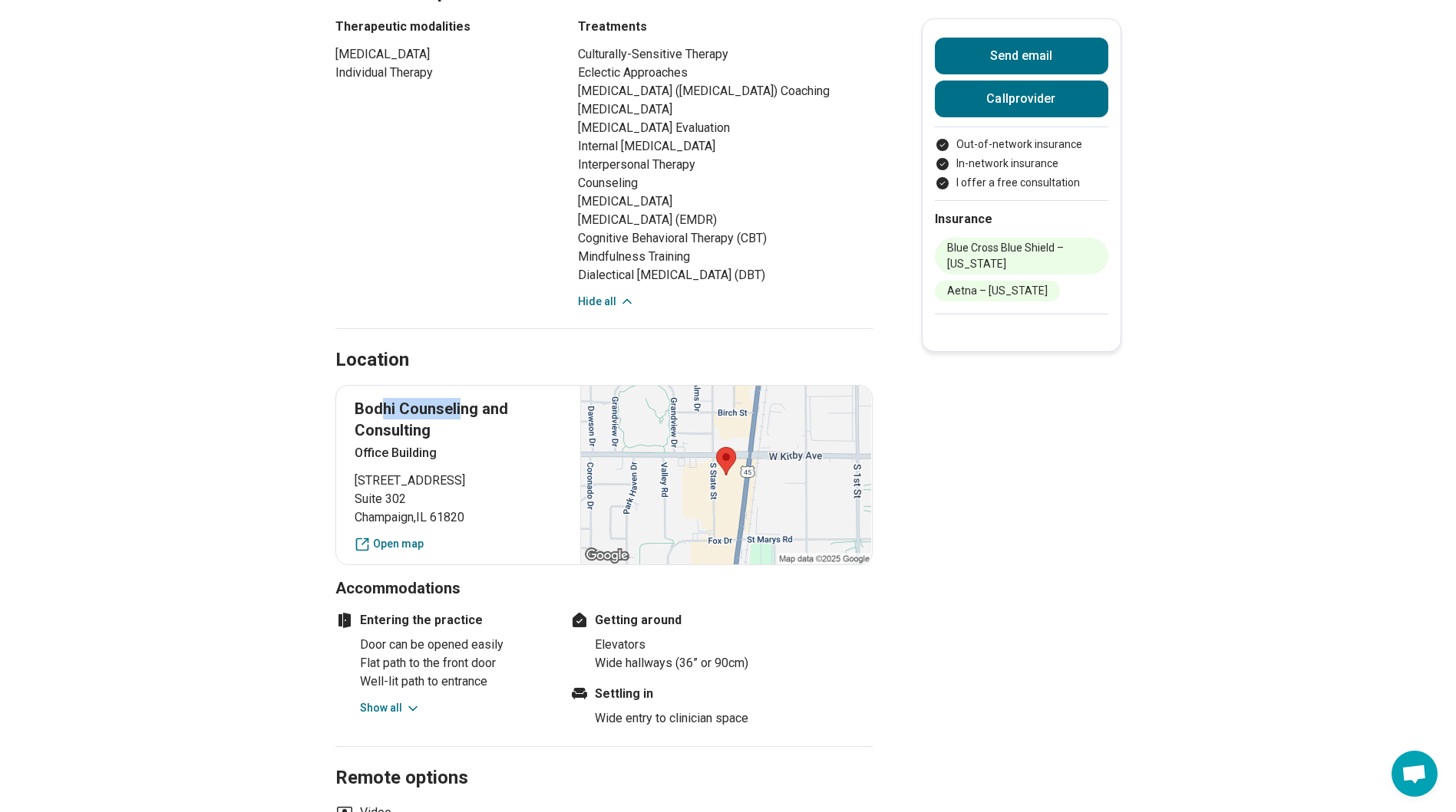
drag, startPoint x: 386, startPoint y: 446, endPoint x: 468, endPoint y: 443, distance: 82.1
click at [468, 441] on p "Bodhi Counseling and Consulting" at bounding box center [458, 420] width 208 height 43
drag, startPoint x: 468, startPoint y: 443, endPoint x: 508, endPoint y: 461, distance: 43.9
click at [508, 441] on p "Bodhi Counseling and Consulting" at bounding box center [458, 420] width 208 height 43
click at [412, 552] on link "Open map" at bounding box center [458, 544] width 208 height 16
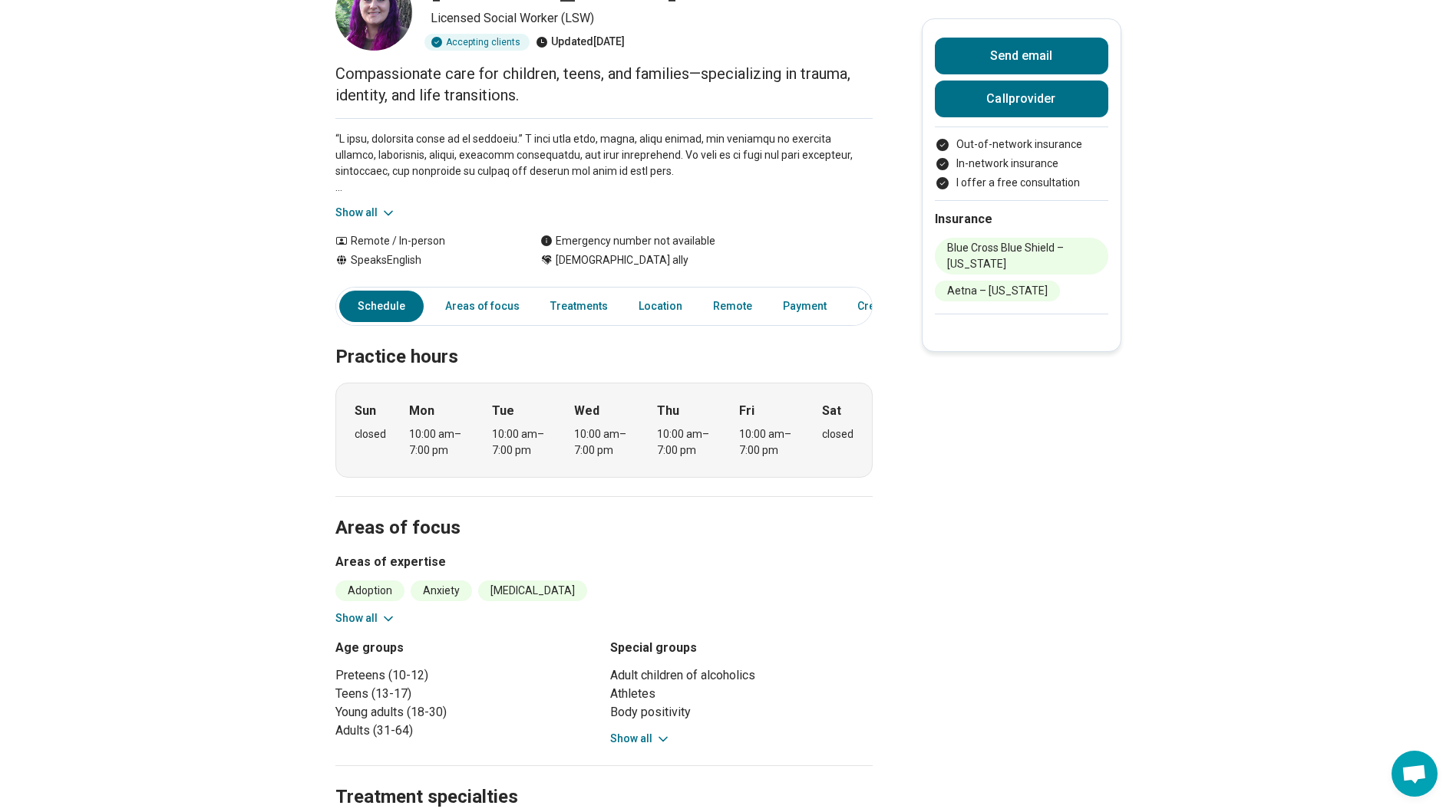
scroll to position [76, 0]
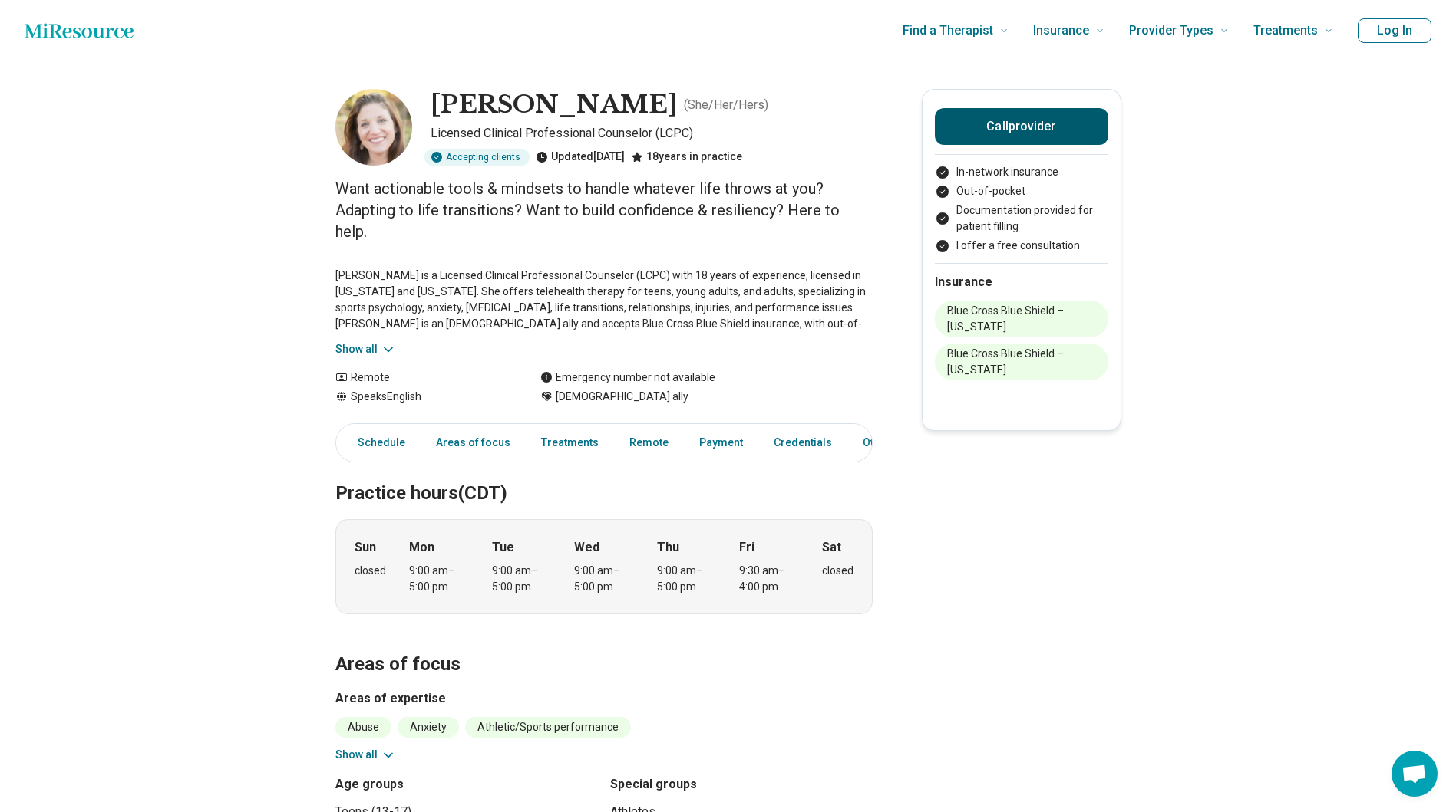
click at [1064, 137] on button "Call provider" at bounding box center [1021, 127] width 173 height 37
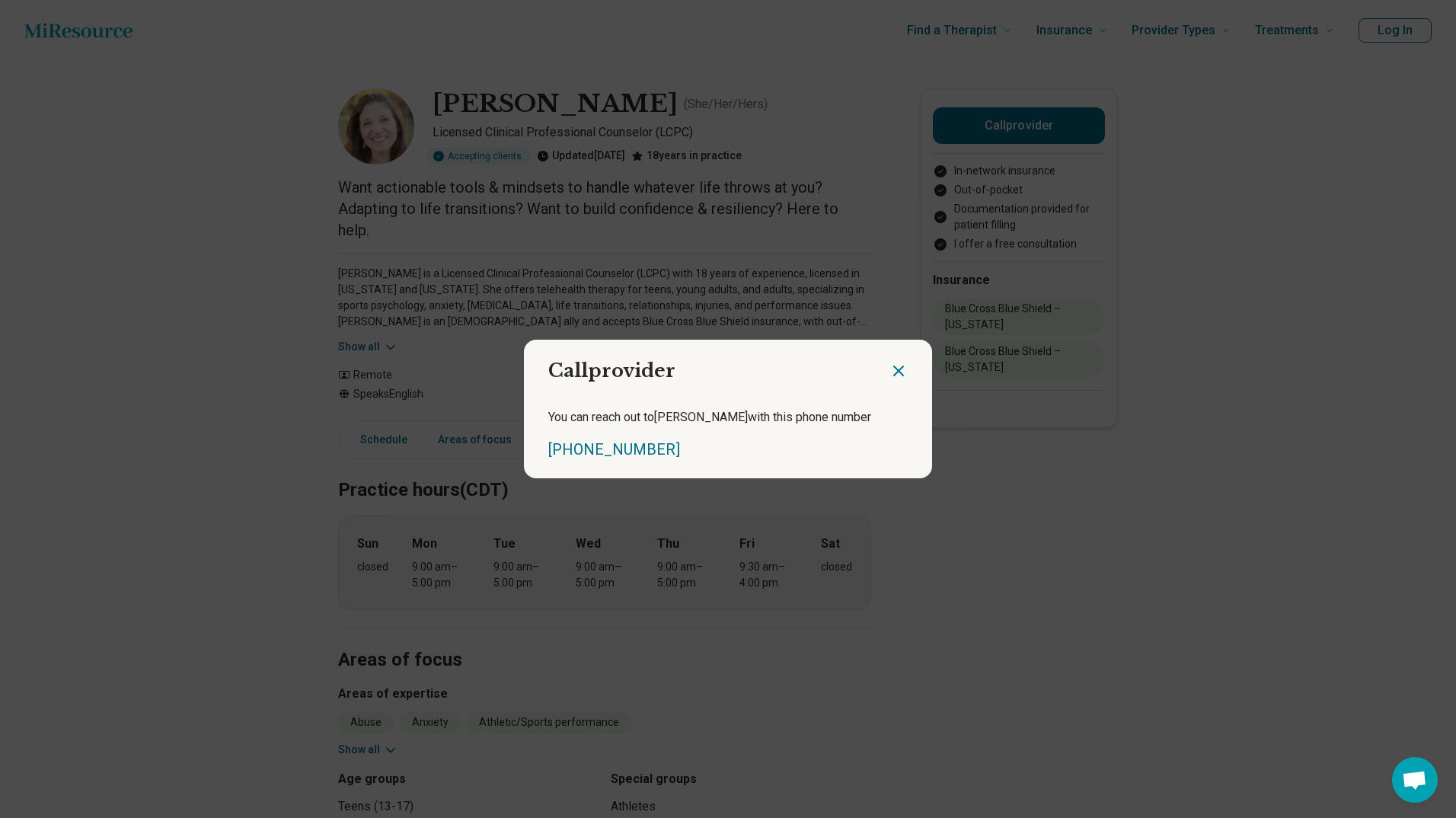
click at [898, 371] on icon "Close dialog" at bounding box center [899, 371] width 18 height 18
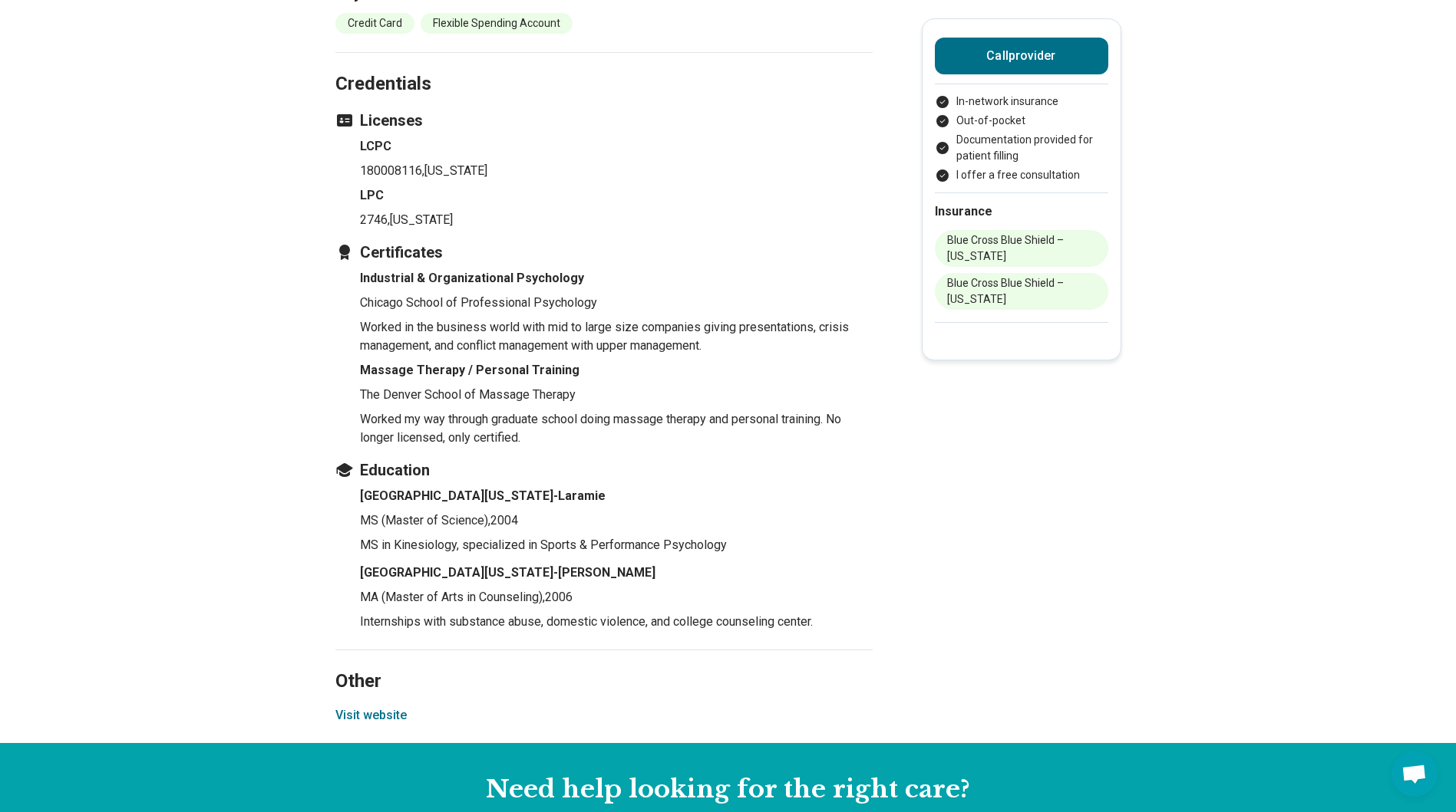
scroll to position [1535, 0]
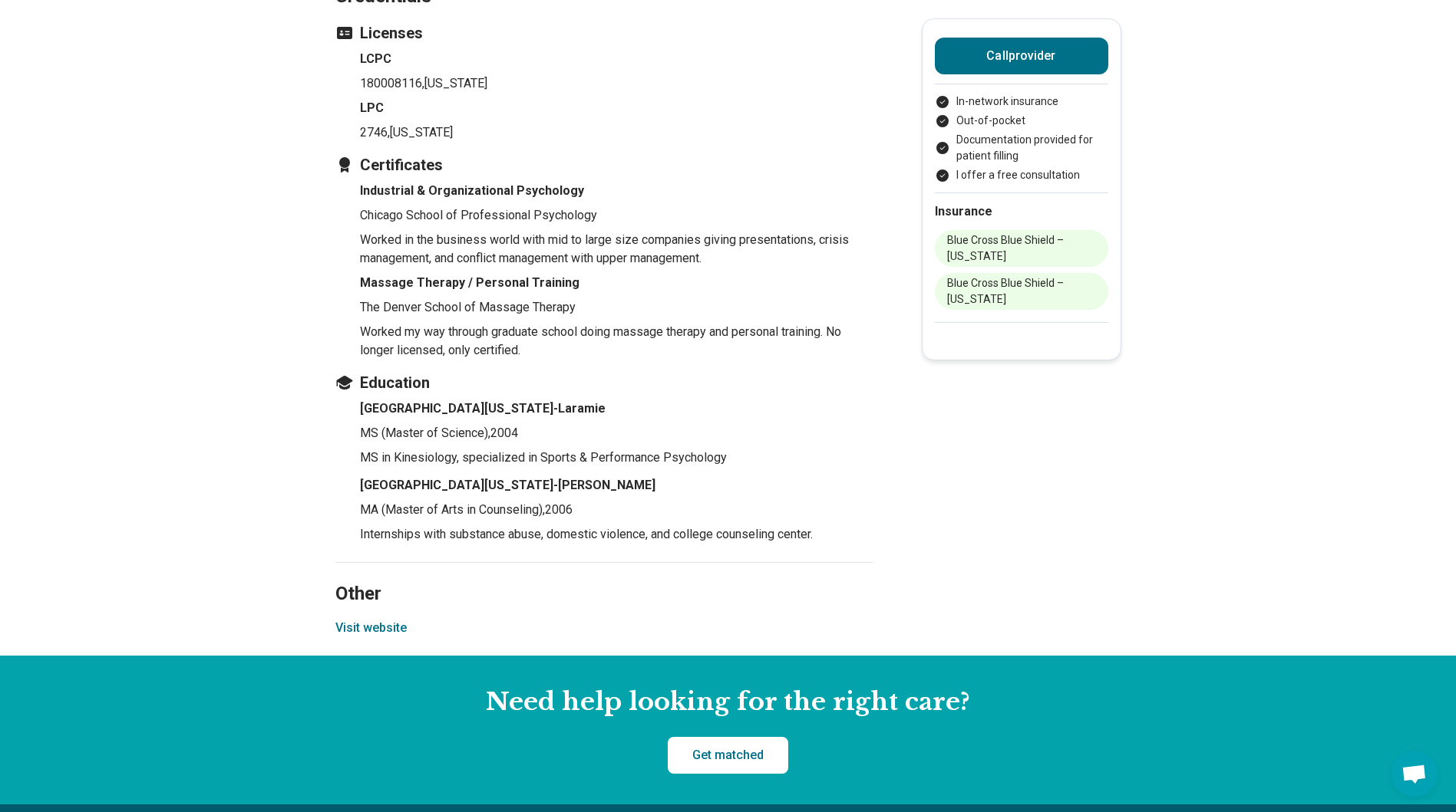
click at [396, 635] on button "Visit website" at bounding box center [371, 629] width 72 height 19
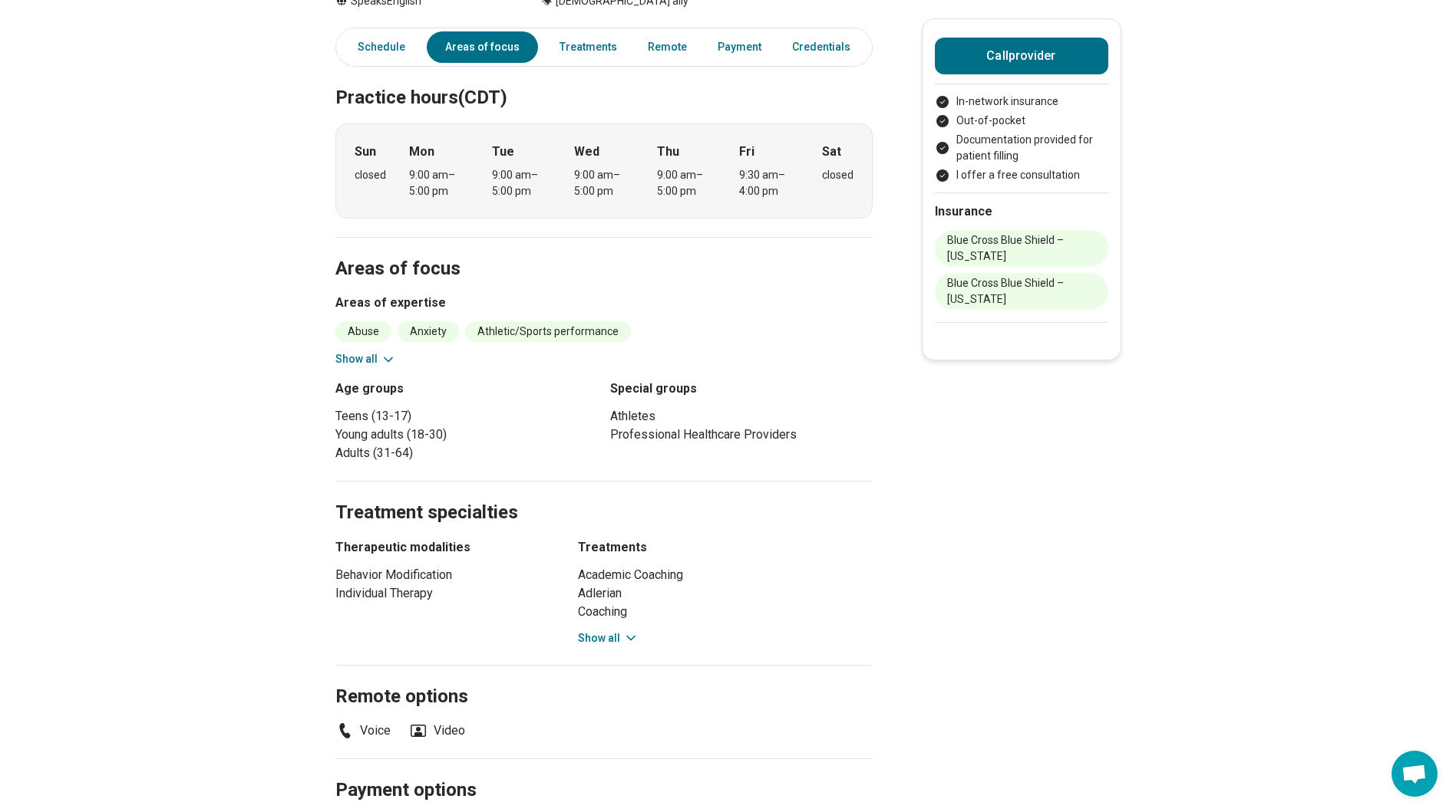
scroll to position [384, 0]
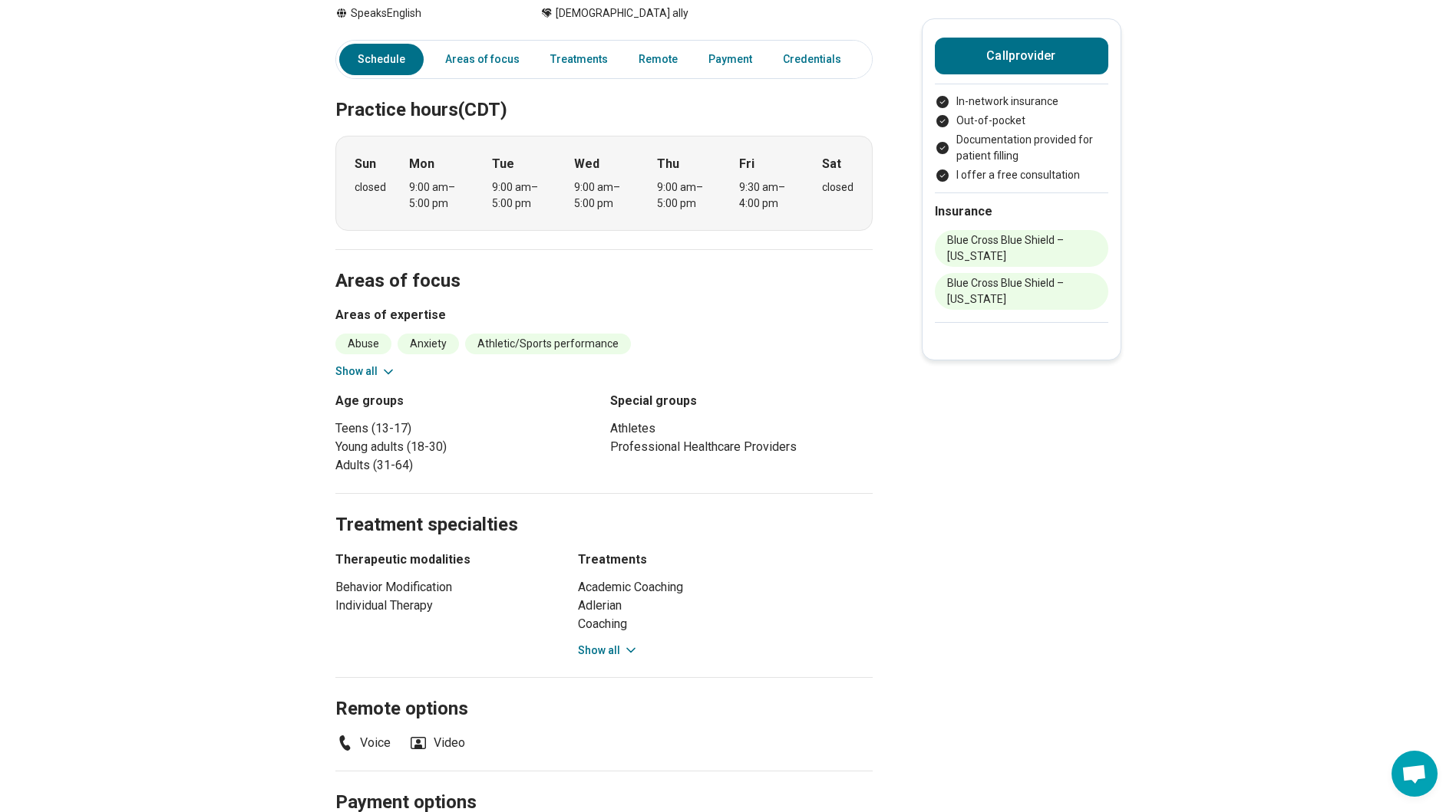
click at [625, 656] on button "Show all" at bounding box center [607, 650] width 61 height 16
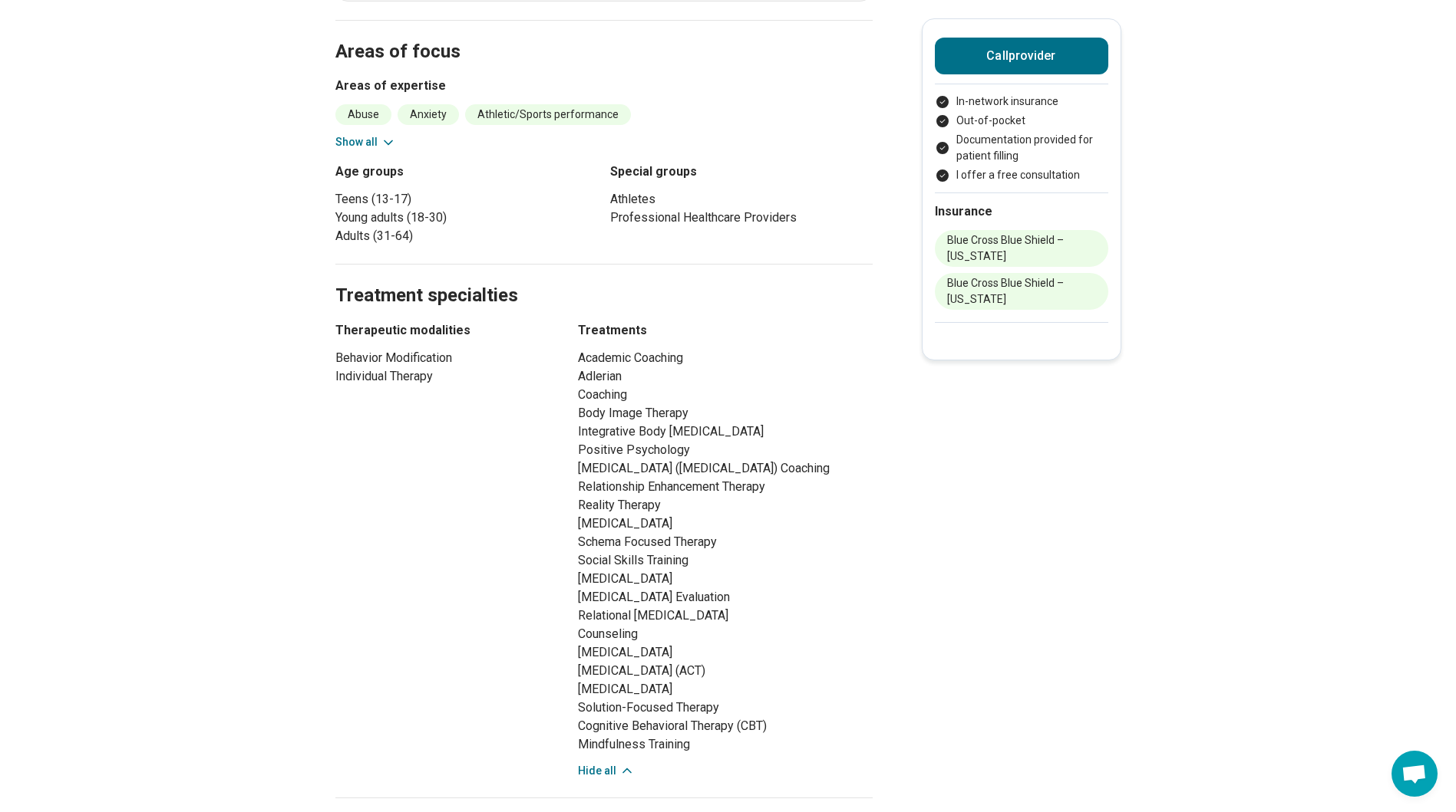
scroll to position [614, 0]
drag, startPoint x: 583, startPoint y: 619, endPoint x: 741, endPoint y: 618, distance: 158.0
click at [741, 606] on li "ADHD Evaluation" at bounding box center [725, 597] width 294 height 19
drag, startPoint x: 741, startPoint y: 618, endPoint x: 780, endPoint y: 621, distance: 39.1
click at [780, 606] on li "ADHD Evaluation" at bounding box center [725, 597] width 294 height 19
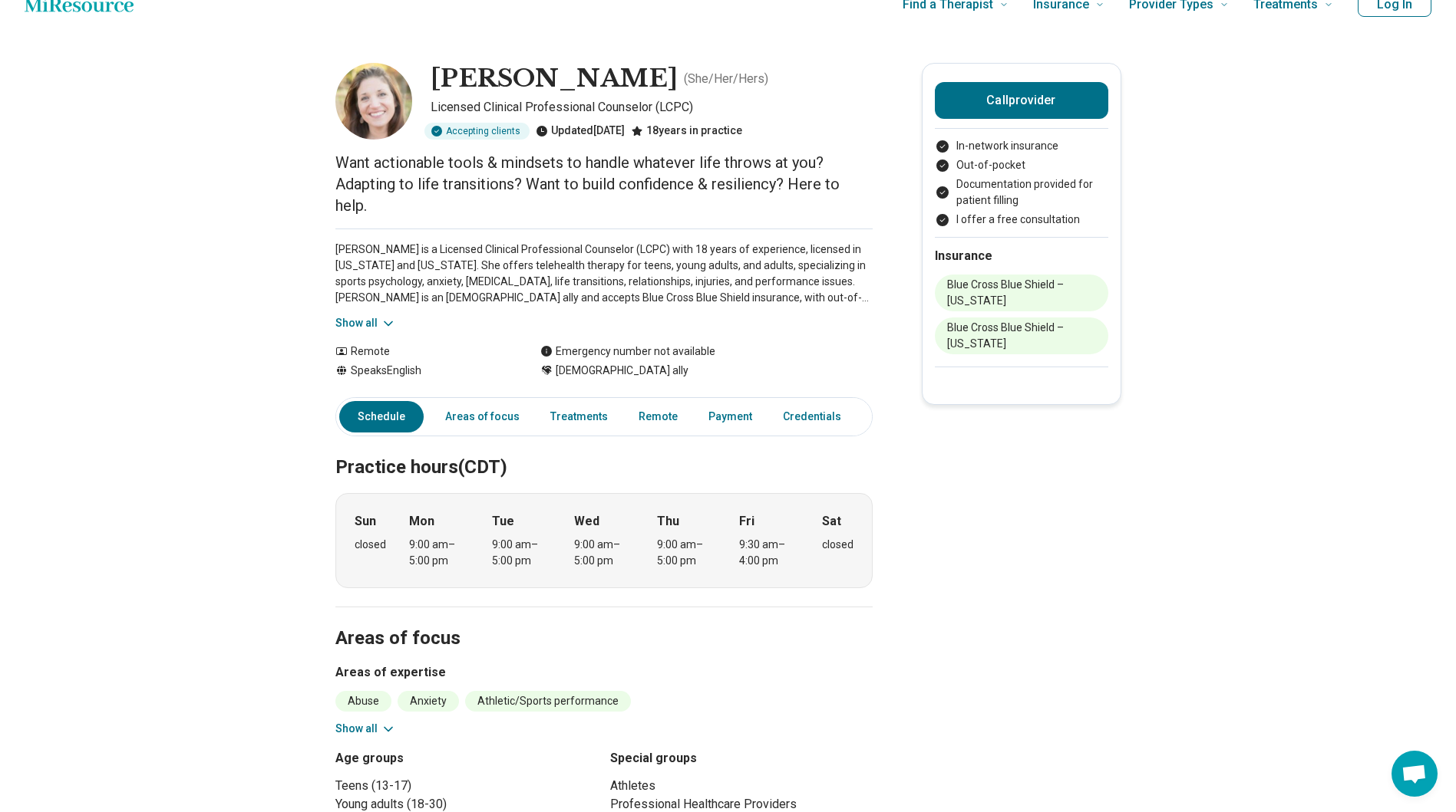
scroll to position [0, 0]
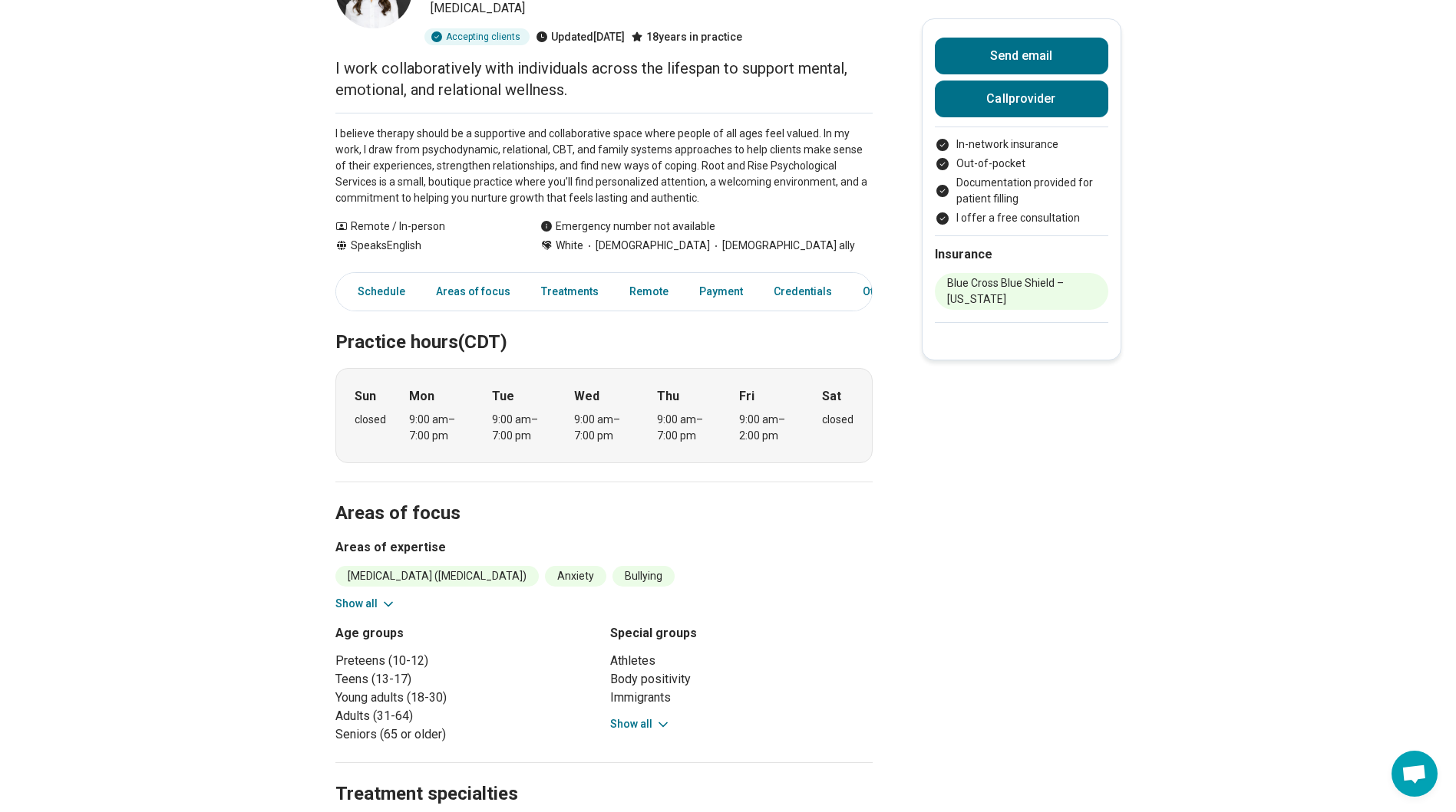
scroll to position [384, 0]
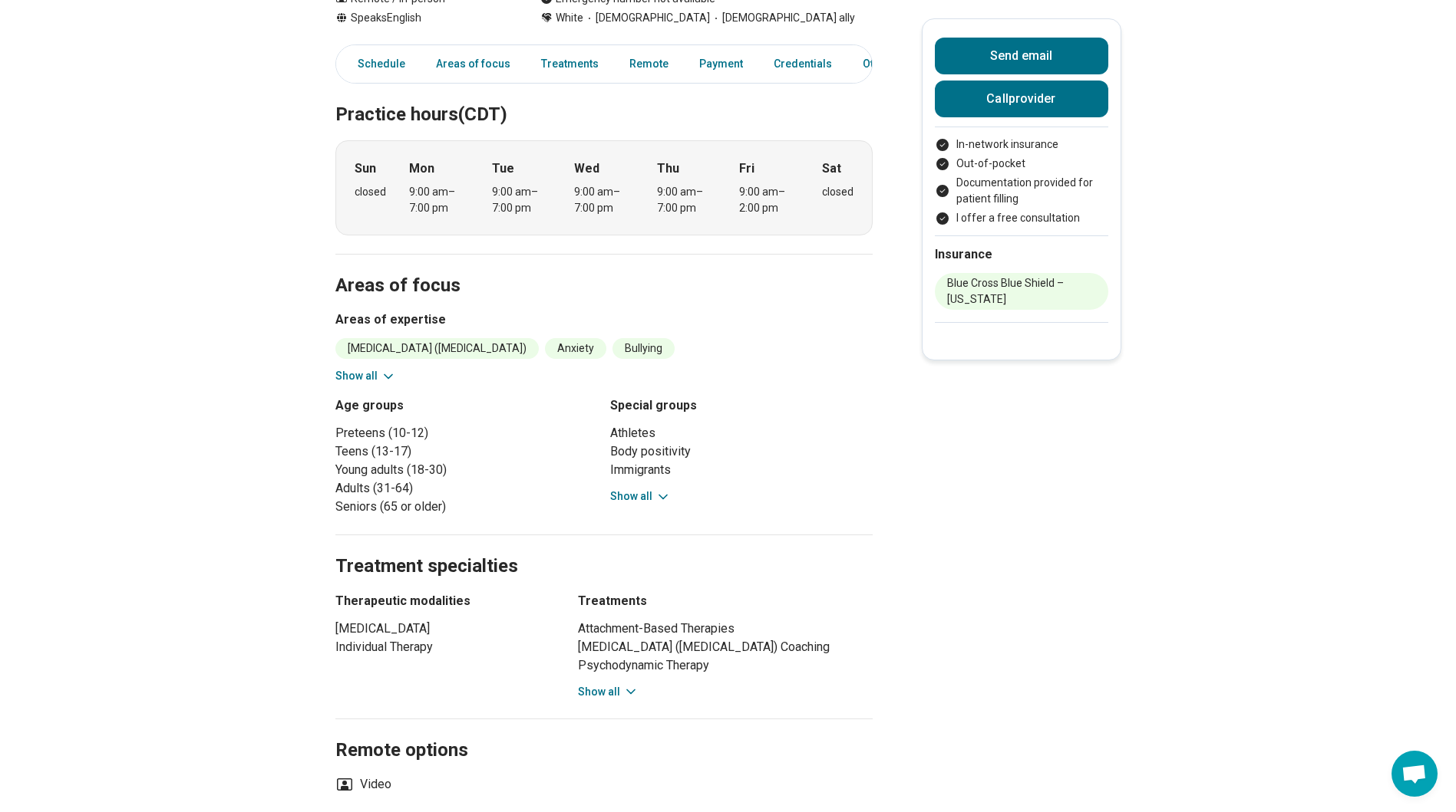
click at [652, 508] on div "Special groups Athletes Body positivity Immigrants Neurodivergent people People…" at bounding box center [742, 456] width 263 height 120
click at [652, 504] on button "Show all" at bounding box center [640, 496] width 61 height 16
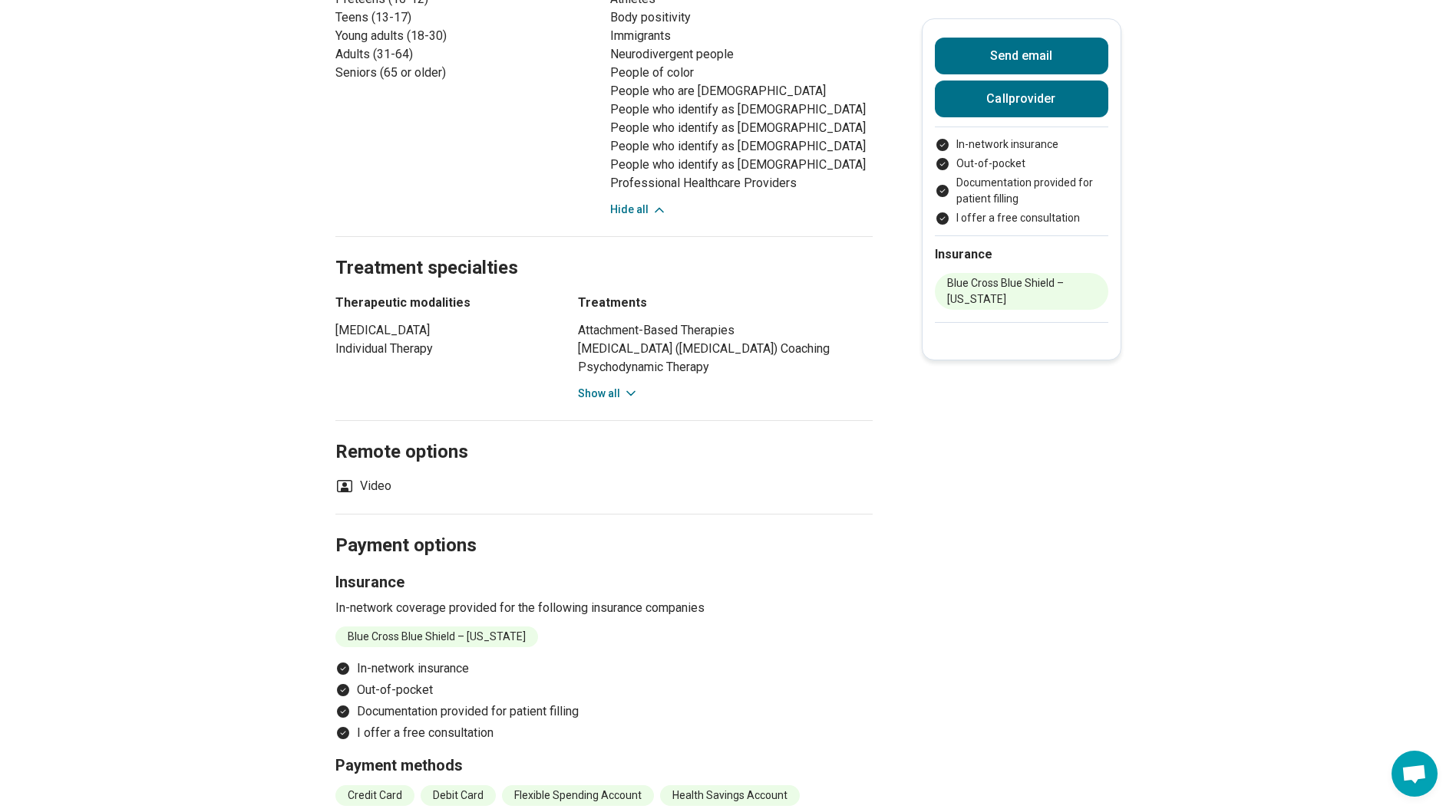
scroll to position [844, 0]
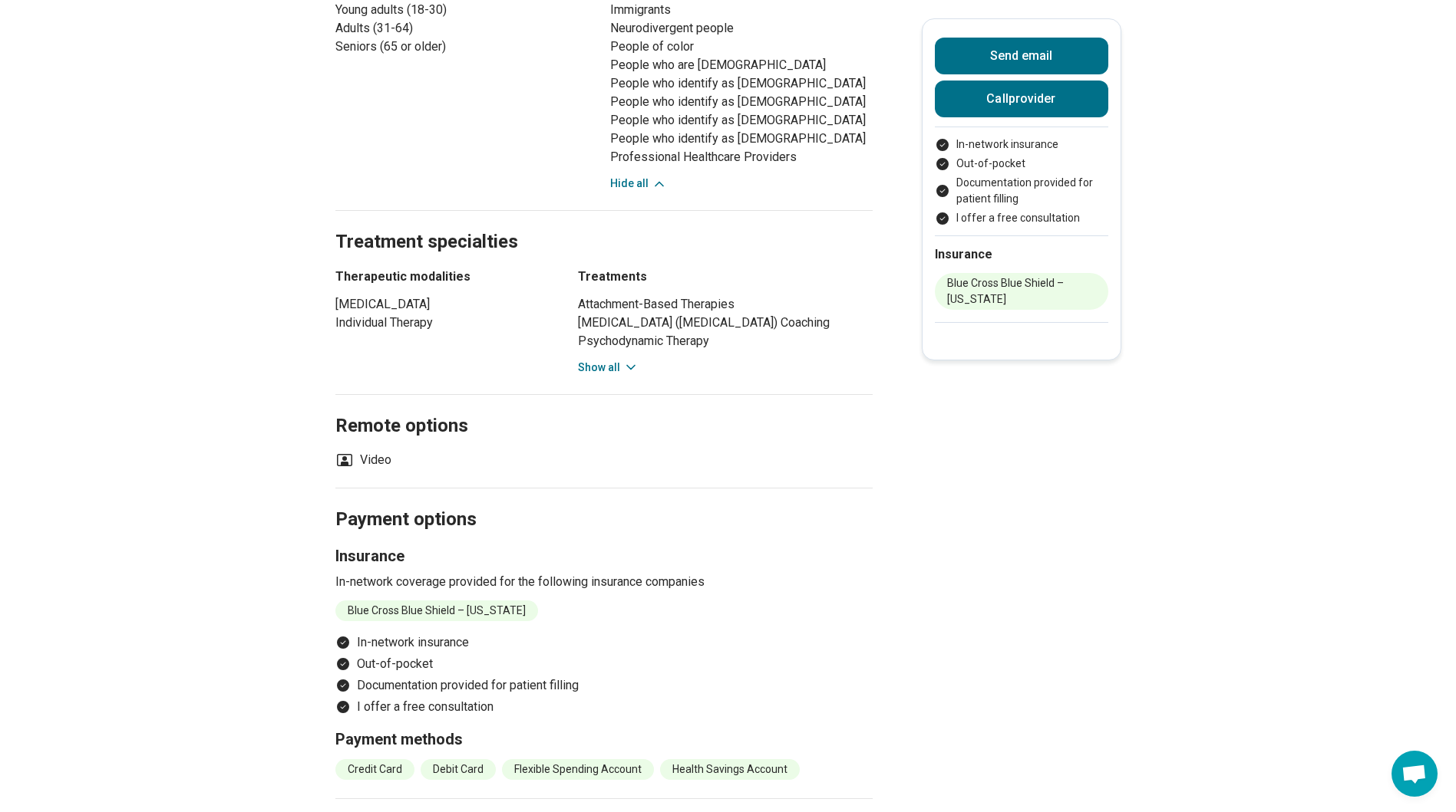
click at [608, 376] on button "Show all" at bounding box center [607, 367] width 61 height 16
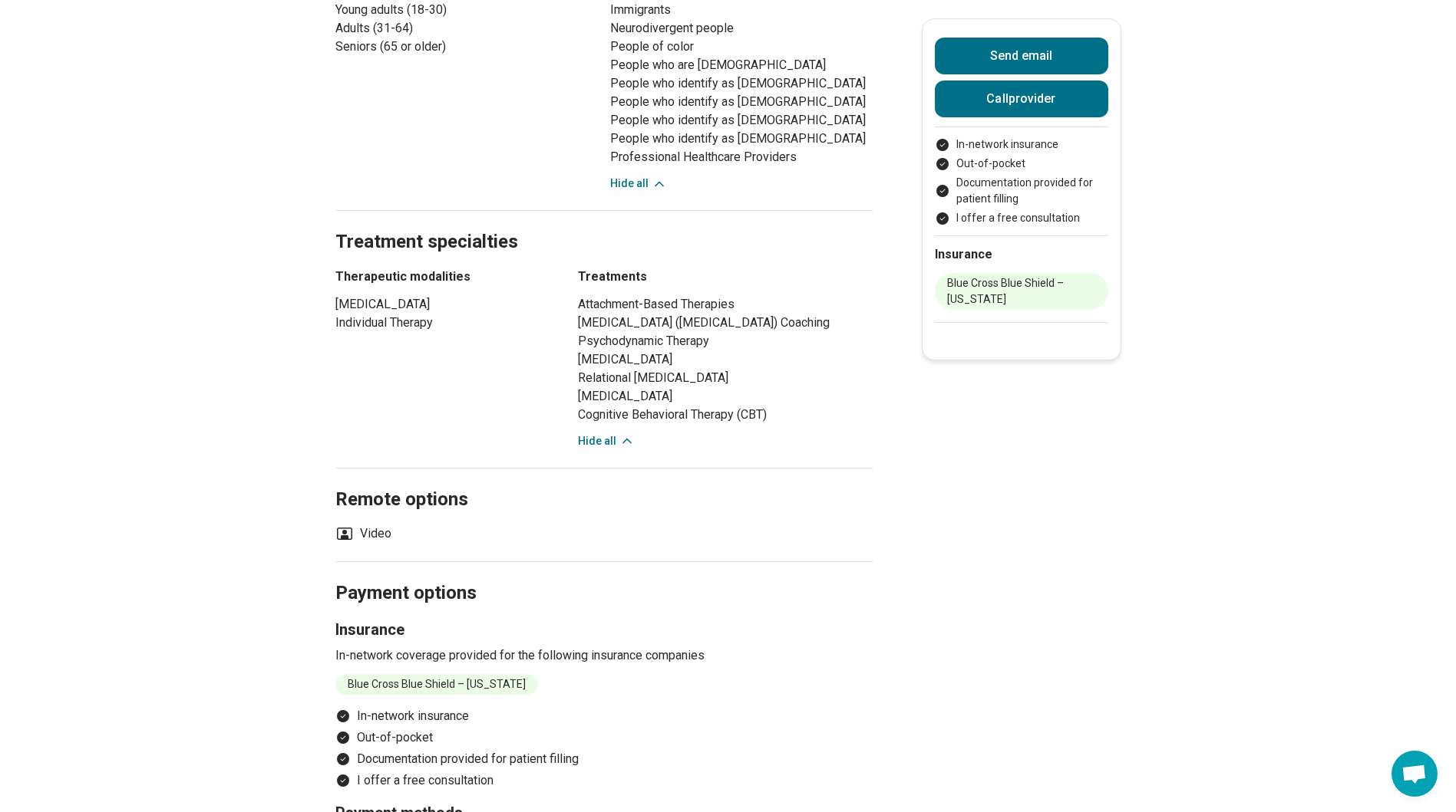
drag, startPoint x: 583, startPoint y: 316, endPoint x: 641, endPoint y: 338, distance: 62.0
click at [641, 332] on li "[MEDICAL_DATA] ([MEDICAL_DATA]) Coaching" at bounding box center [725, 323] width 294 height 19
drag, startPoint x: 641, startPoint y: 338, endPoint x: 742, endPoint y: 343, distance: 101.1
click at [742, 332] on li "[MEDICAL_DATA] ([MEDICAL_DATA]) Coaching" at bounding box center [725, 323] width 294 height 19
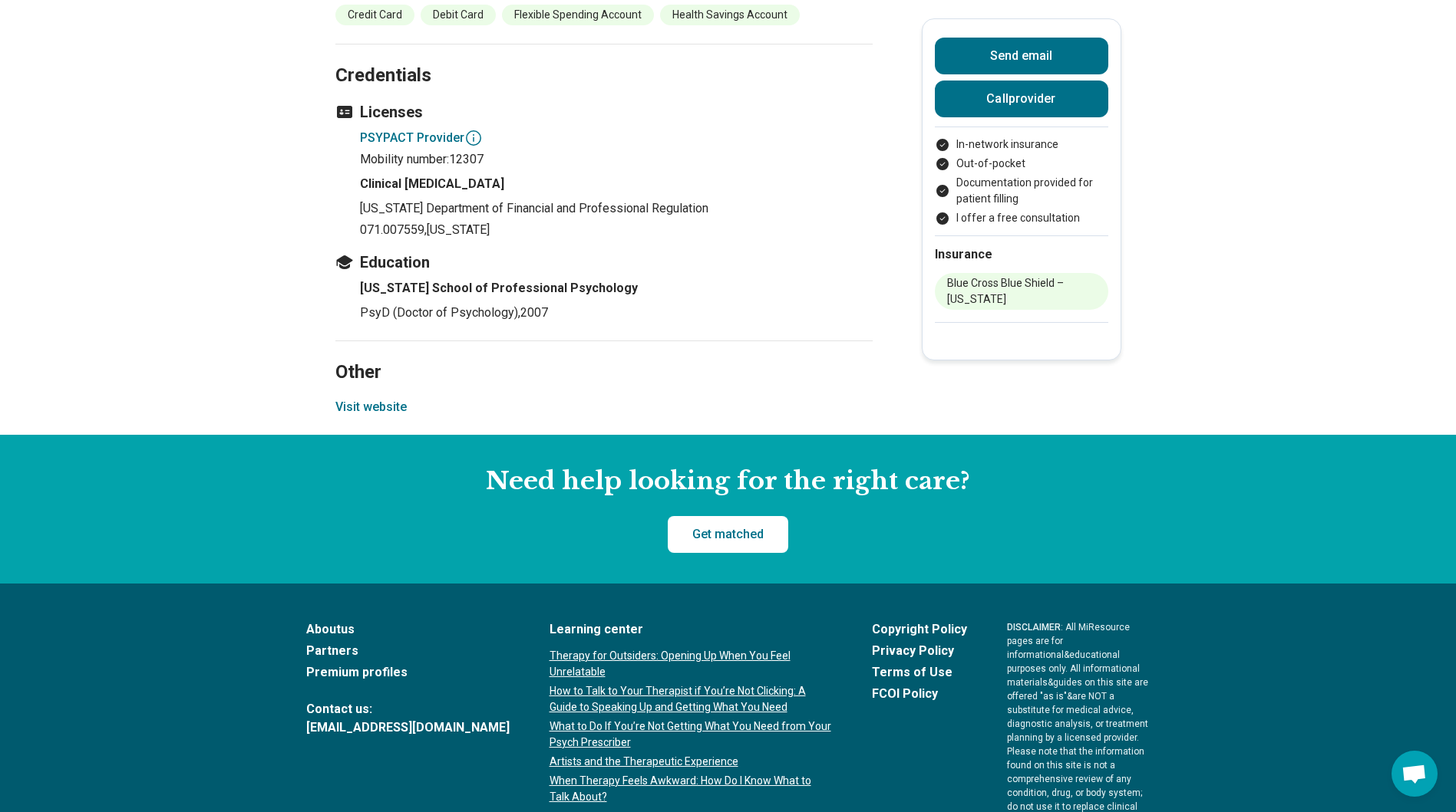
scroll to position [1798, 0]
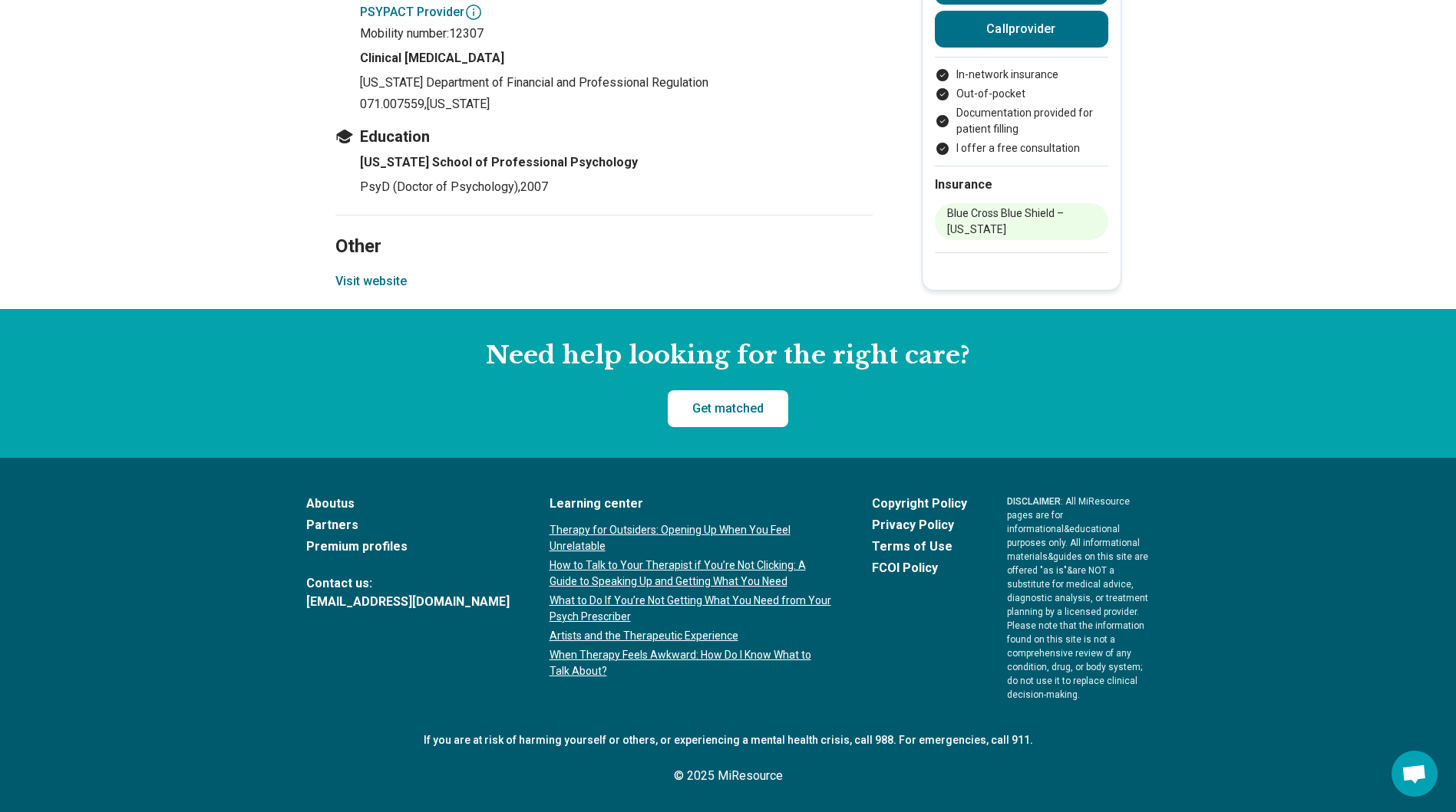
click at [396, 291] on button "Visit website" at bounding box center [371, 281] width 72 height 19
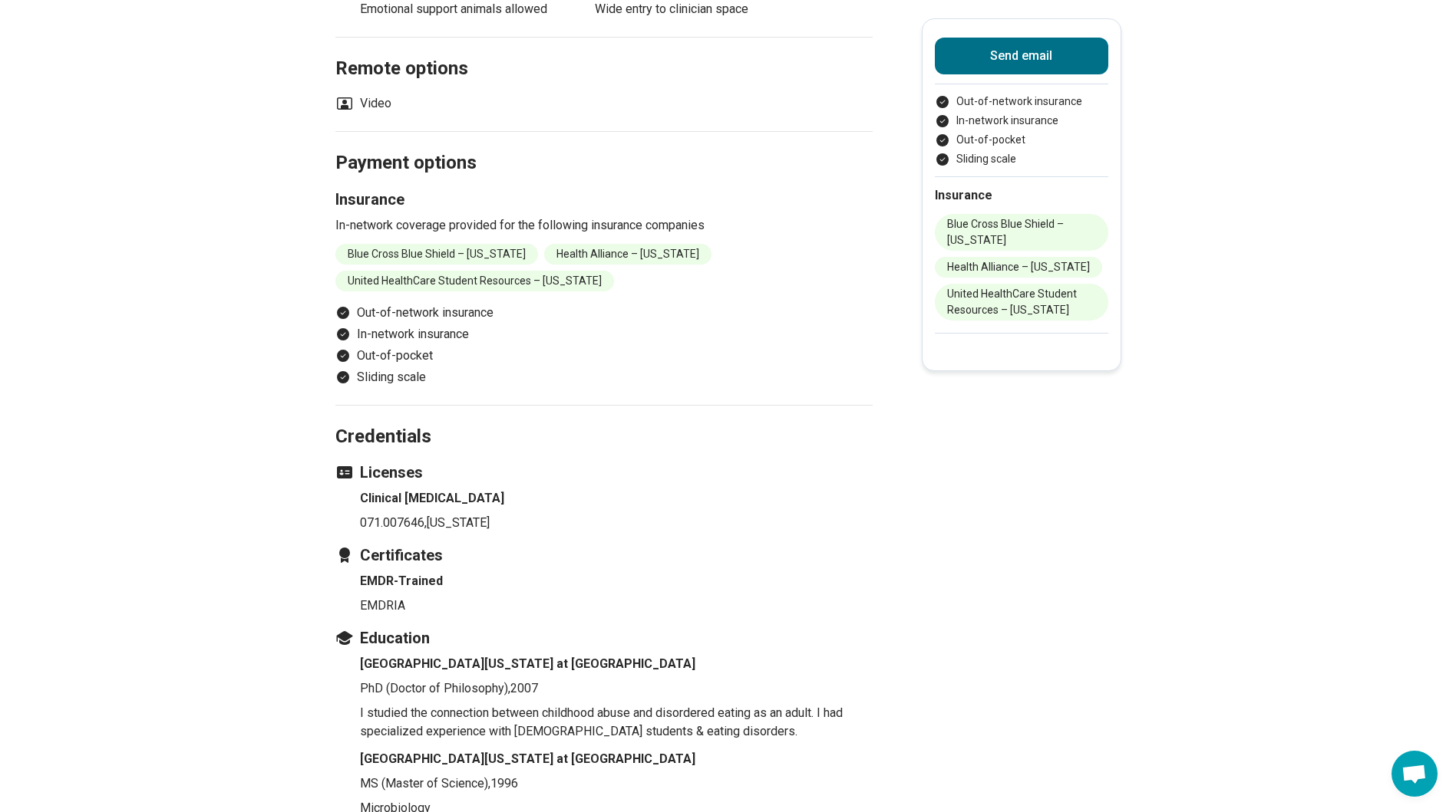
scroll to position [1995, 0]
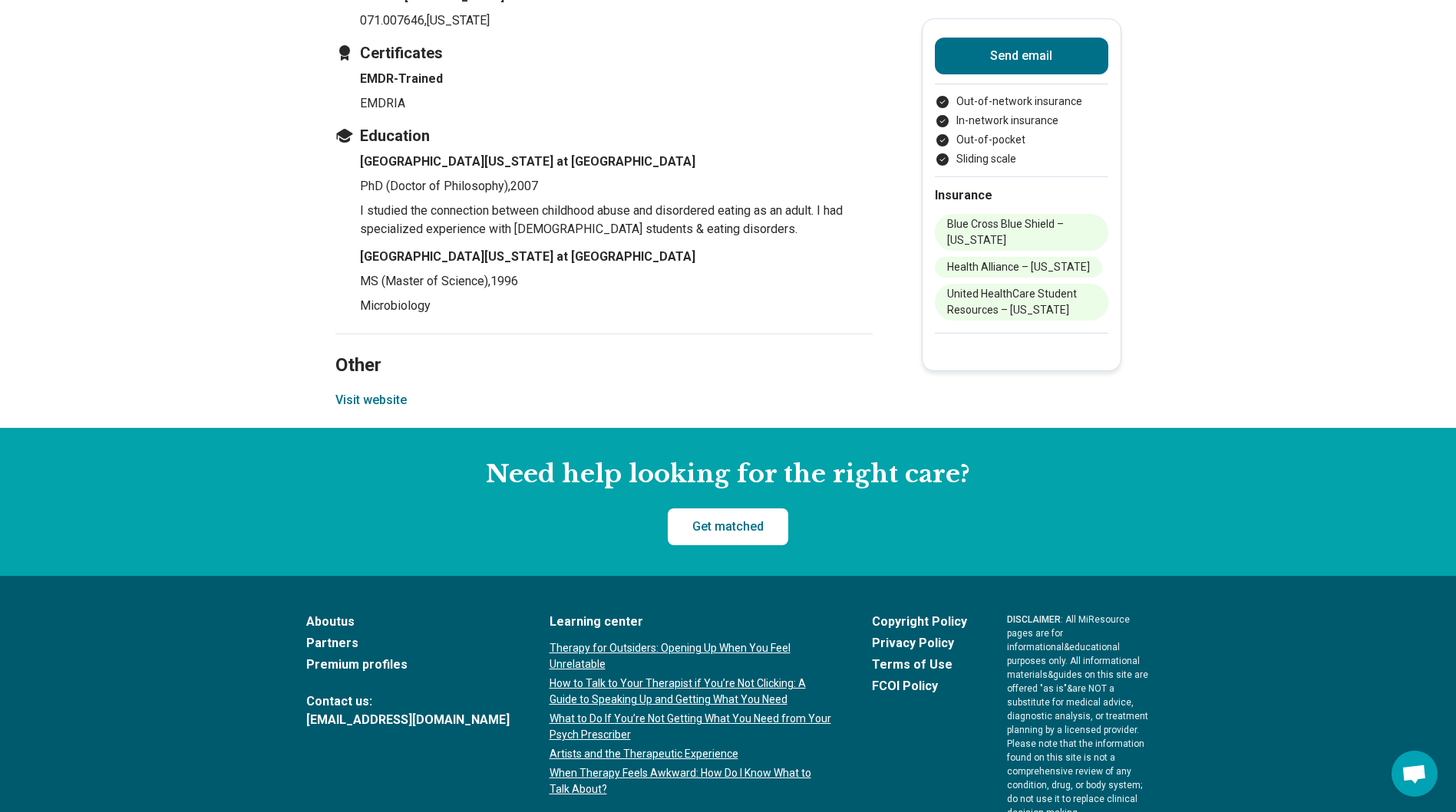
click at [390, 410] on button "Visit website" at bounding box center [371, 400] width 72 height 19
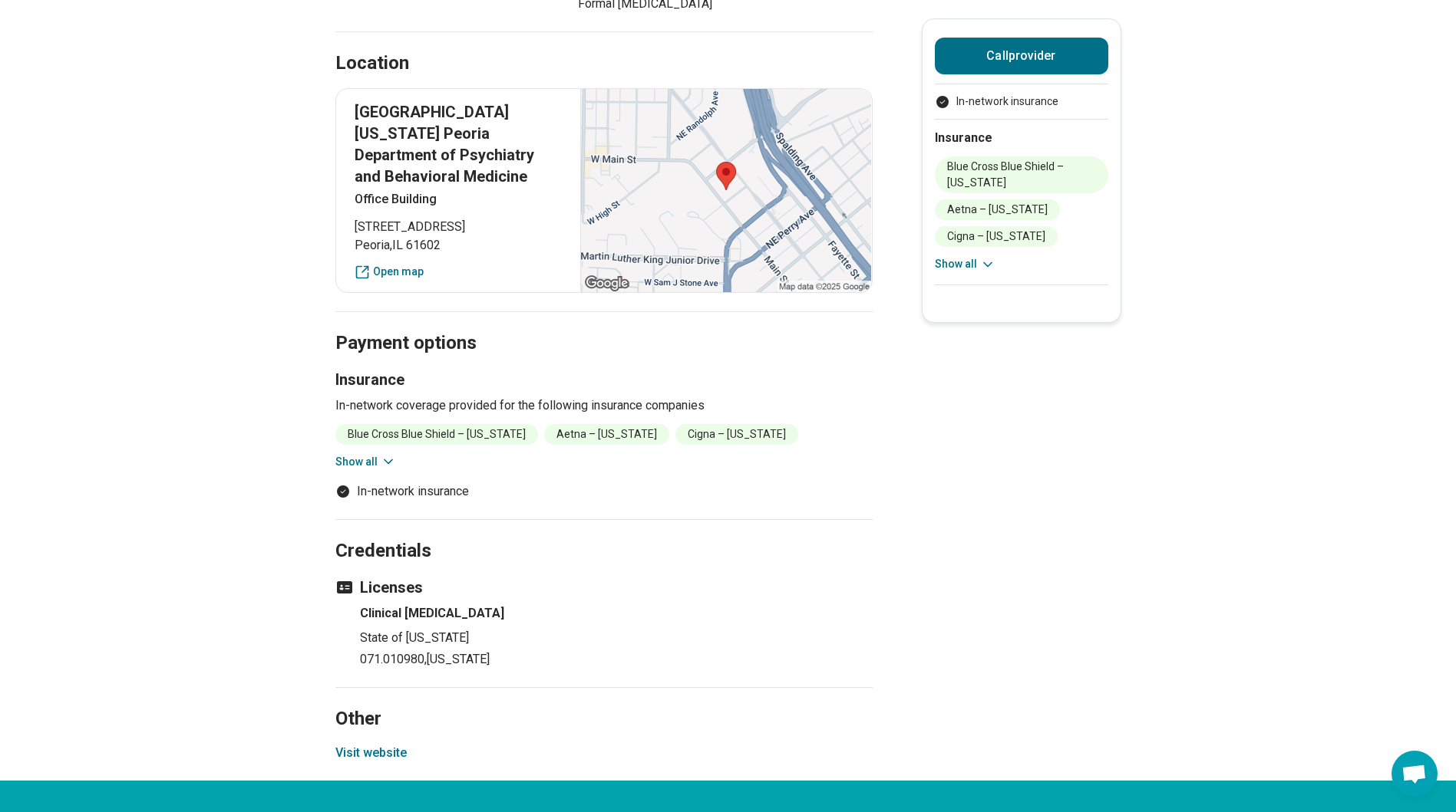
scroll to position [997, 0]
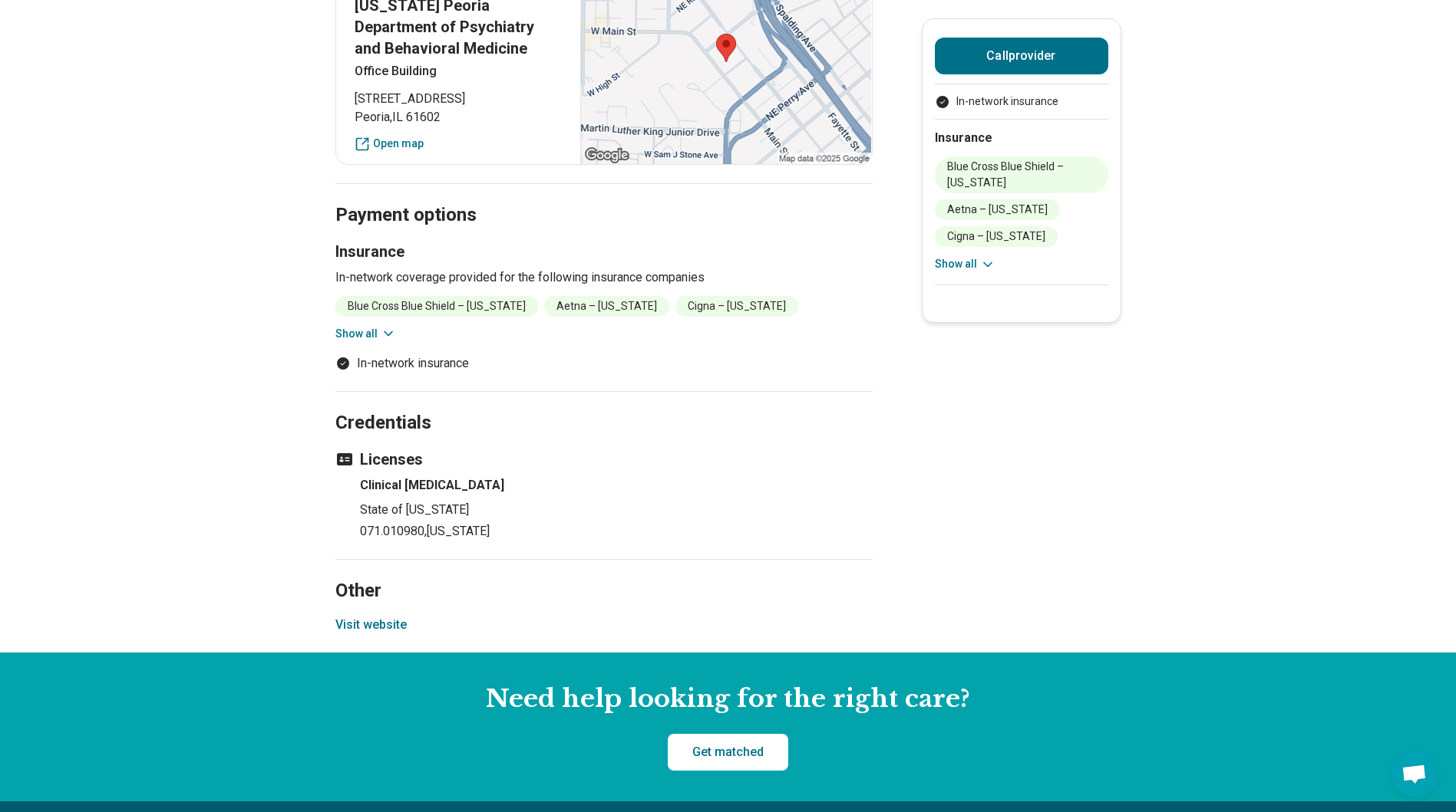
click at [364, 622] on button "Visit website" at bounding box center [371, 626] width 72 height 19
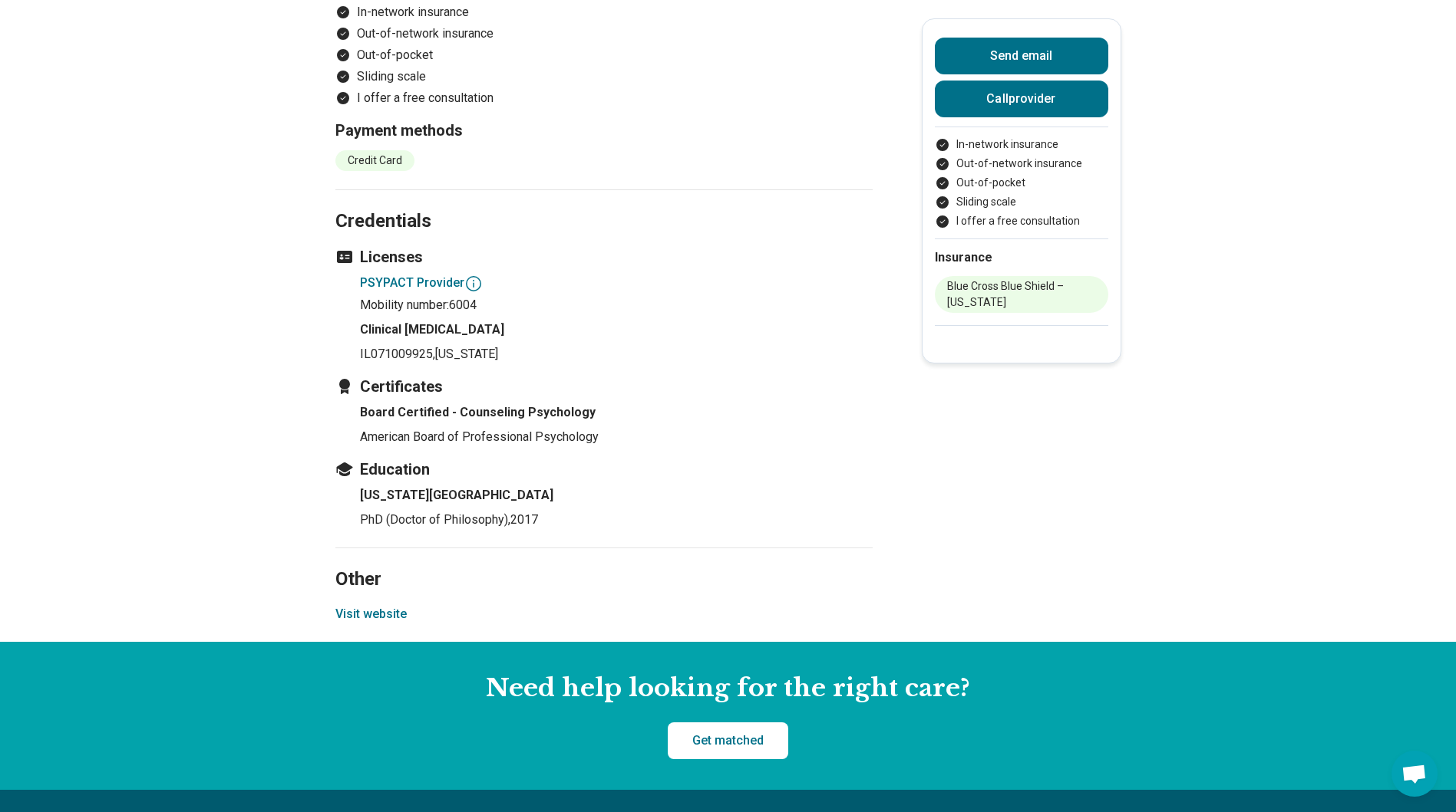
scroll to position [1535, 0]
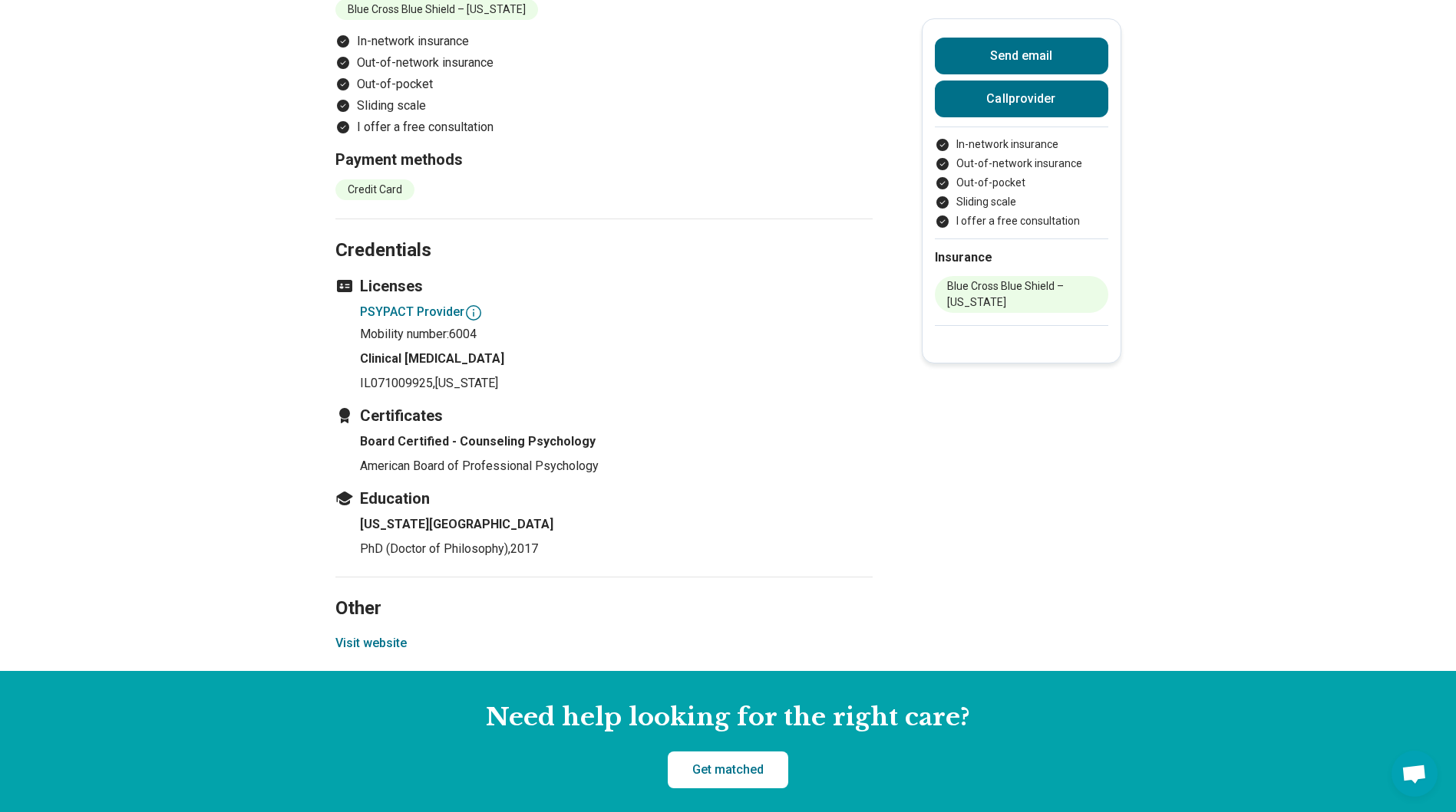
click at [388, 634] on button "Visit website" at bounding box center [371, 643] width 72 height 19
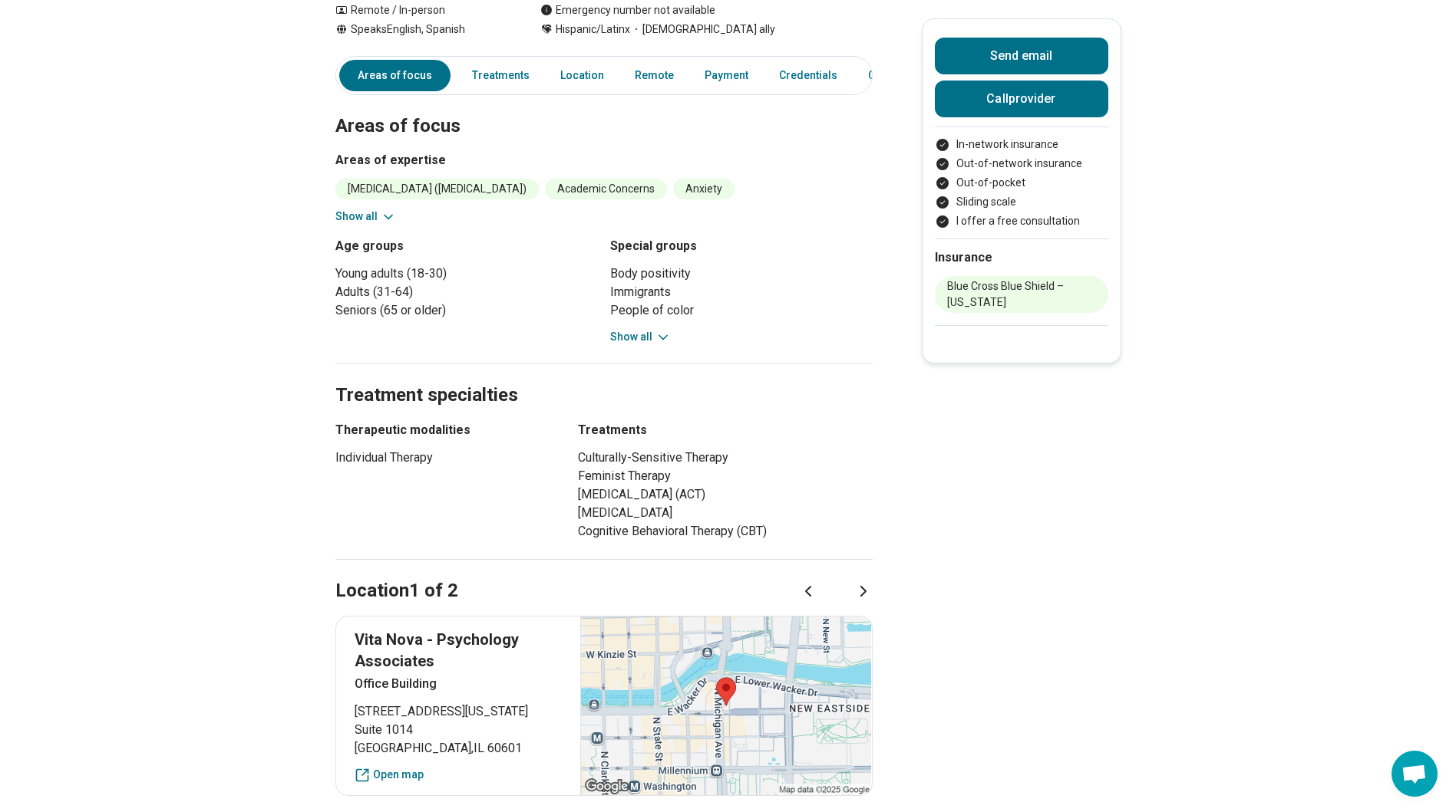
scroll to position [384, 0]
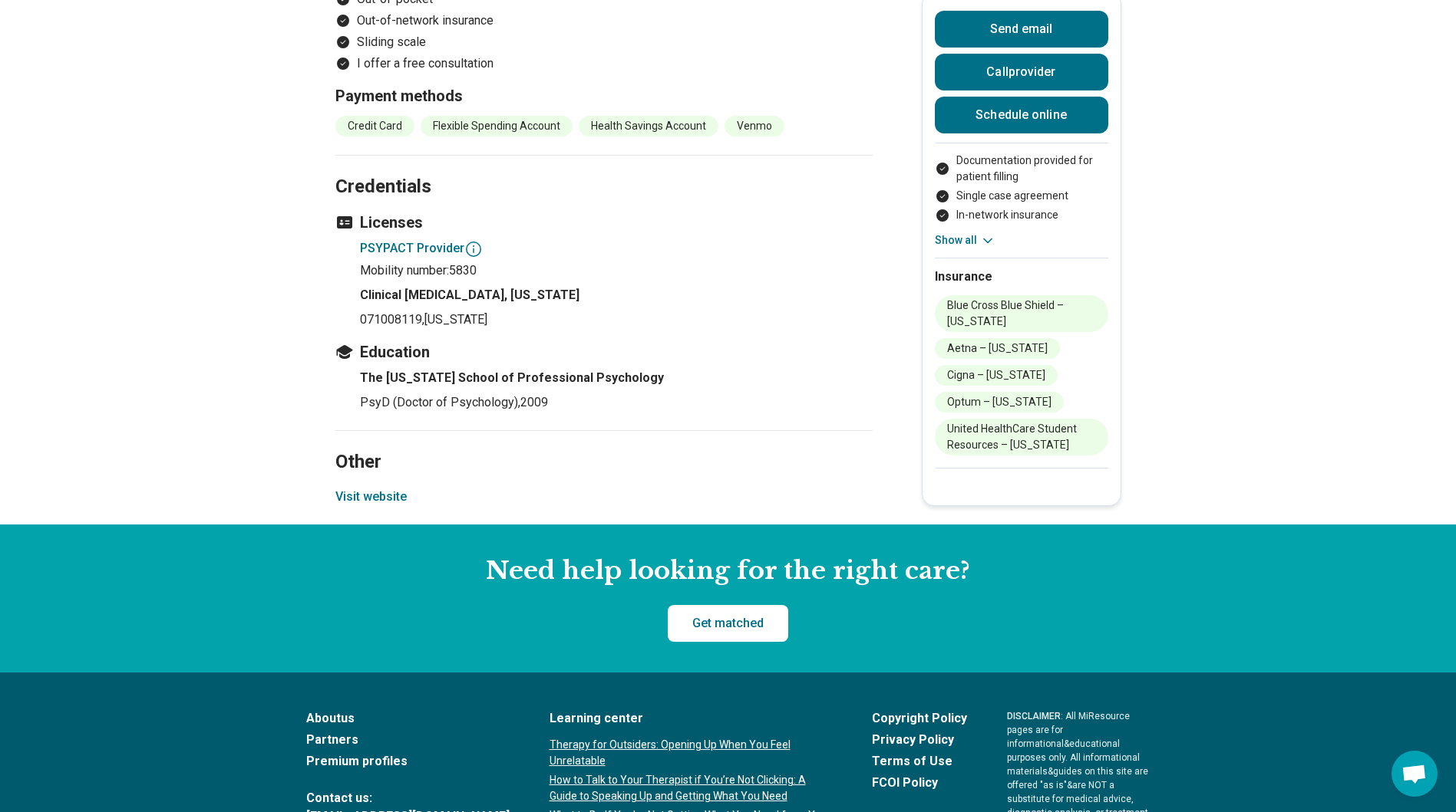
scroll to position [1917, 0]
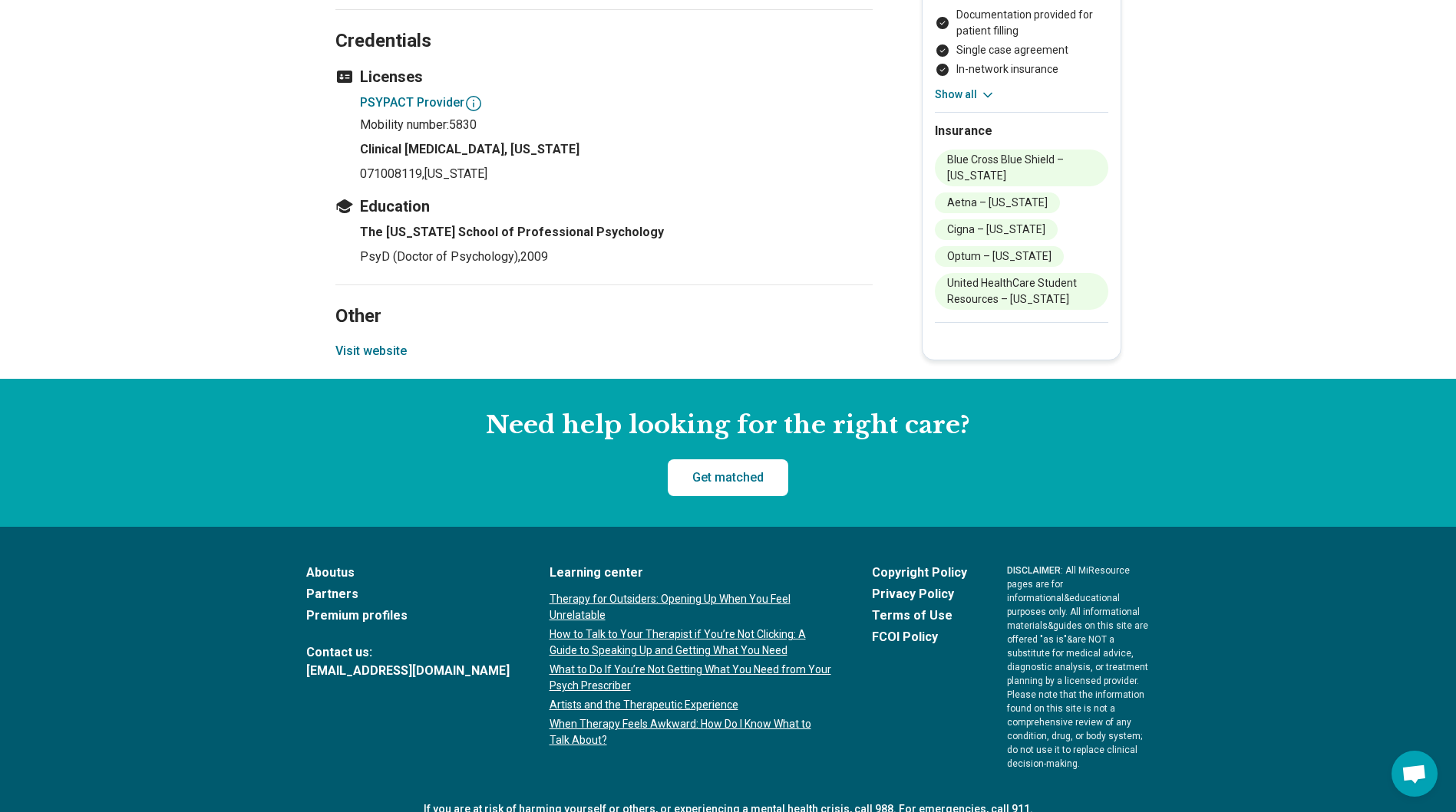
click at [347, 342] on button "Visit website" at bounding box center [371, 351] width 72 height 19
